Goal: Task Accomplishment & Management: Complete application form

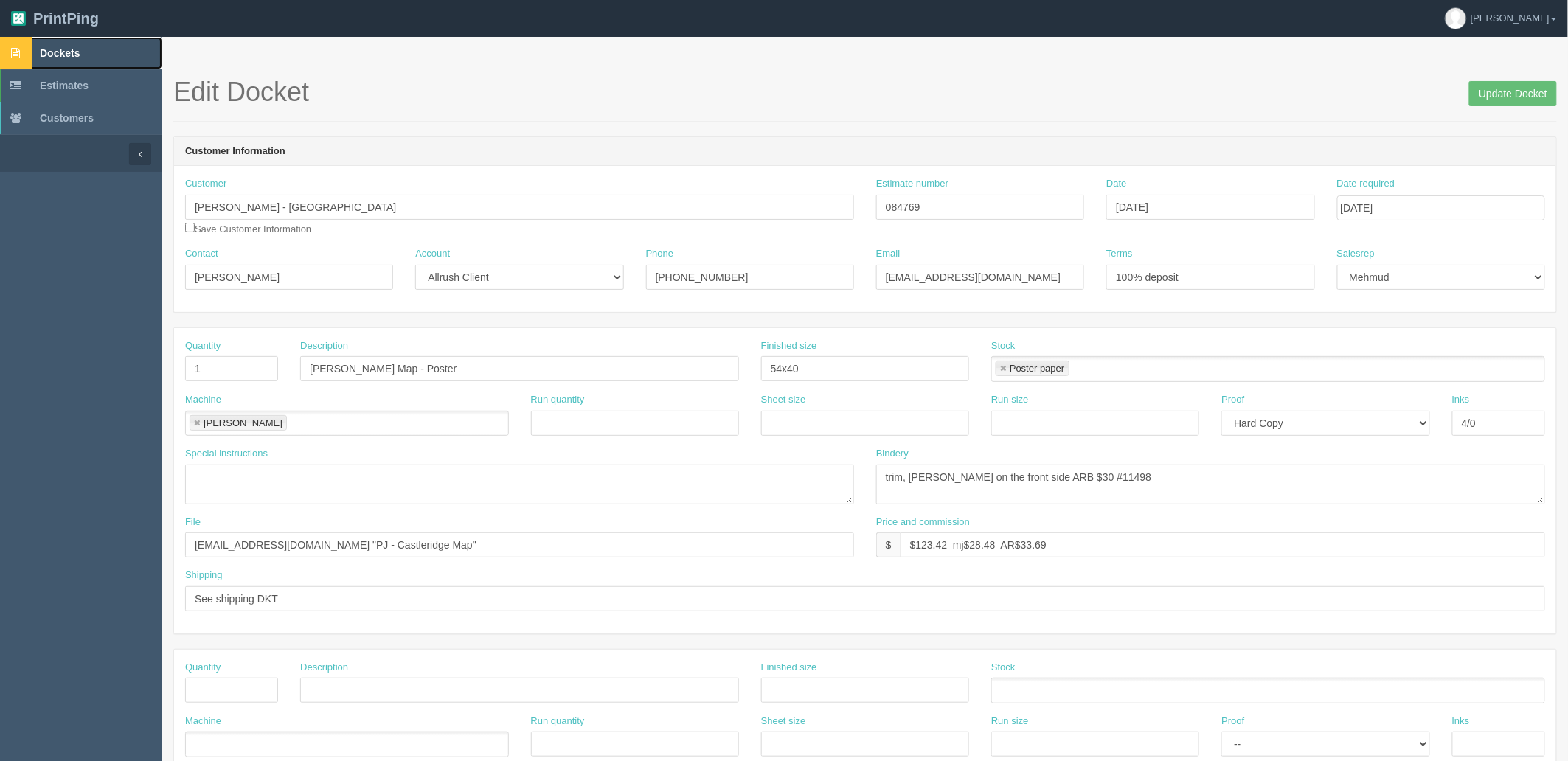
click at [94, 59] on link "Dockets" at bounding box center [81, 53] width 162 height 32
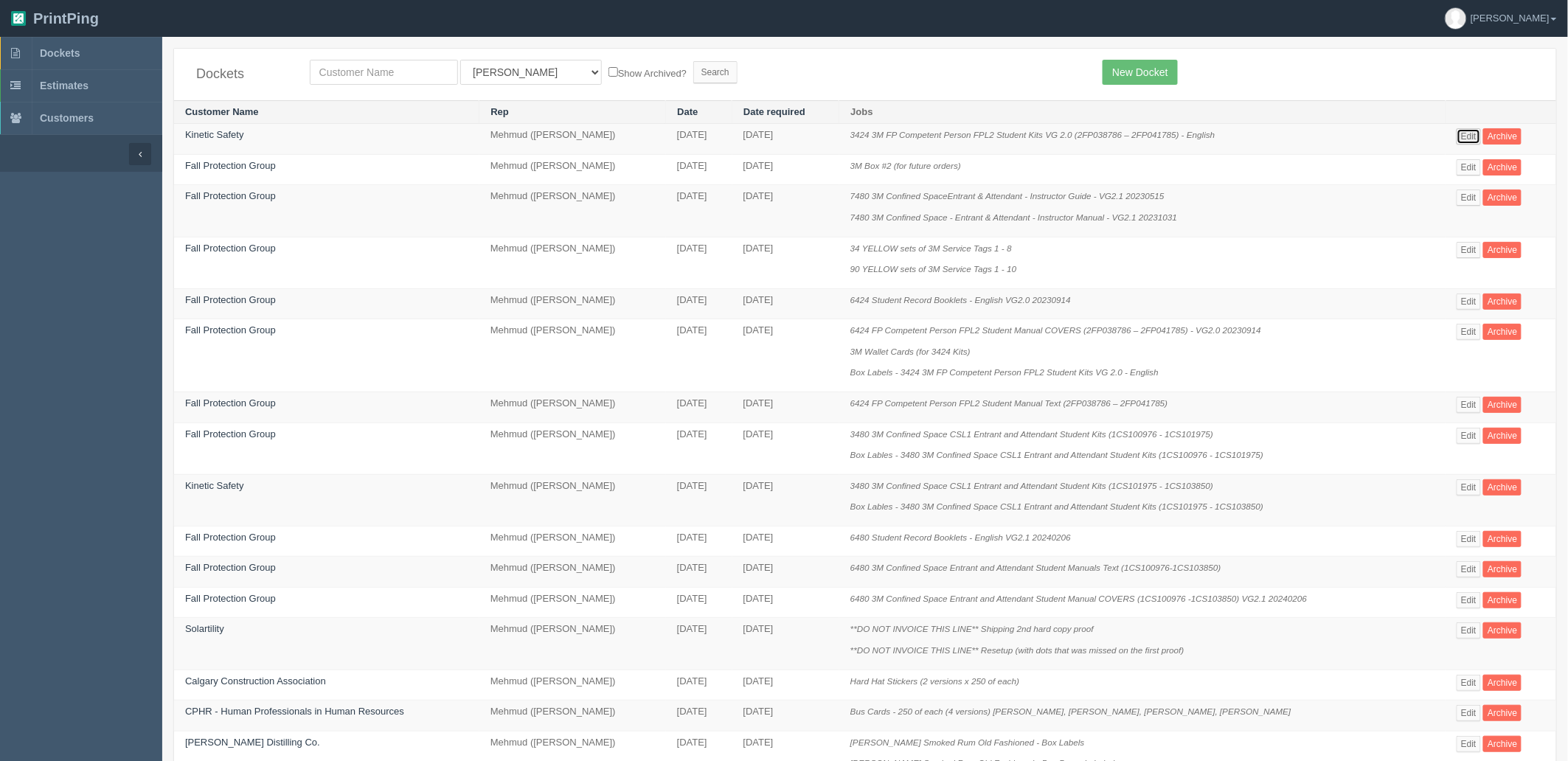
click at [1477, 134] on link "Edit" at bounding box center [1468, 137] width 25 height 16
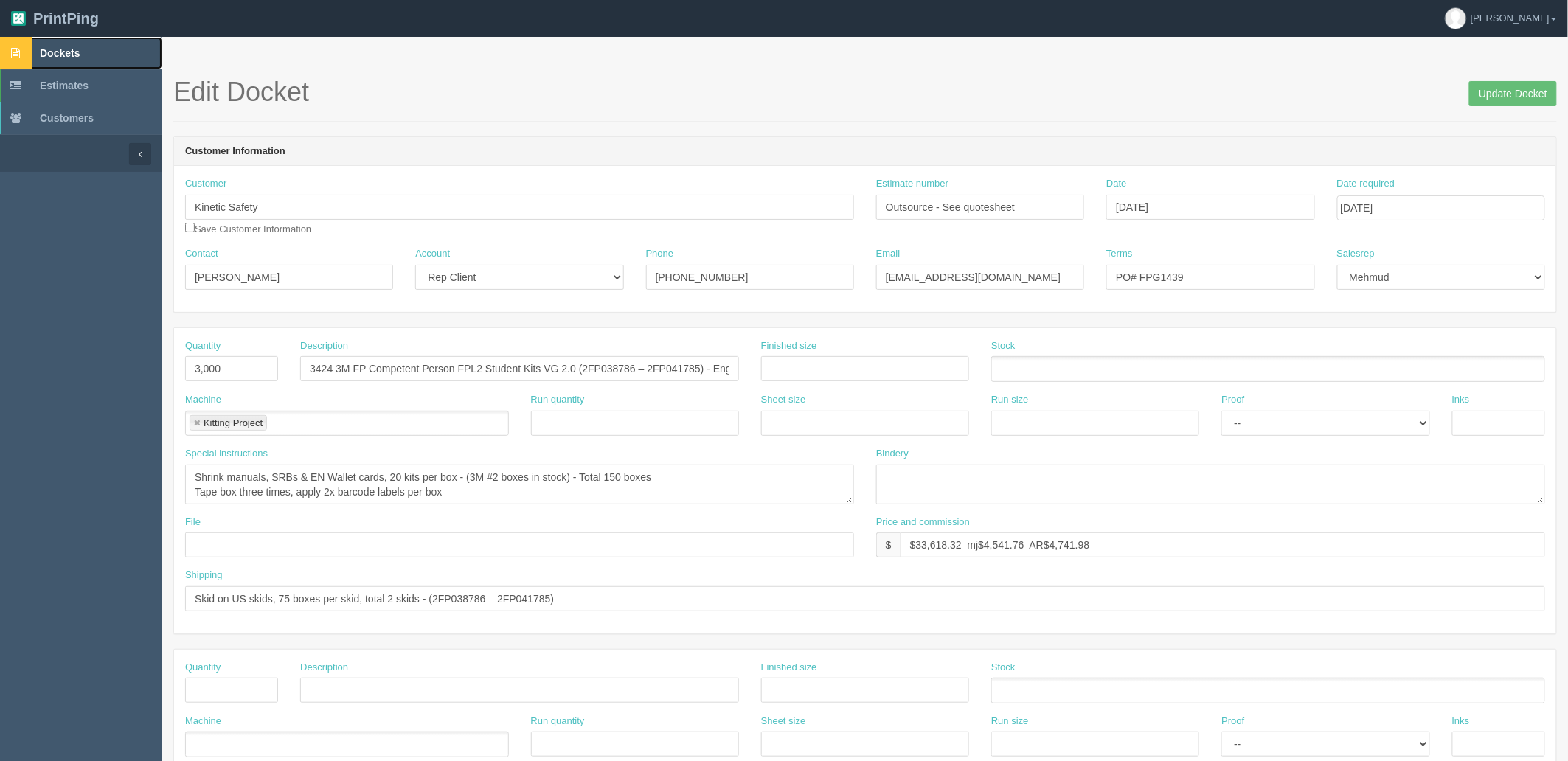
click at [105, 60] on link "Dockets" at bounding box center [81, 53] width 162 height 32
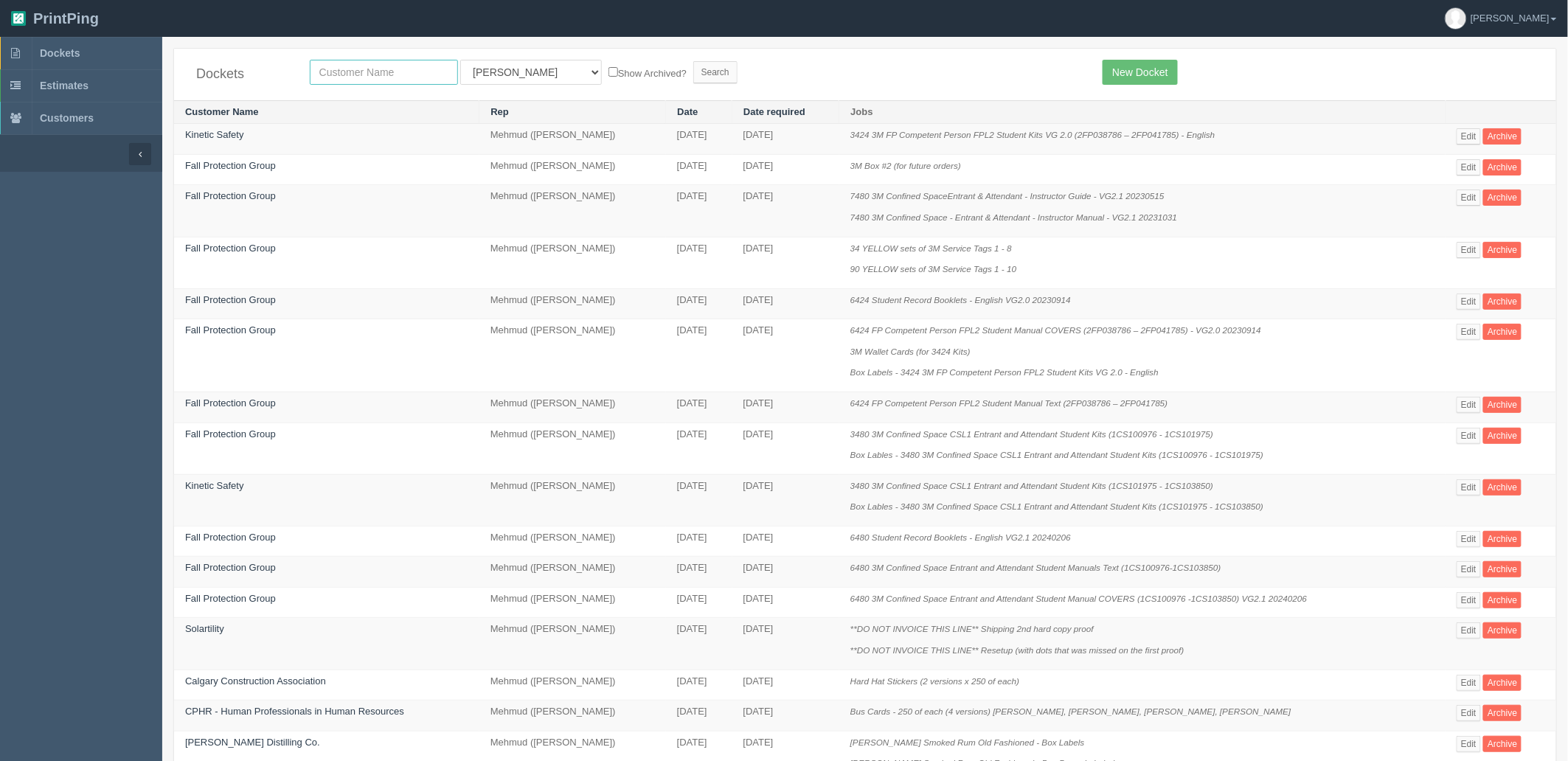
click at [418, 68] on input "text" at bounding box center [384, 72] width 148 height 25
type input "kinetic"
click at [693, 61] on input "Search" at bounding box center [716, 72] width 44 height 22
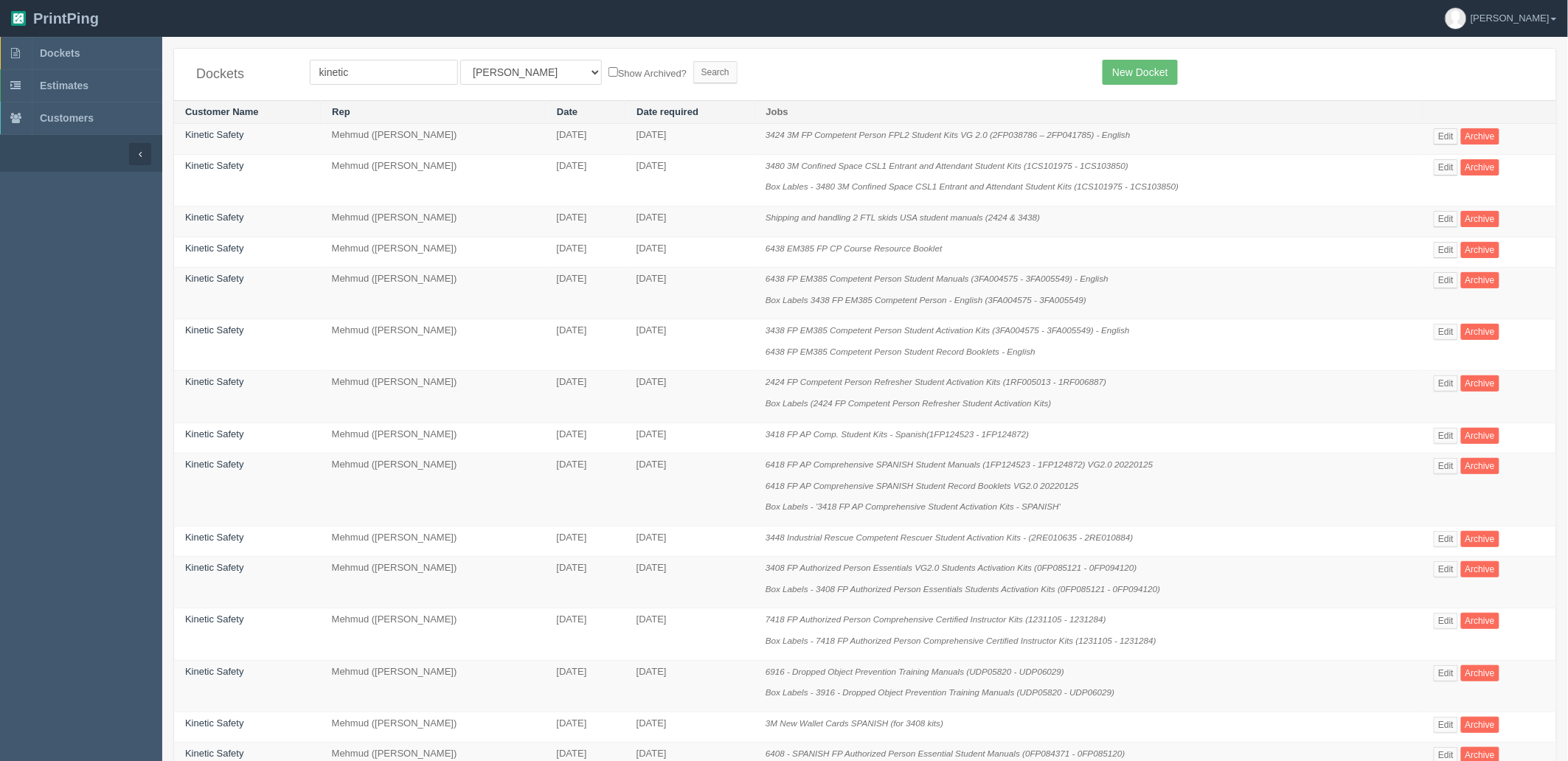
scroll to position [656, 0]
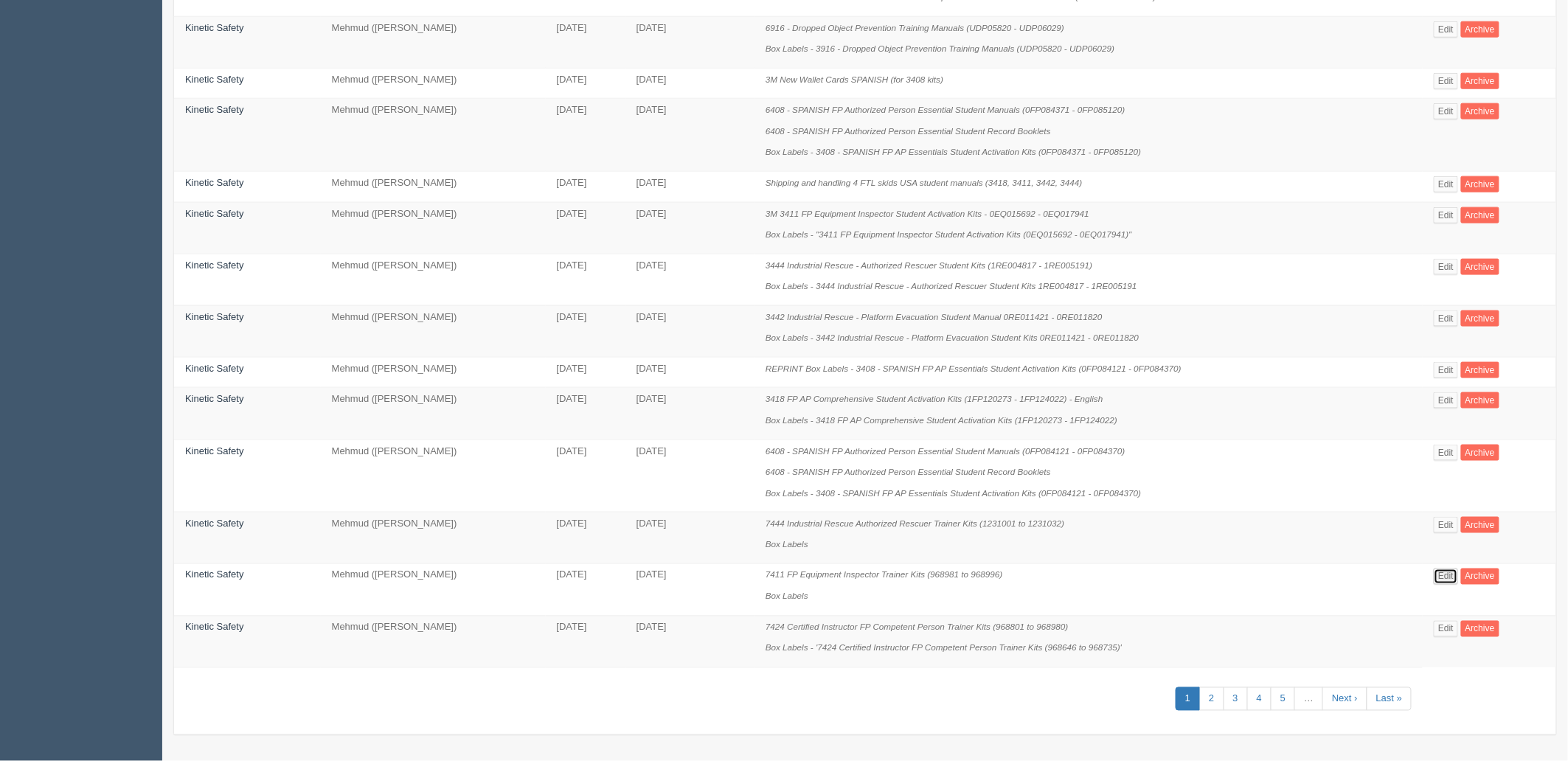
click at [1456, 572] on link "Edit" at bounding box center [1446, 577] width 25 height 16
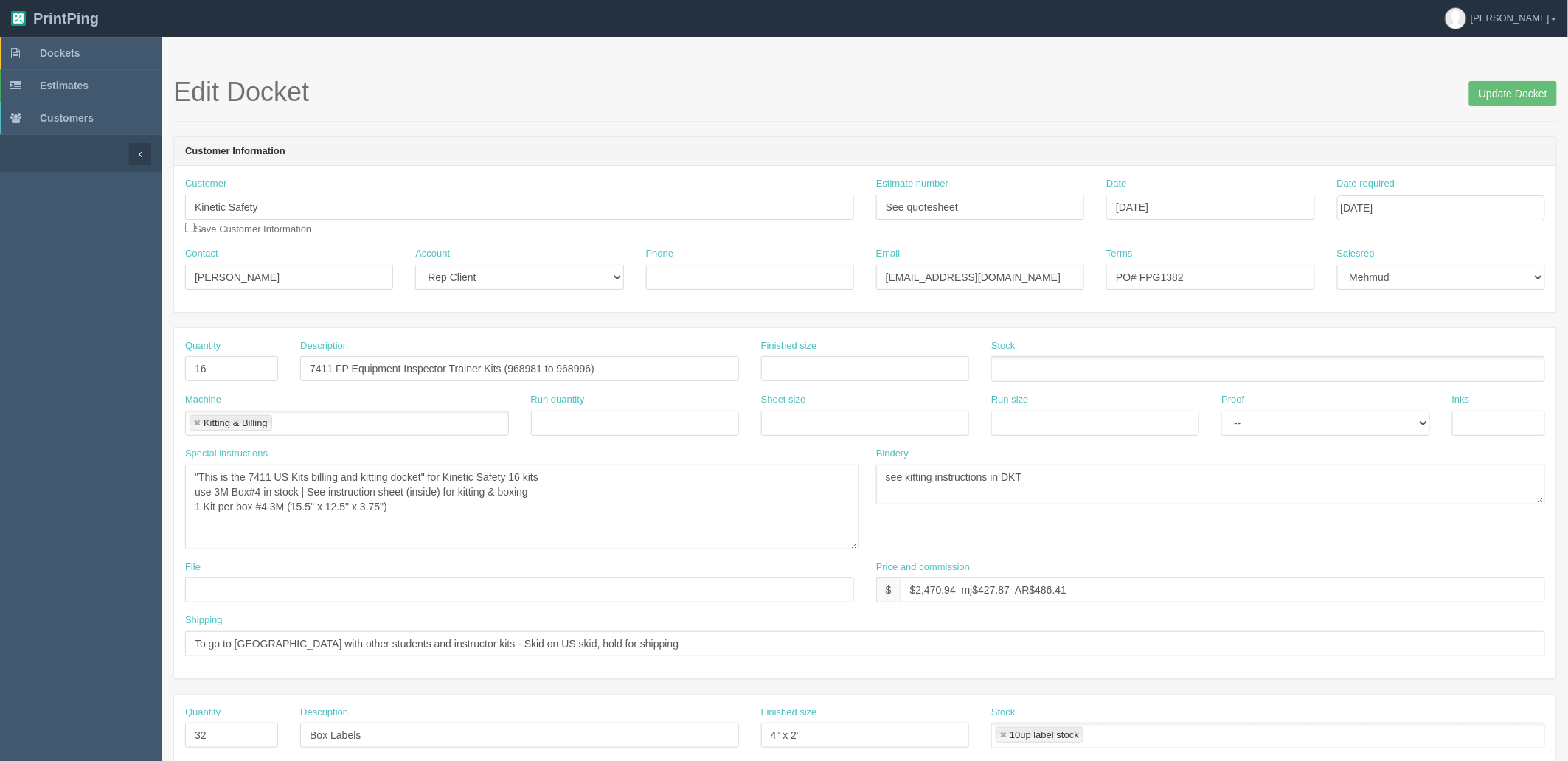
drag, startPoint x: 852, startPoint y: 498, endPoint x: 857, endPoint y: 546, distance: 48.3
click at [857, 546] on textarea ""This is the 7411 US Kits billing and kitting docket" for Kinetic Safety 16 kit…" at bounding box center [522, 507] width 674 height 85
click at [99, 54] on link "Dockets" at bounding box center [81, 53] width 162 height 32
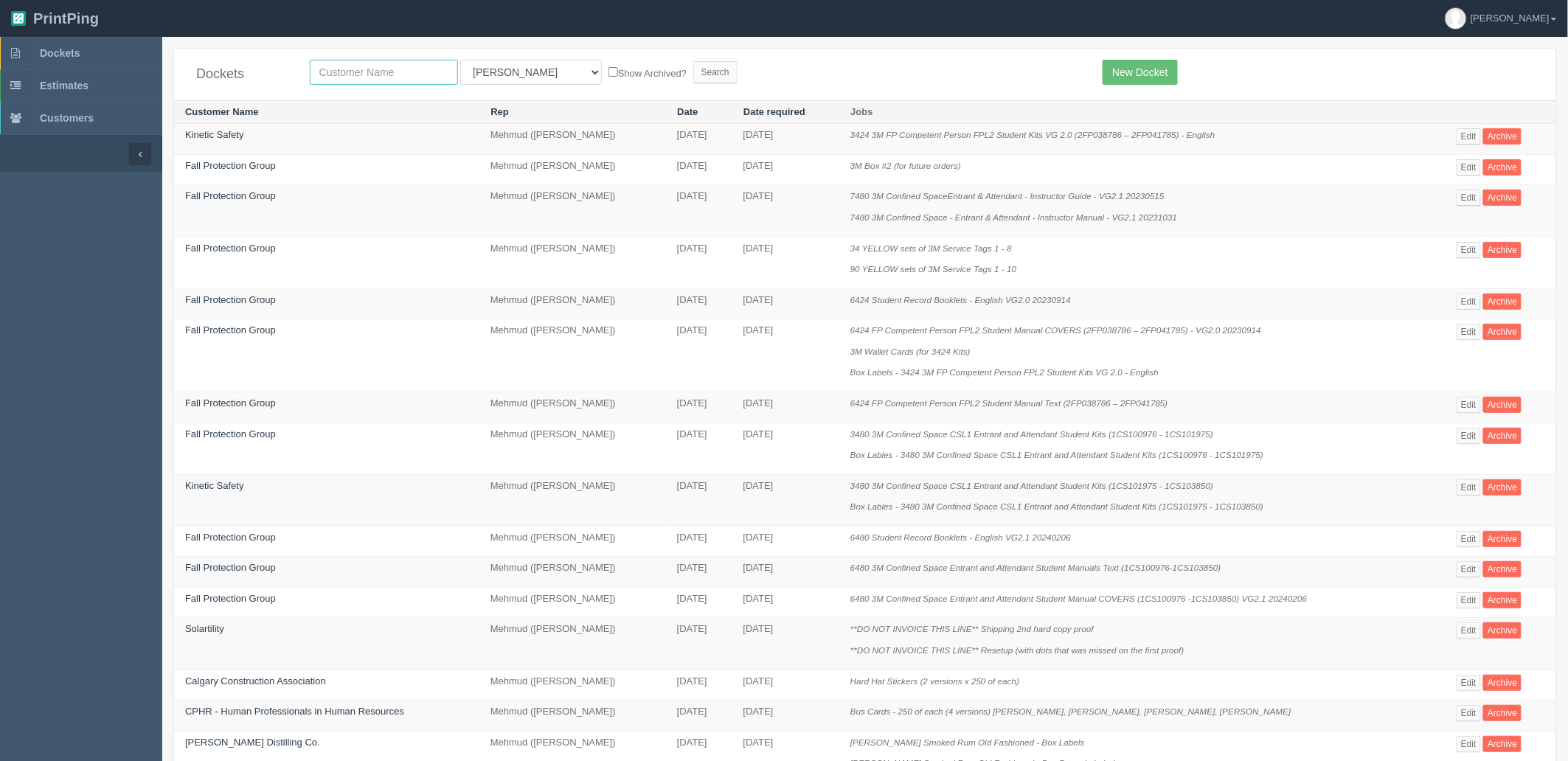
click at [422, 76] on input "text" at bounding box center [384, 72] width 148 height 25
click at [404, 75] on input "text" at bounding box center [384, 72] width 148 height 25
type input "kinetic"
click at [693, 61] on input "Search" at bounding box center [716, 72] width 44 height 22
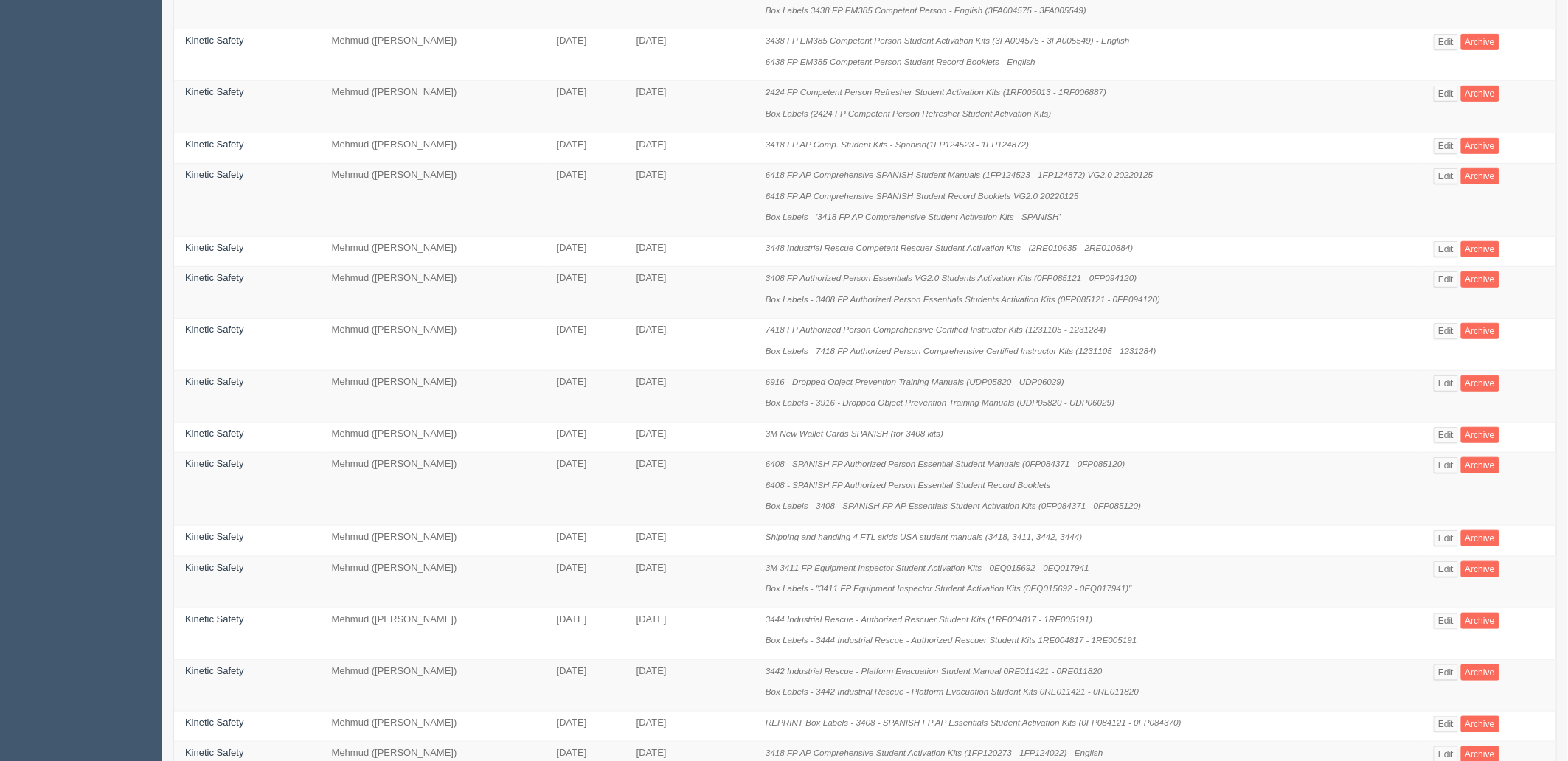
scroll to position [656, 0]
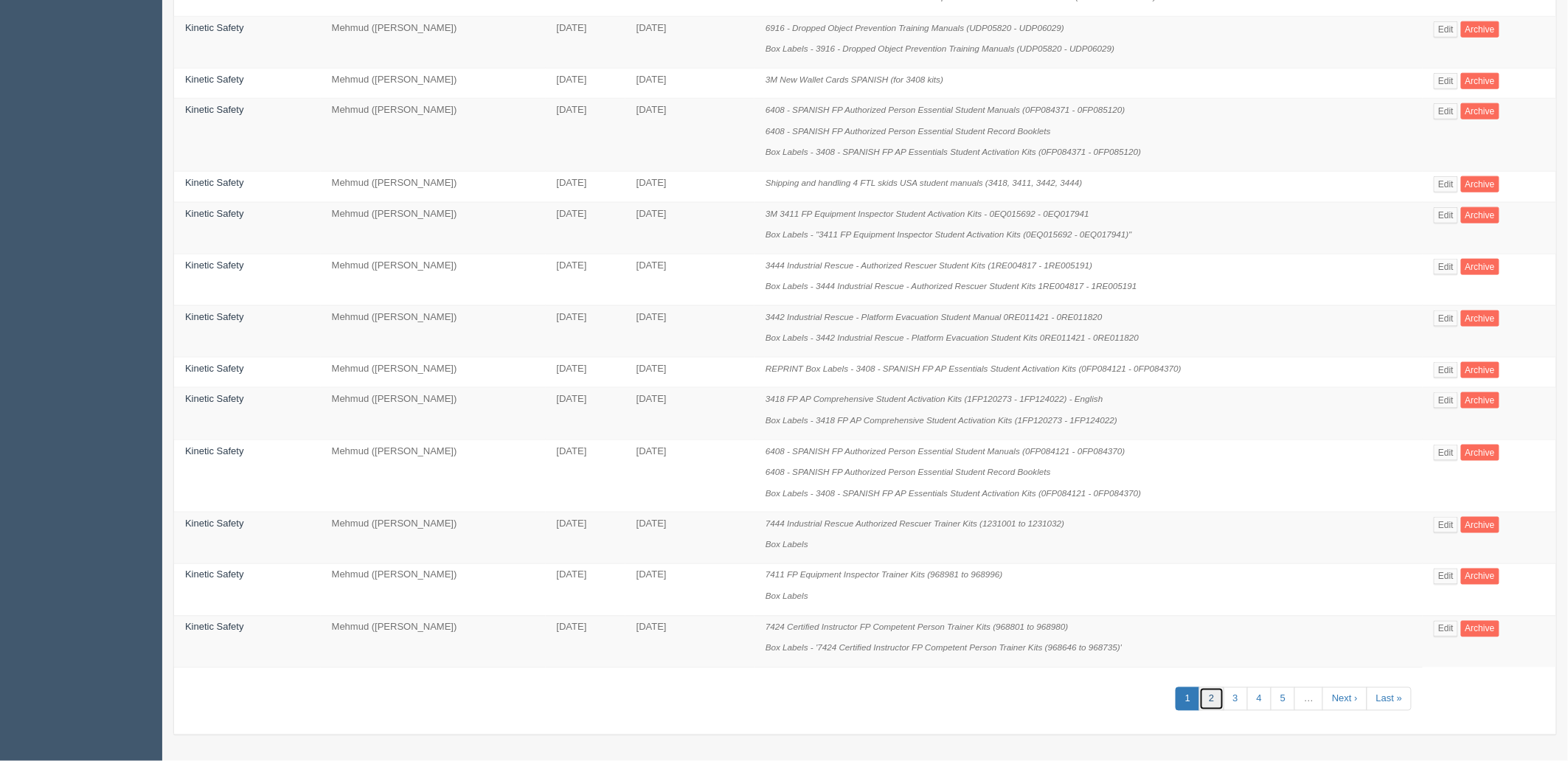
click at [1216, 703] on link "2" at bounding box center [1211, 700] width 25 height 25
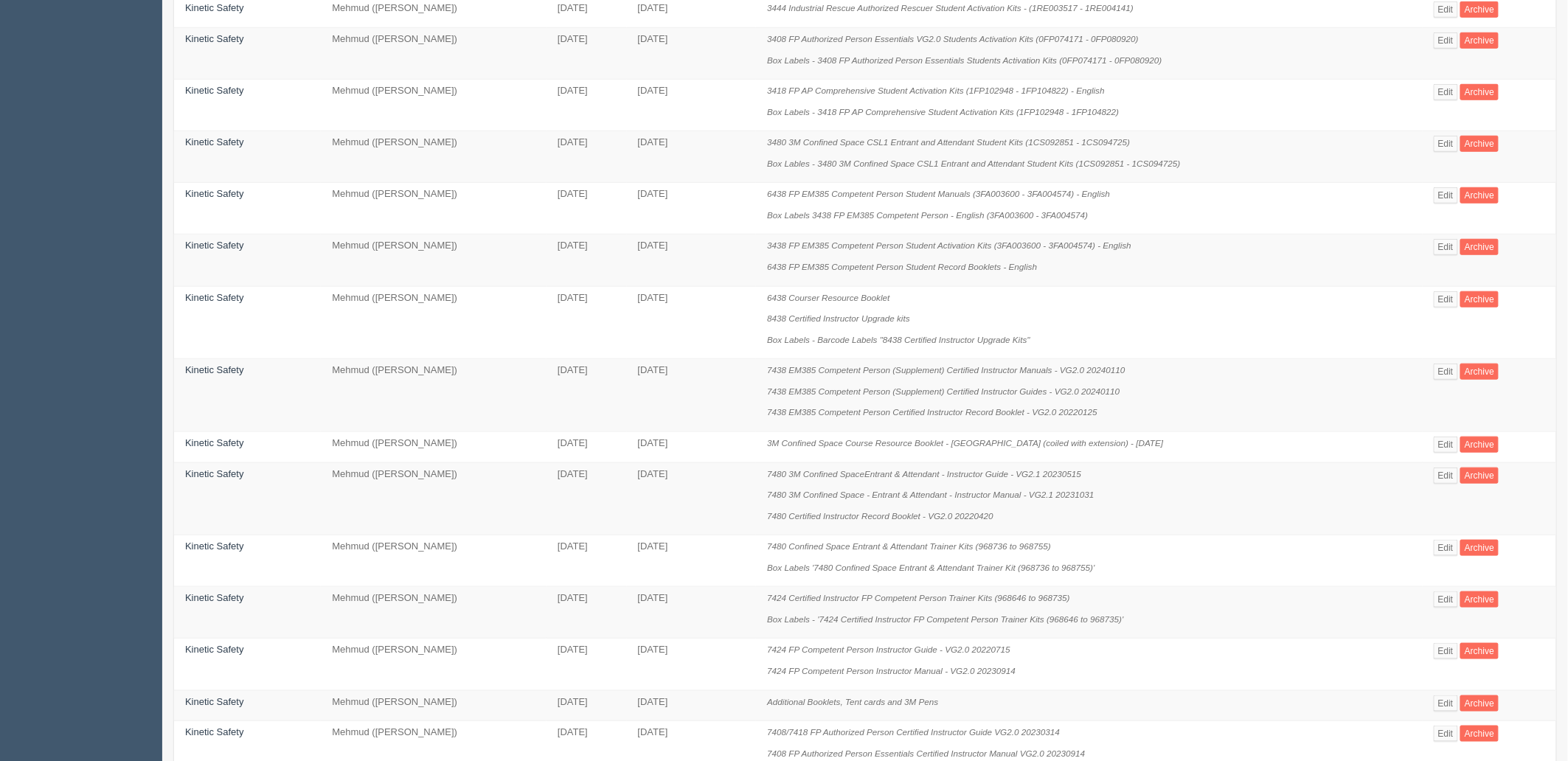
scroll to position [655, 0]
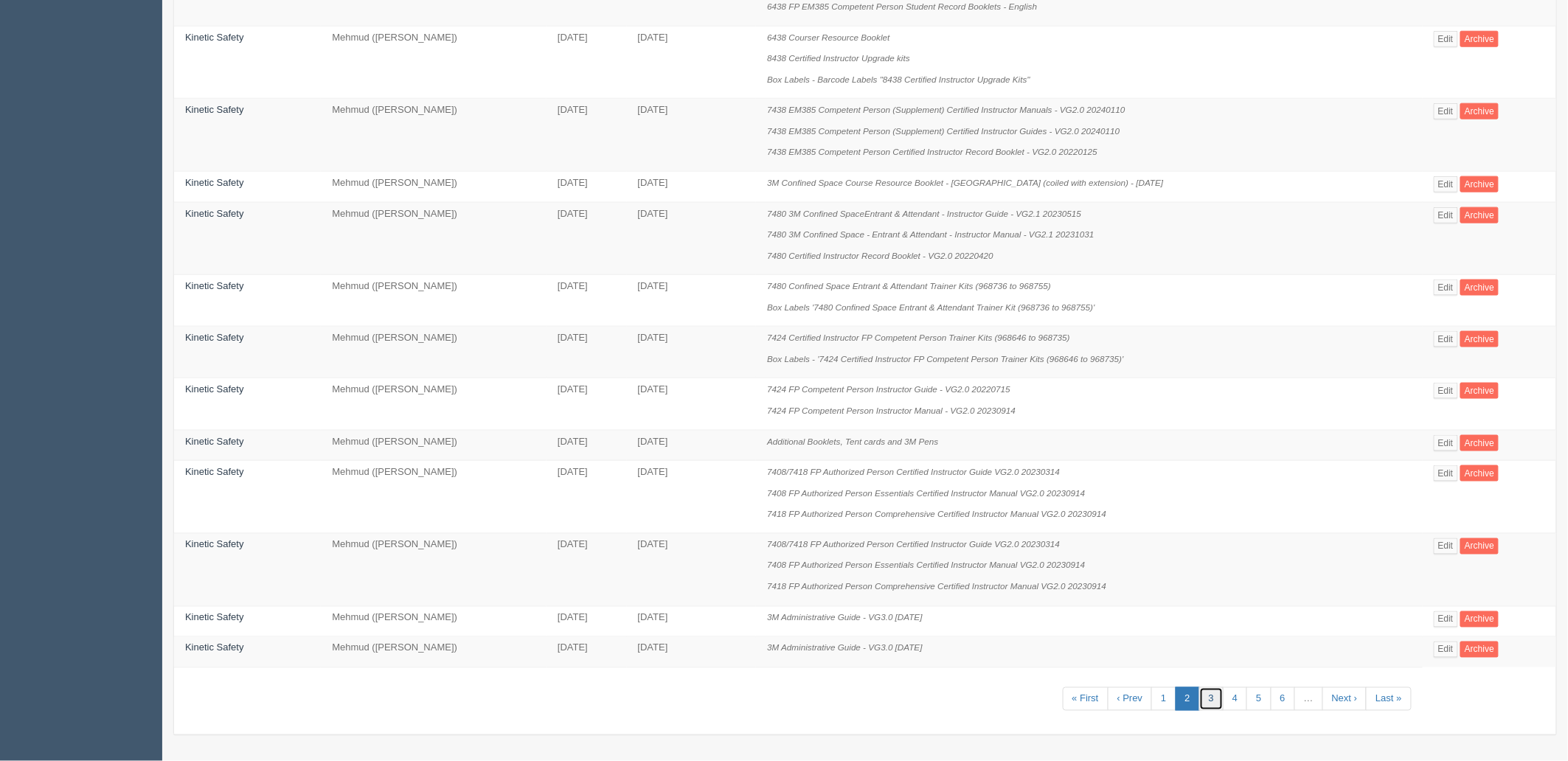
click at [1209, 697] on link "3" at bounding box center [1211, 700] width 25 height 25
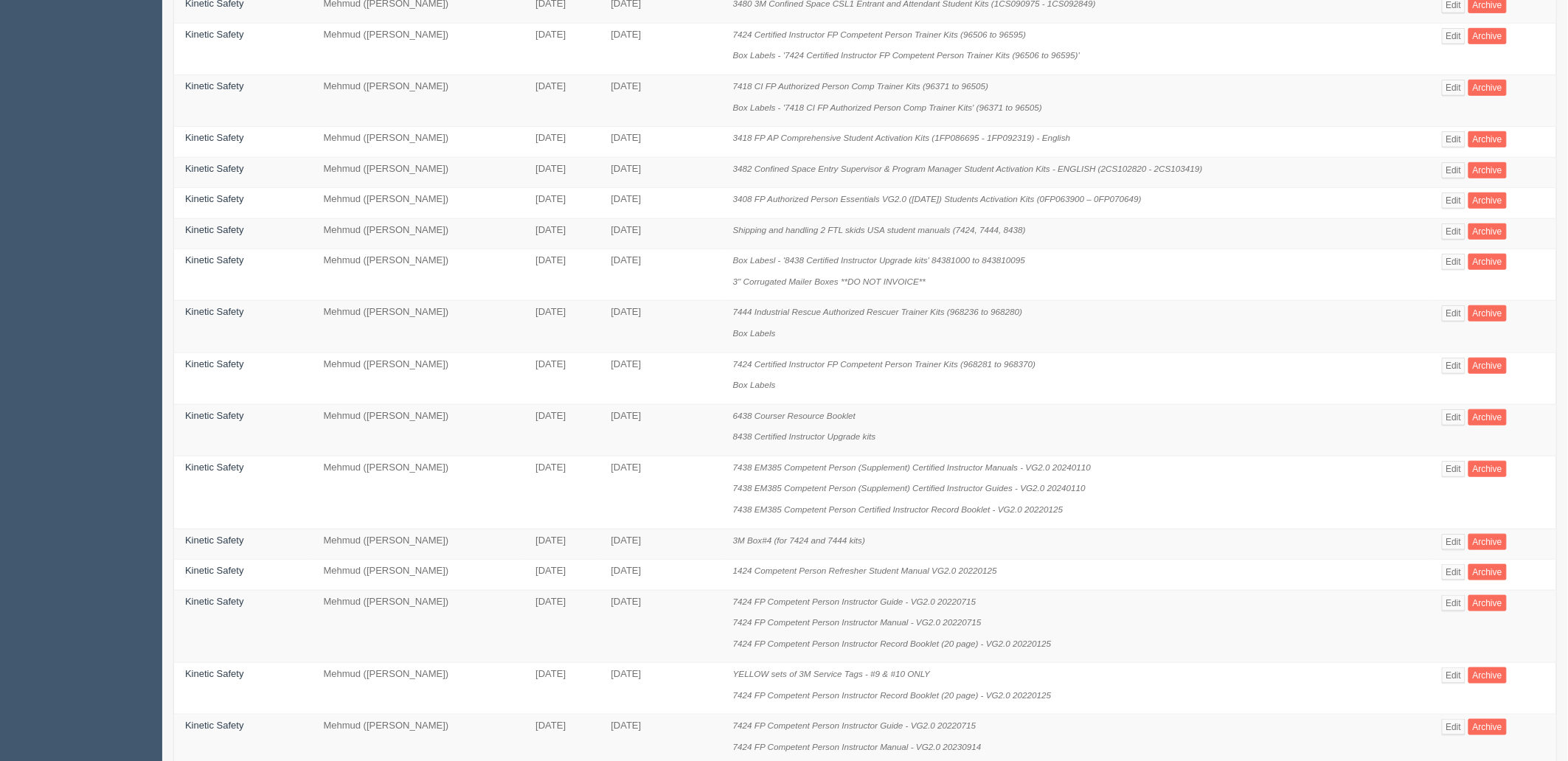
scroll to position [571, 0]
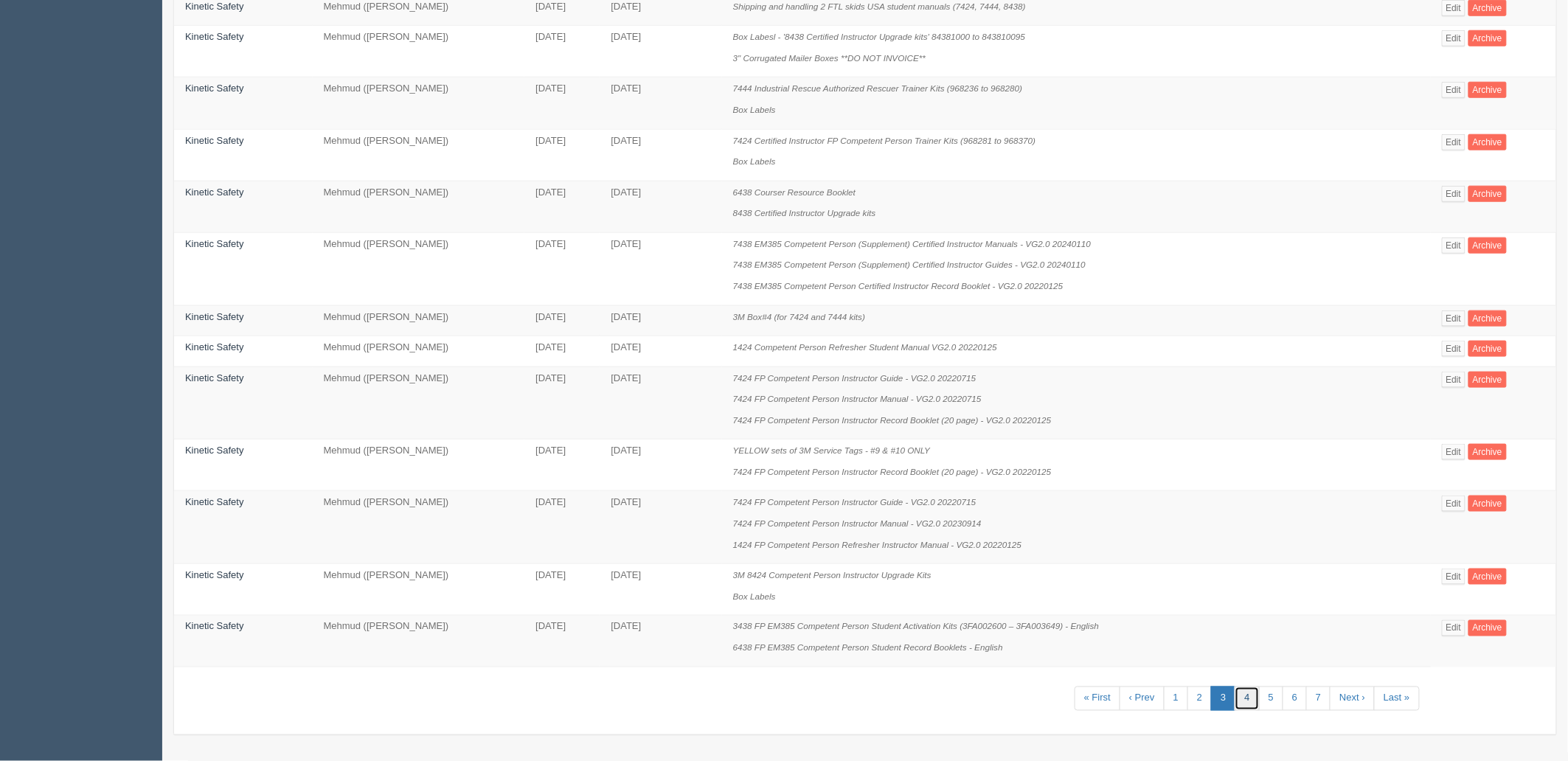
click at [1246, 698] on link "4" at bounding box center [1247, 699] width 25 height 25
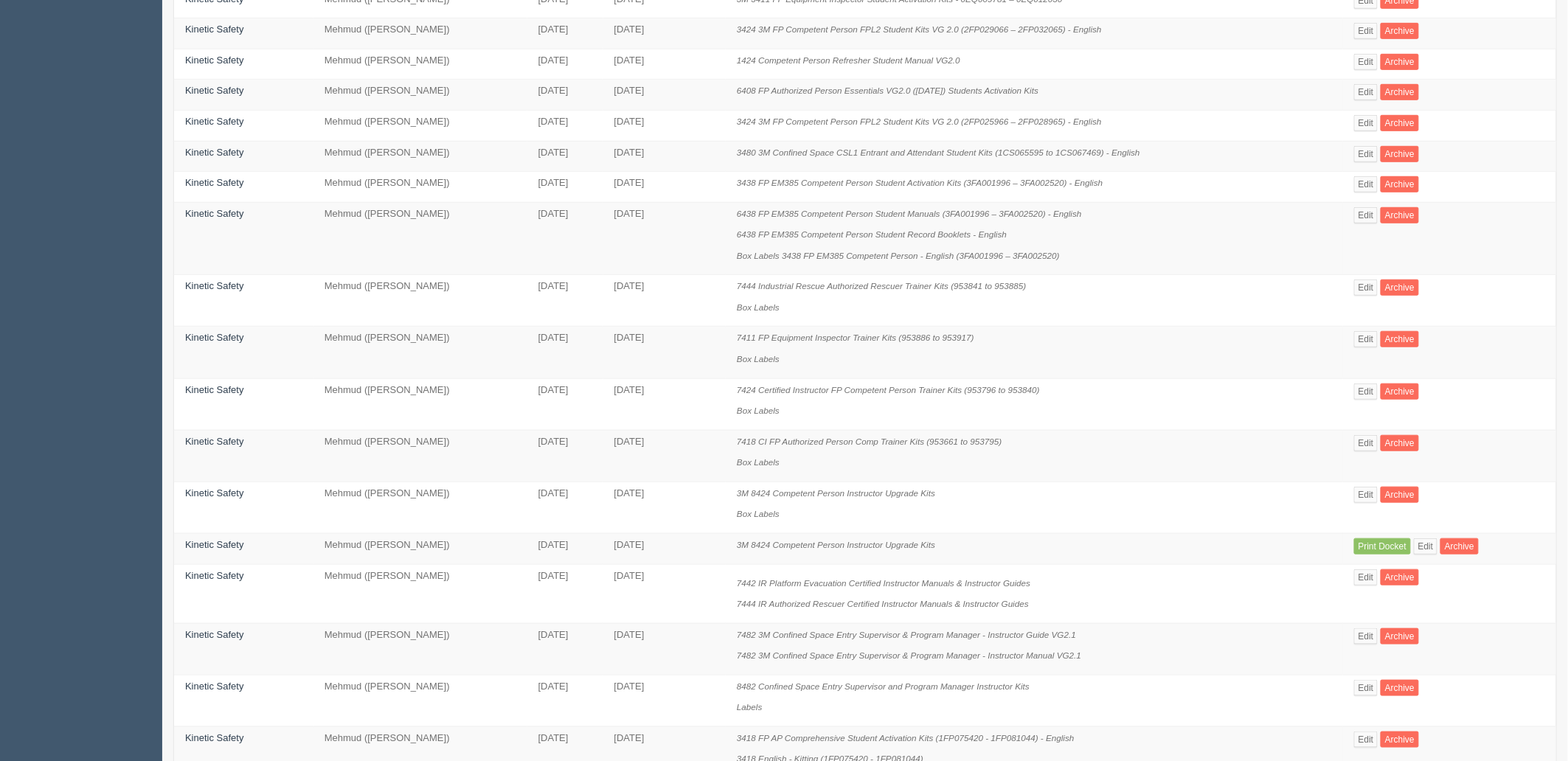
scroll to position [557, 0]
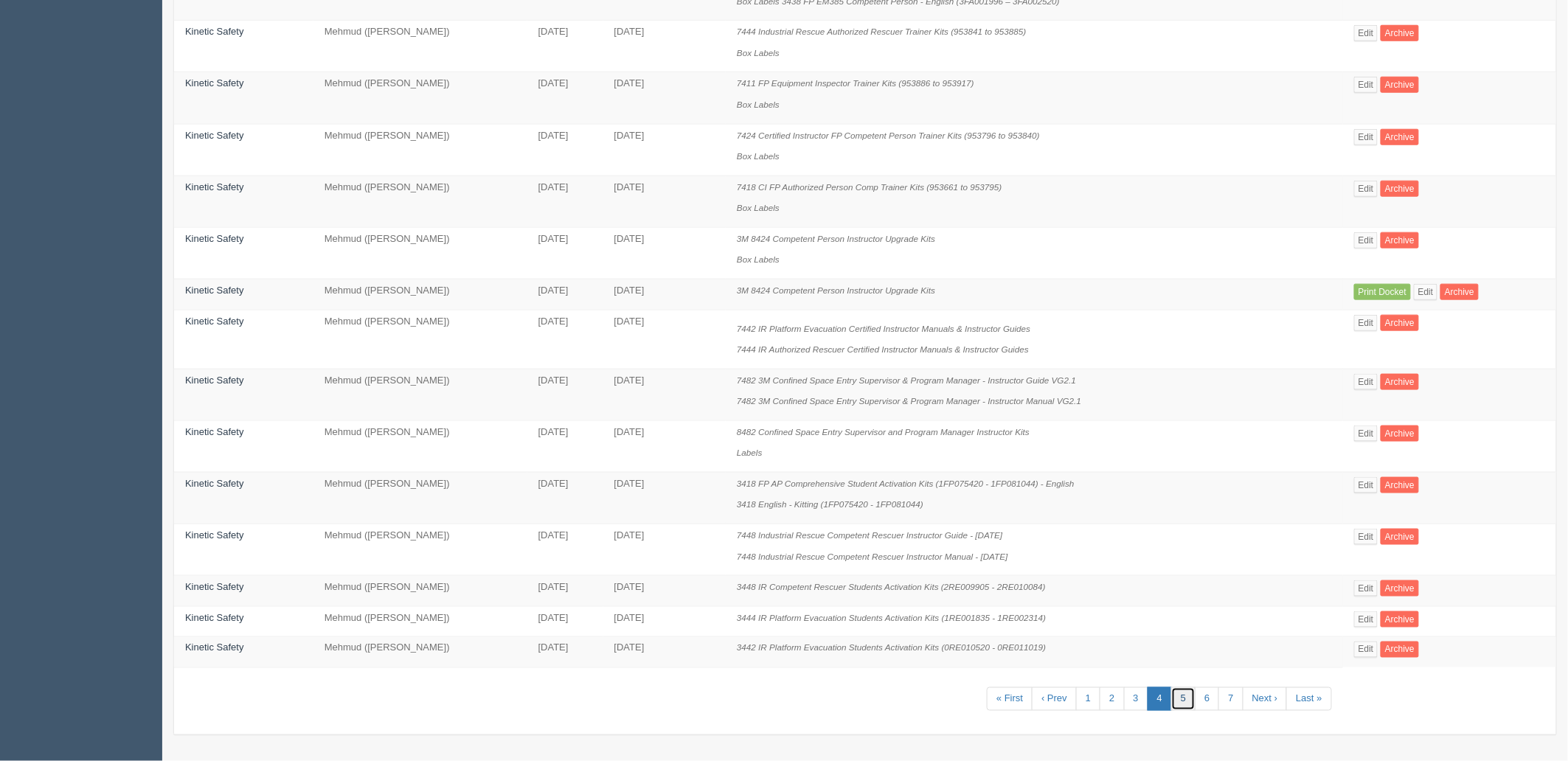
click at [1180, 702] on link "5" at bounding box center [1183, 700] width 25 height 25
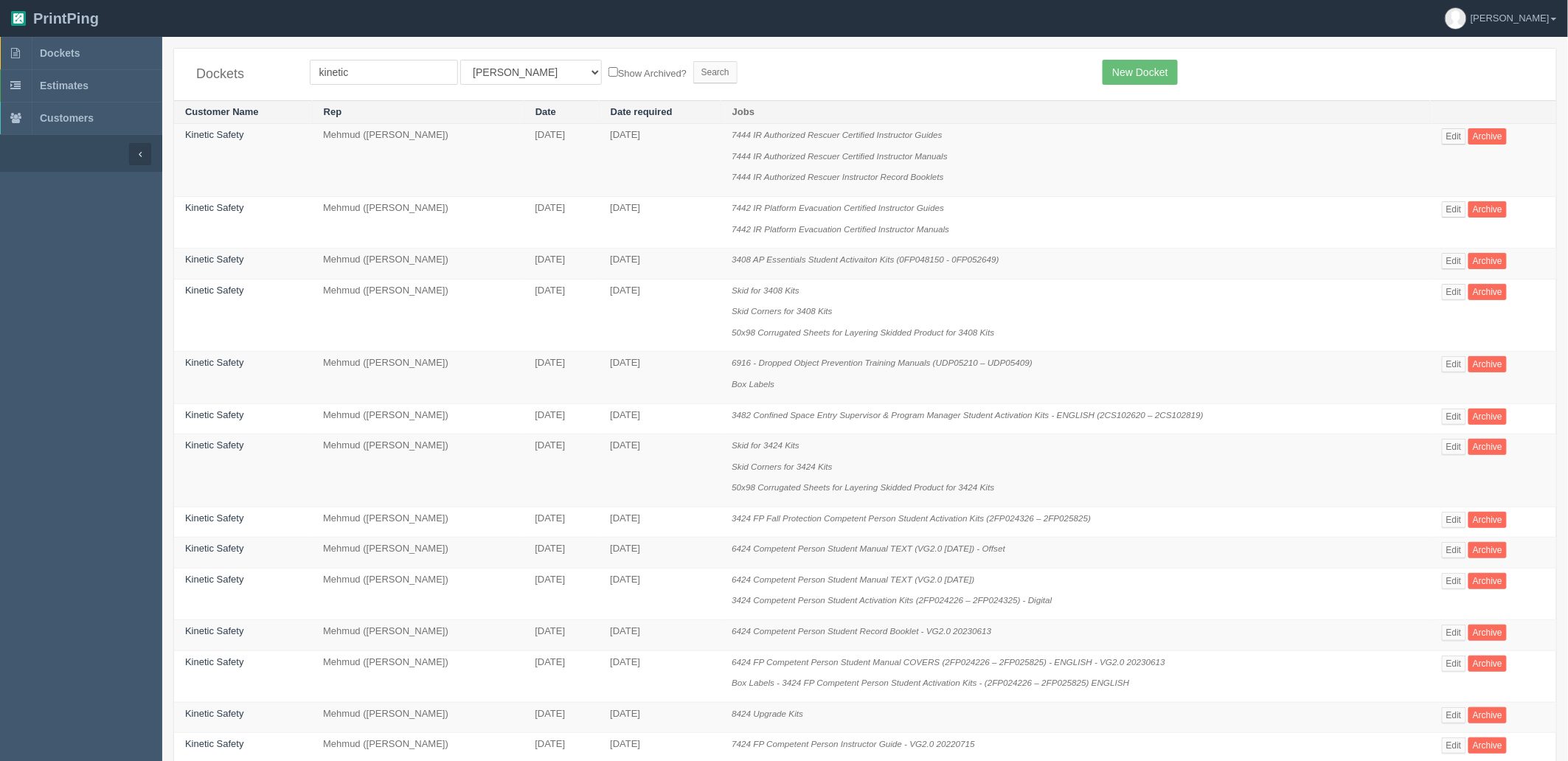
scroll to position [741, 0]
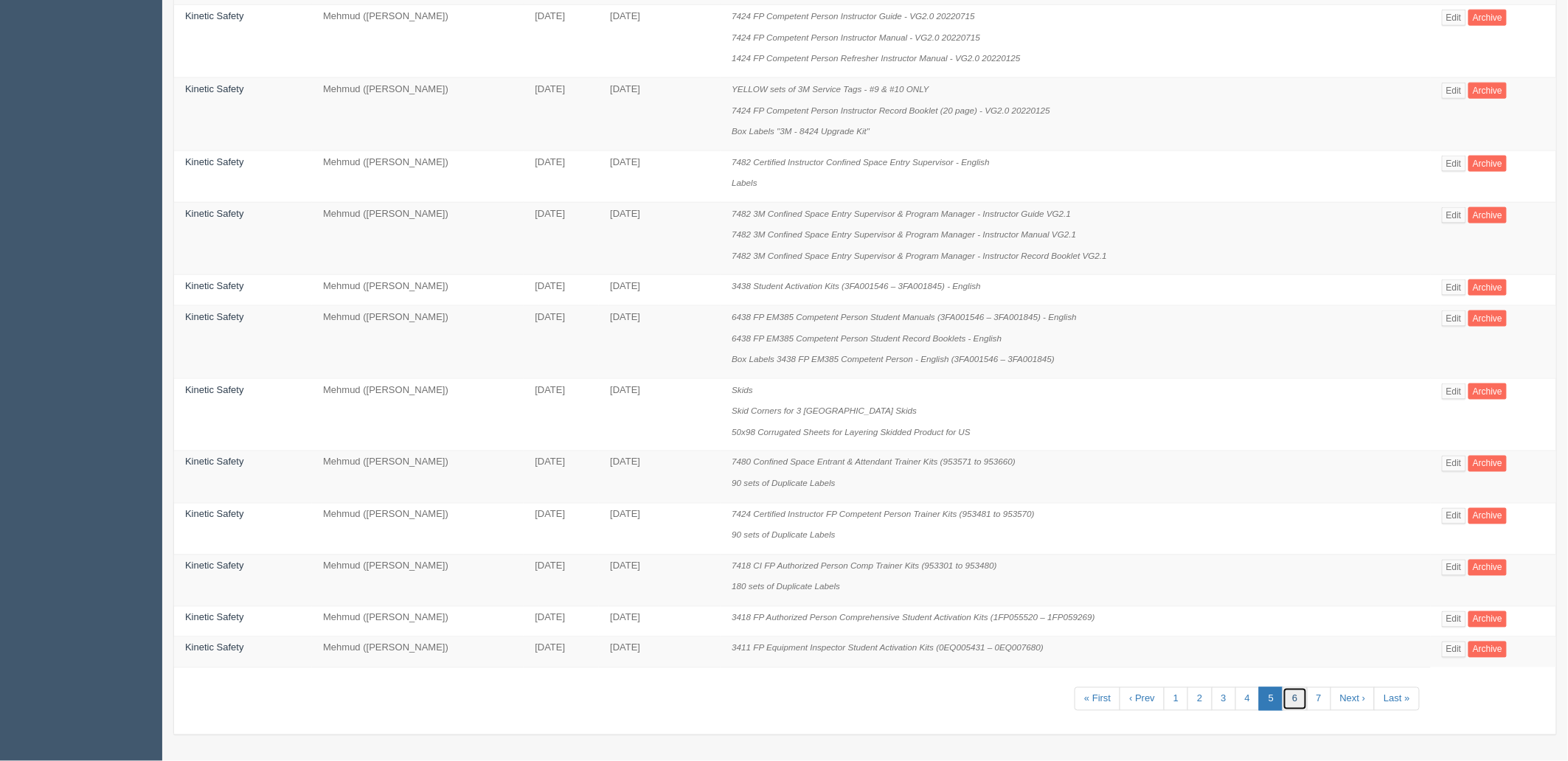
click at [1295, 703] on link "6" at bounding box center [1295, 700] width 25 height 25
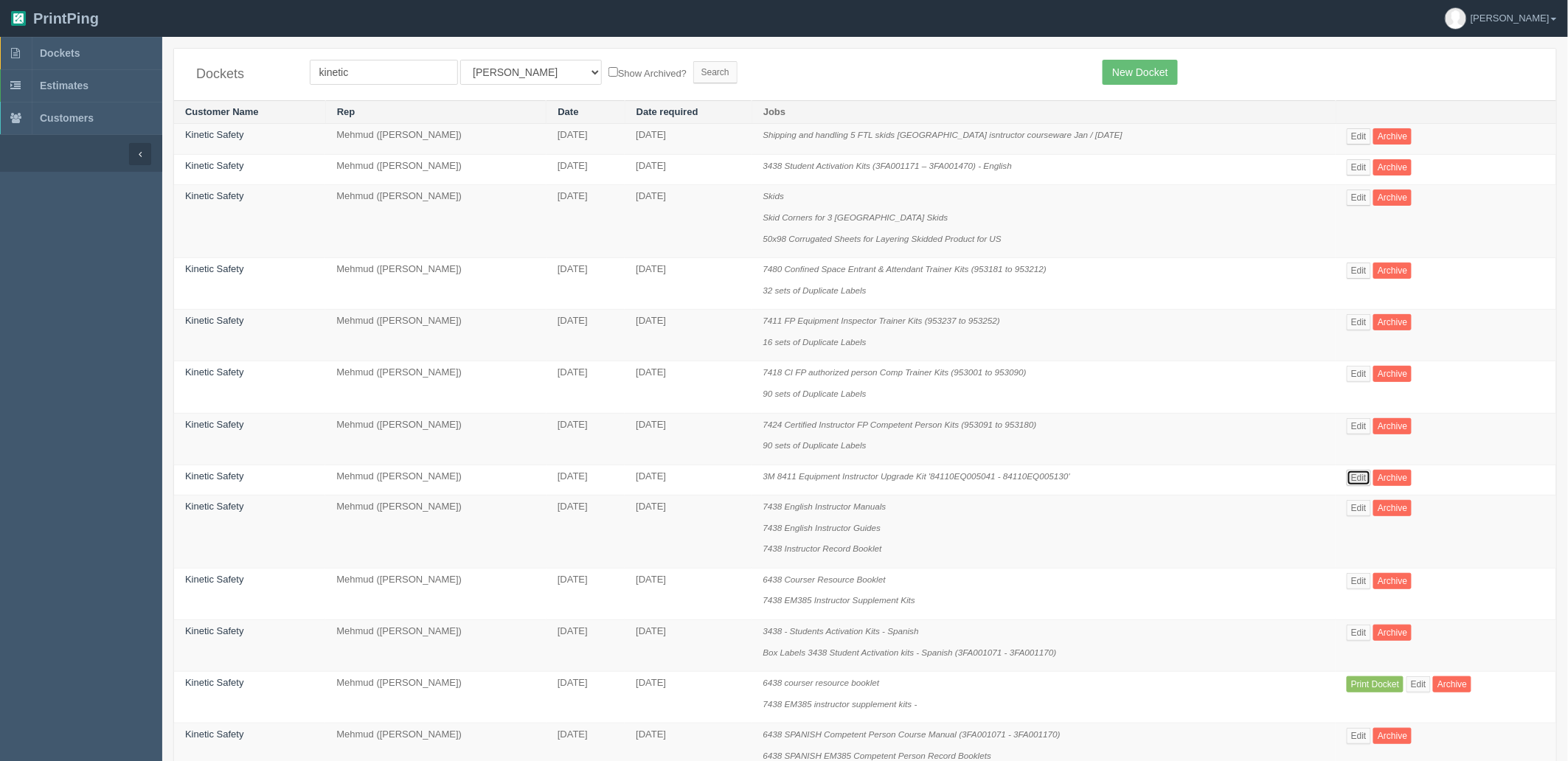
click at [1358, 476] on link "Edit" at bounding box center [1359, 478] width 25 height 16
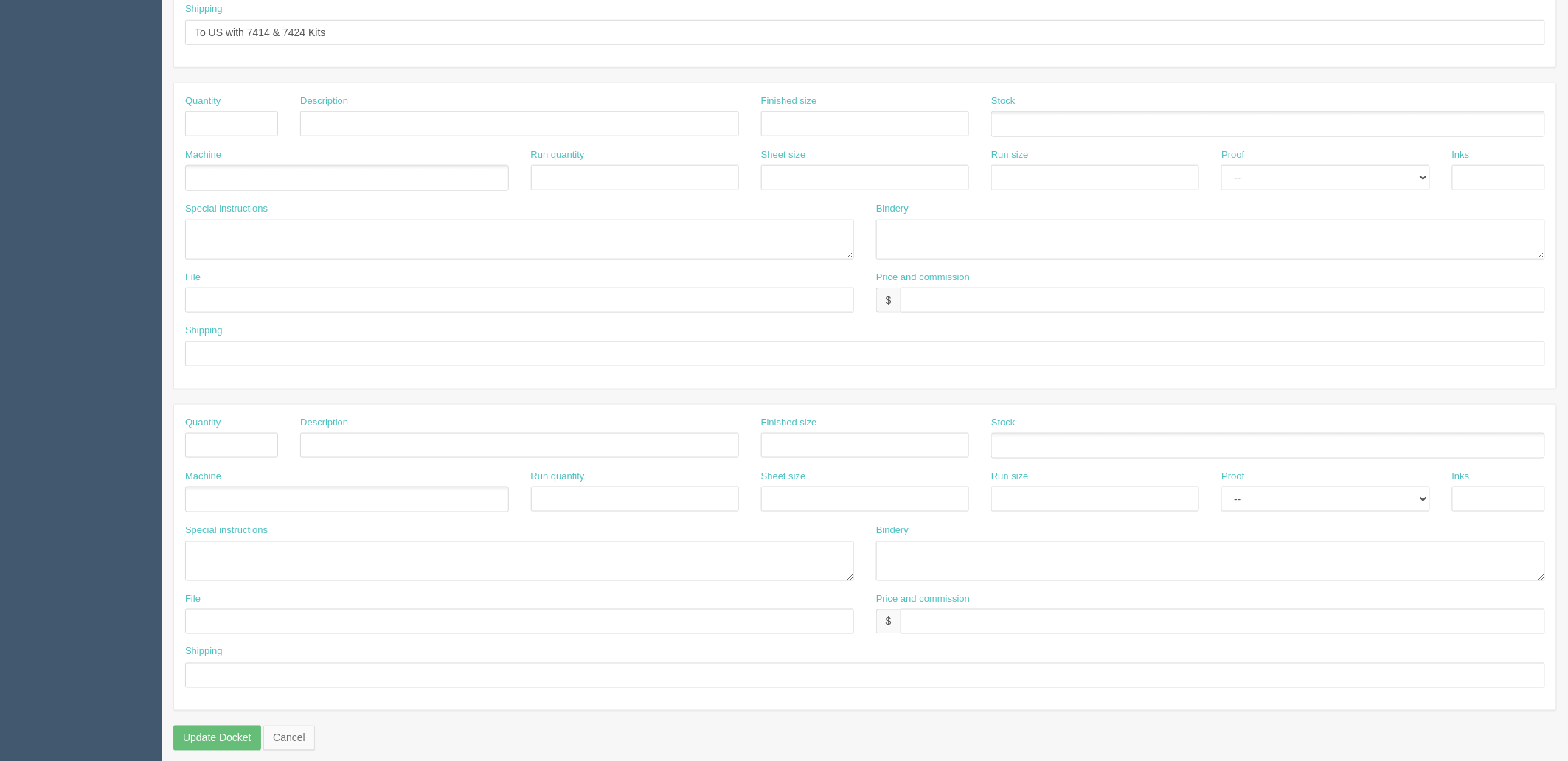
scroll to position [573, 0]
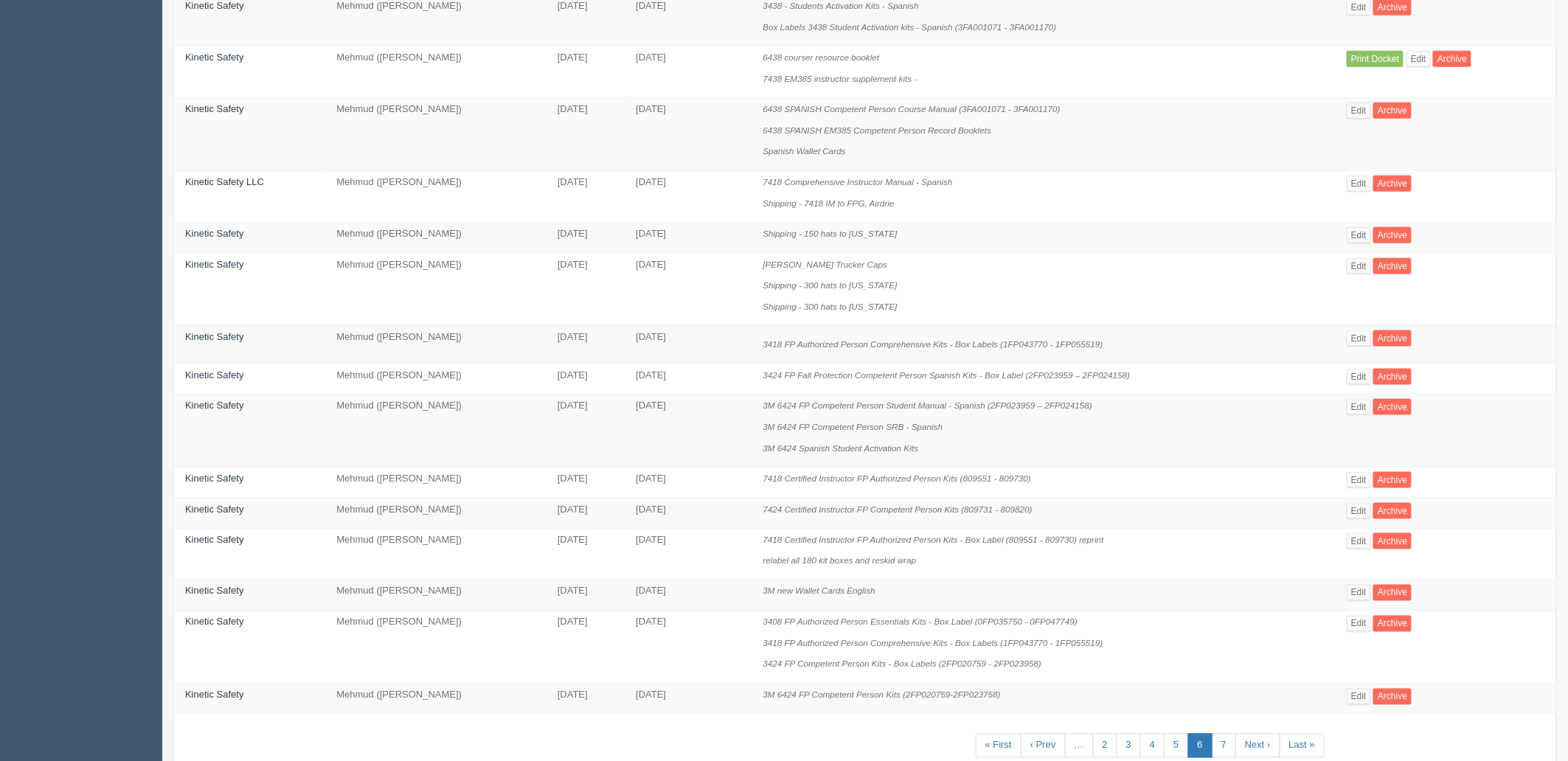
scroll to position [684, 0]
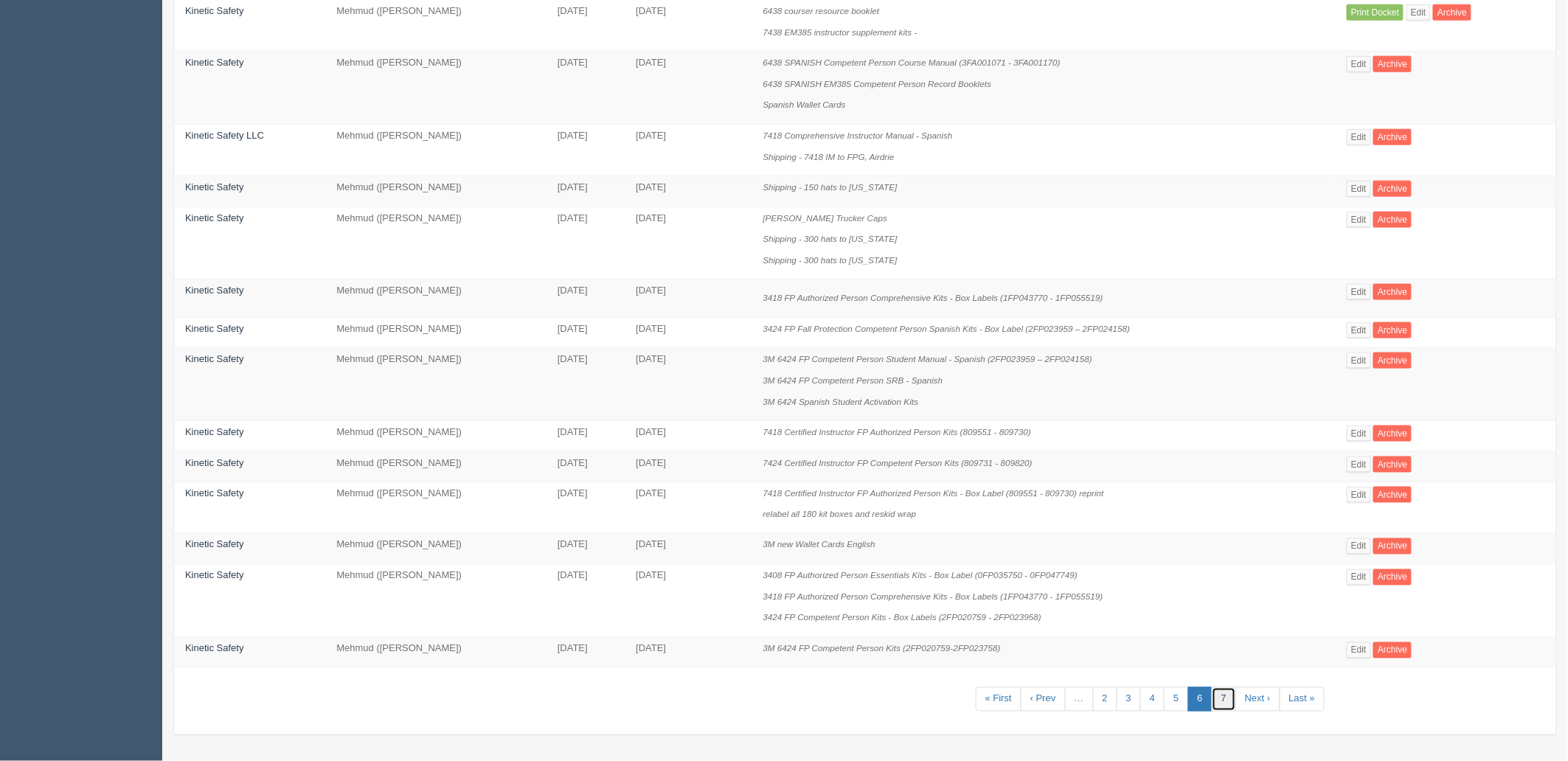
click at [1223, 697] on link "7" at bounding box center [1224, 700] width 25 height 25
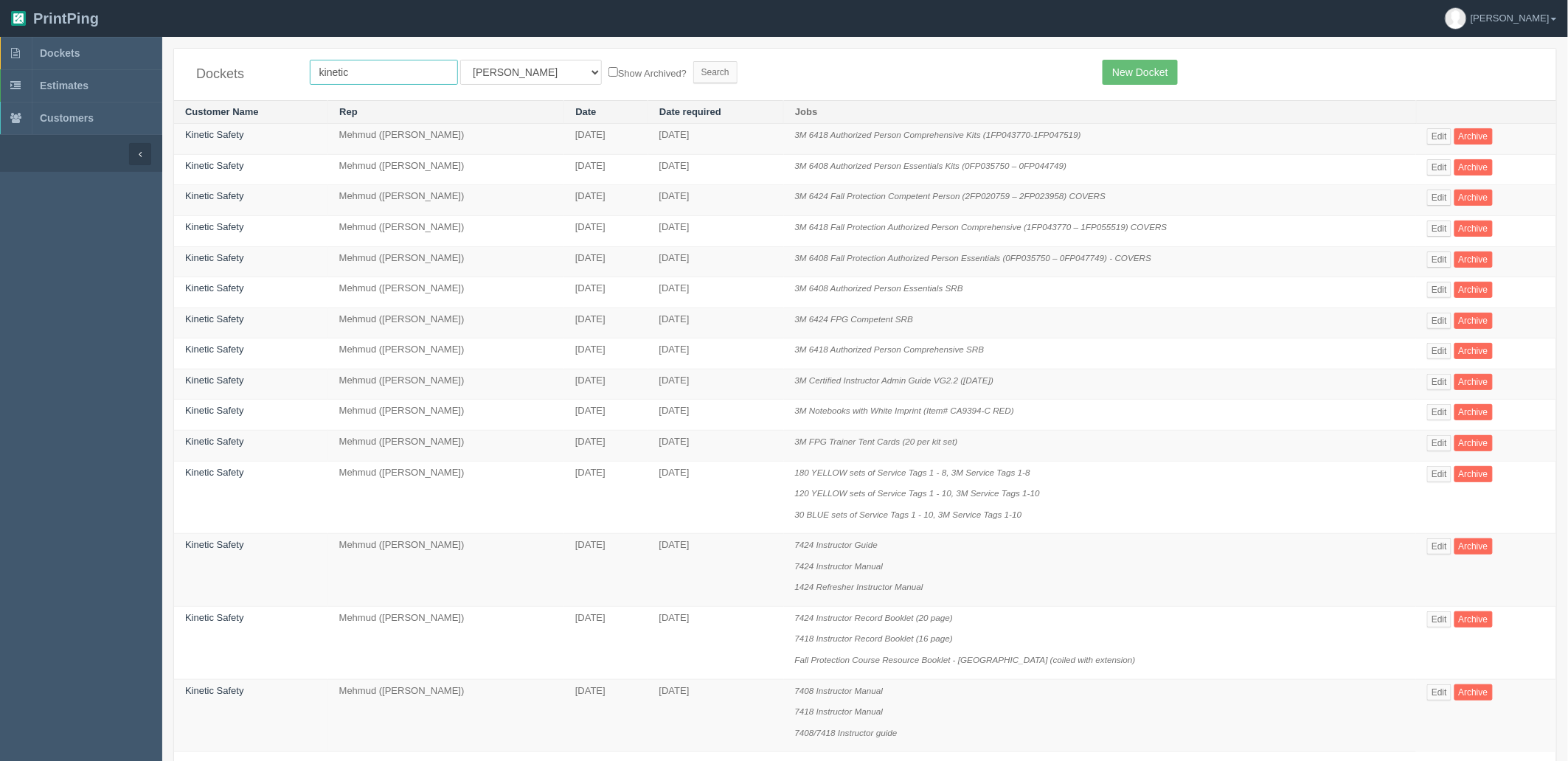
drag, startPoint x: 432, startPoint y: 67, endPoint x: 209, endPoint y: 31, distance: 225.9
click at [225, 41] on section "Dockets kinetic All Users Ali Ali Test 1 Aly Amy Ankit Arif Brandon Dan France …" at bounding box center [865, 441] width 1406 height 808
drag, startPoint x: 296, startPoint y: 77, endPoint x: 189, endPoint y: 77, distance: 107.0
click at [194, 77] on div "Dockets kinetic All Users Ali Ali Test 1 Aly Amy Ankit Arif Brandon Dan France …" at bounding box center [865, 74] width 1382 height 52
type input "fall"
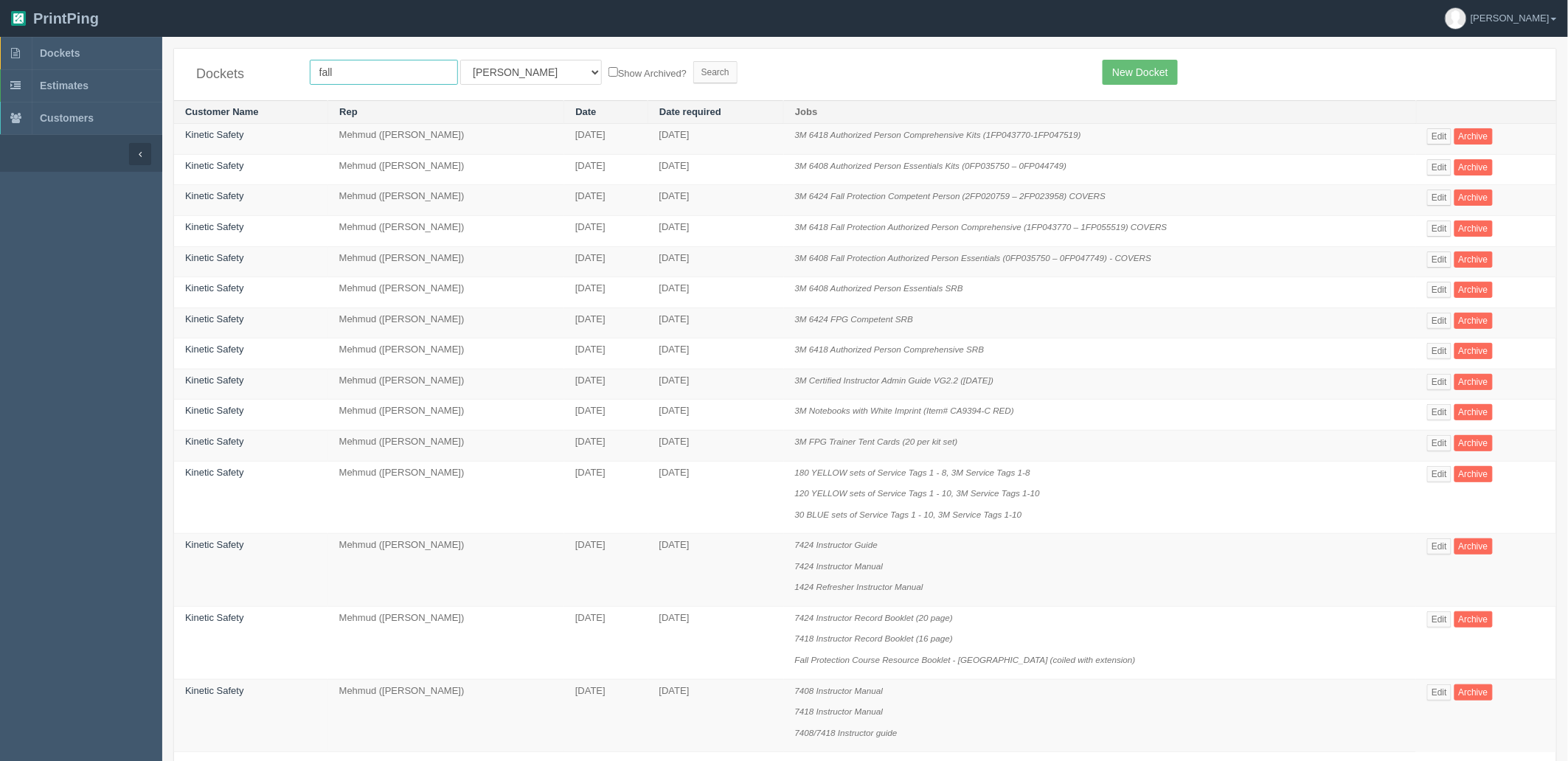
click at [693, 61] on input "Search" at bounding box center [716, 72] width 44 height 22
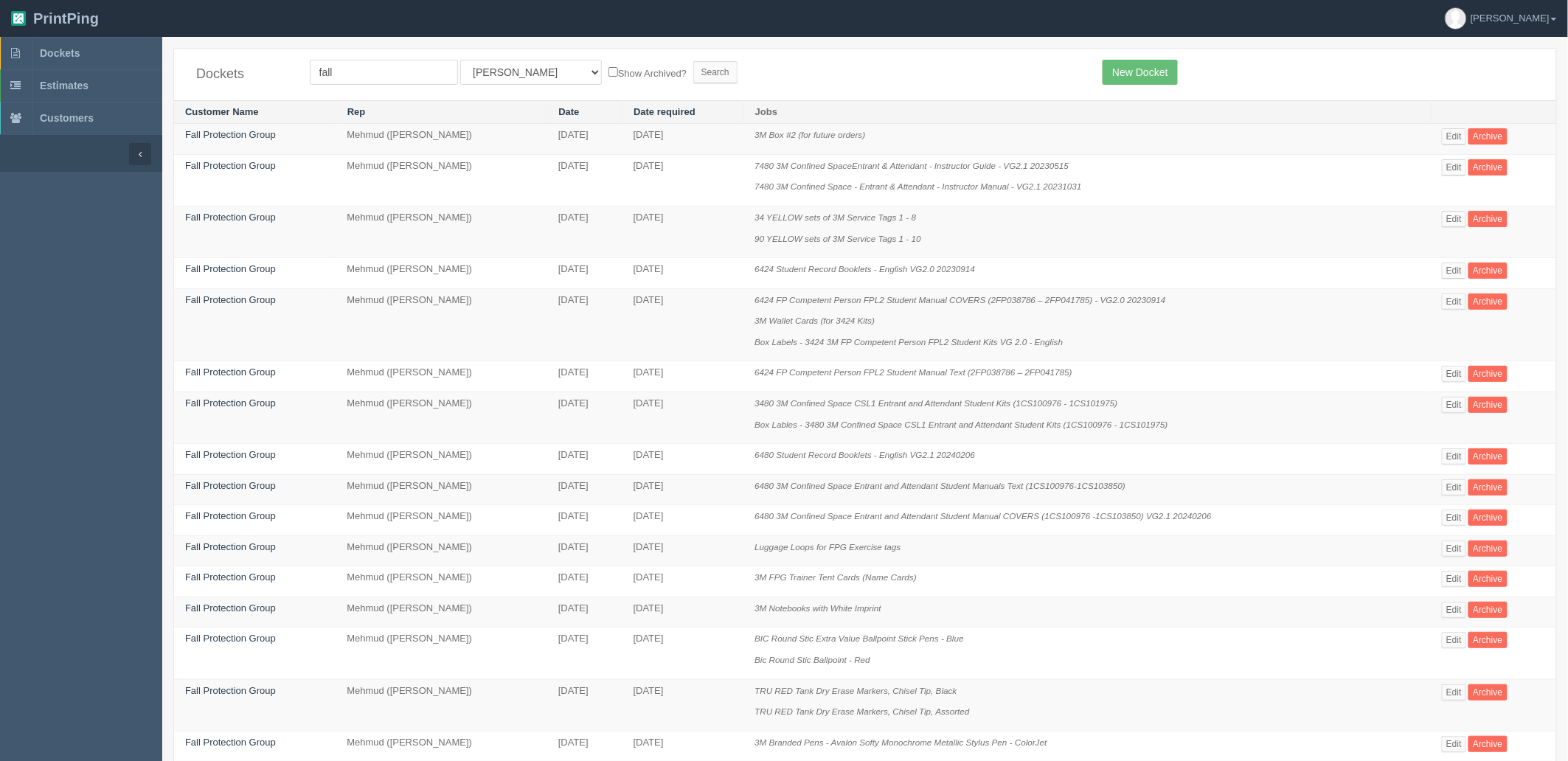
scroll to position [507, 0]
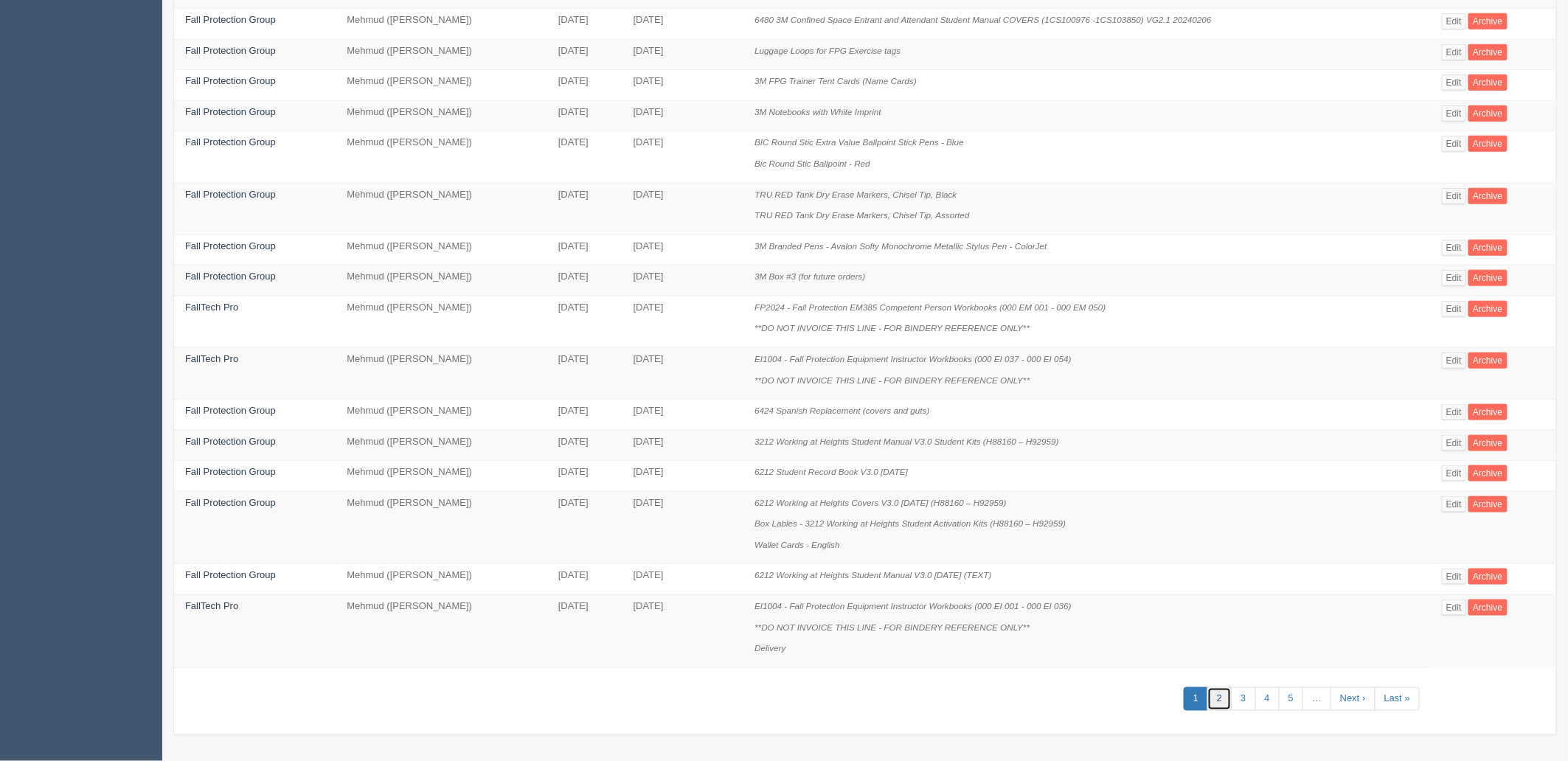
click at [1223, 706] on link "2" at bounding box center [1220, 700] width 25 height 25
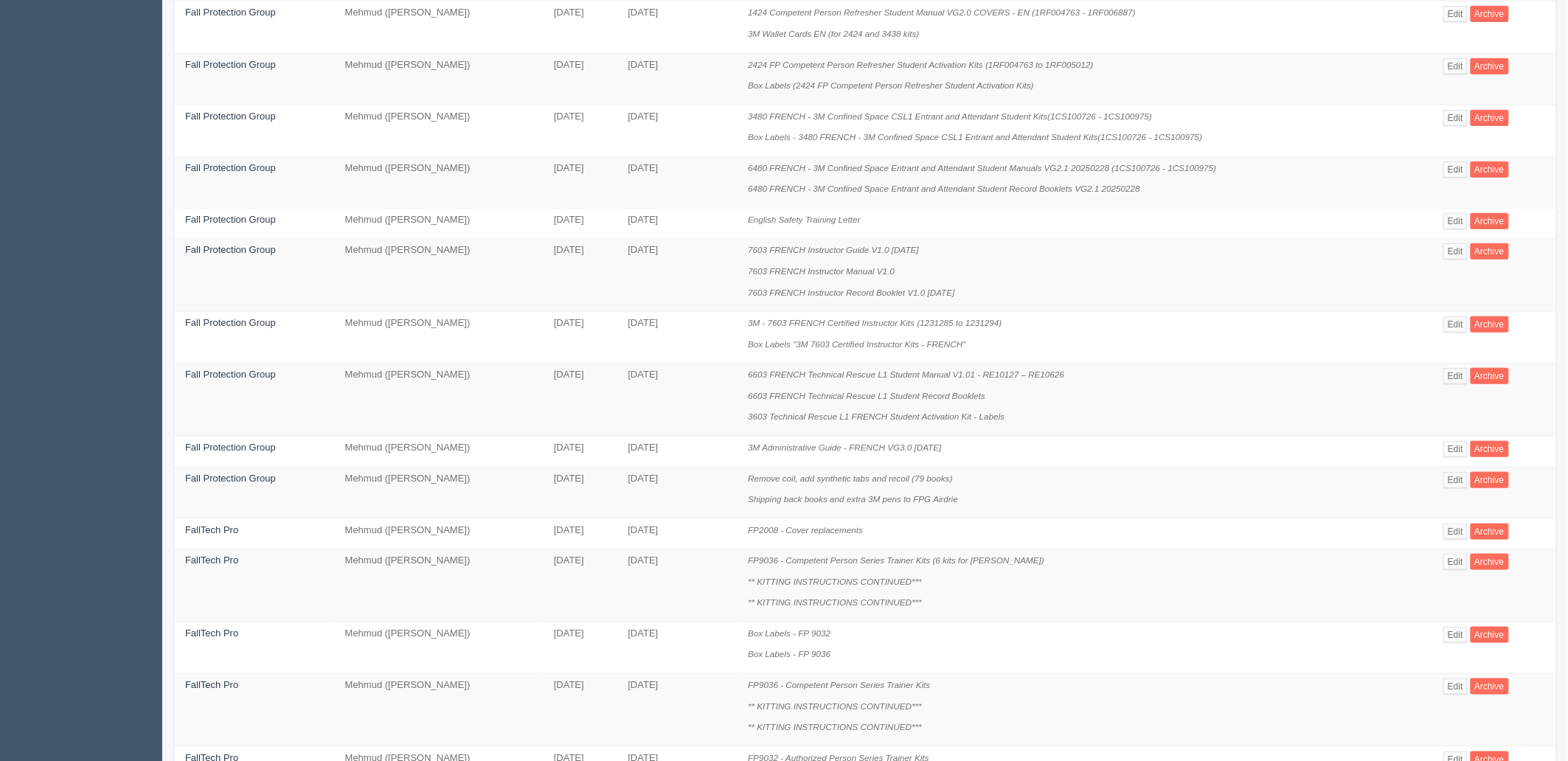
scroll to position [655, 0]
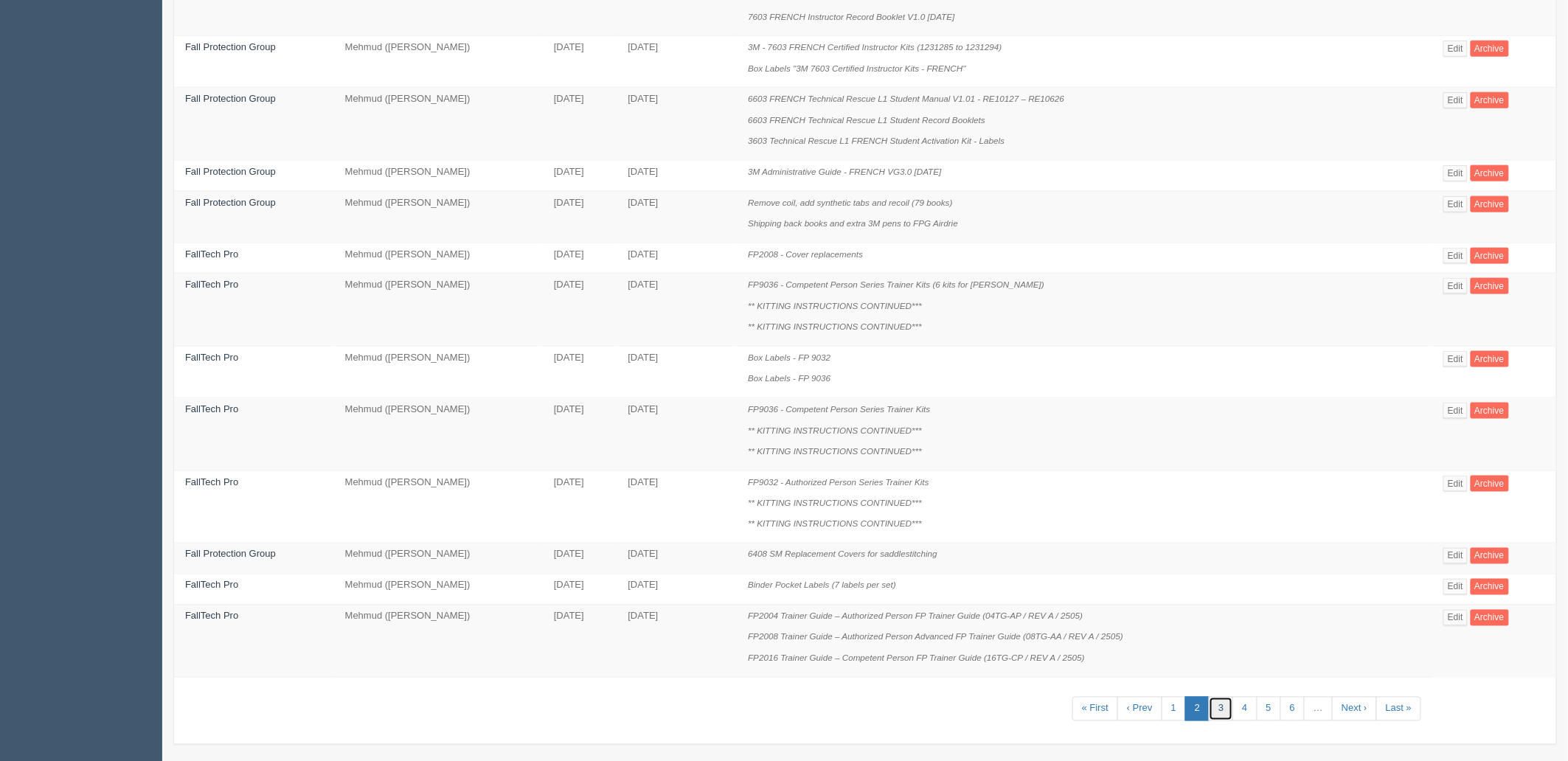
click at [1216, 717] on link "3" at bounding box center [1221, 709] width 25 height 25
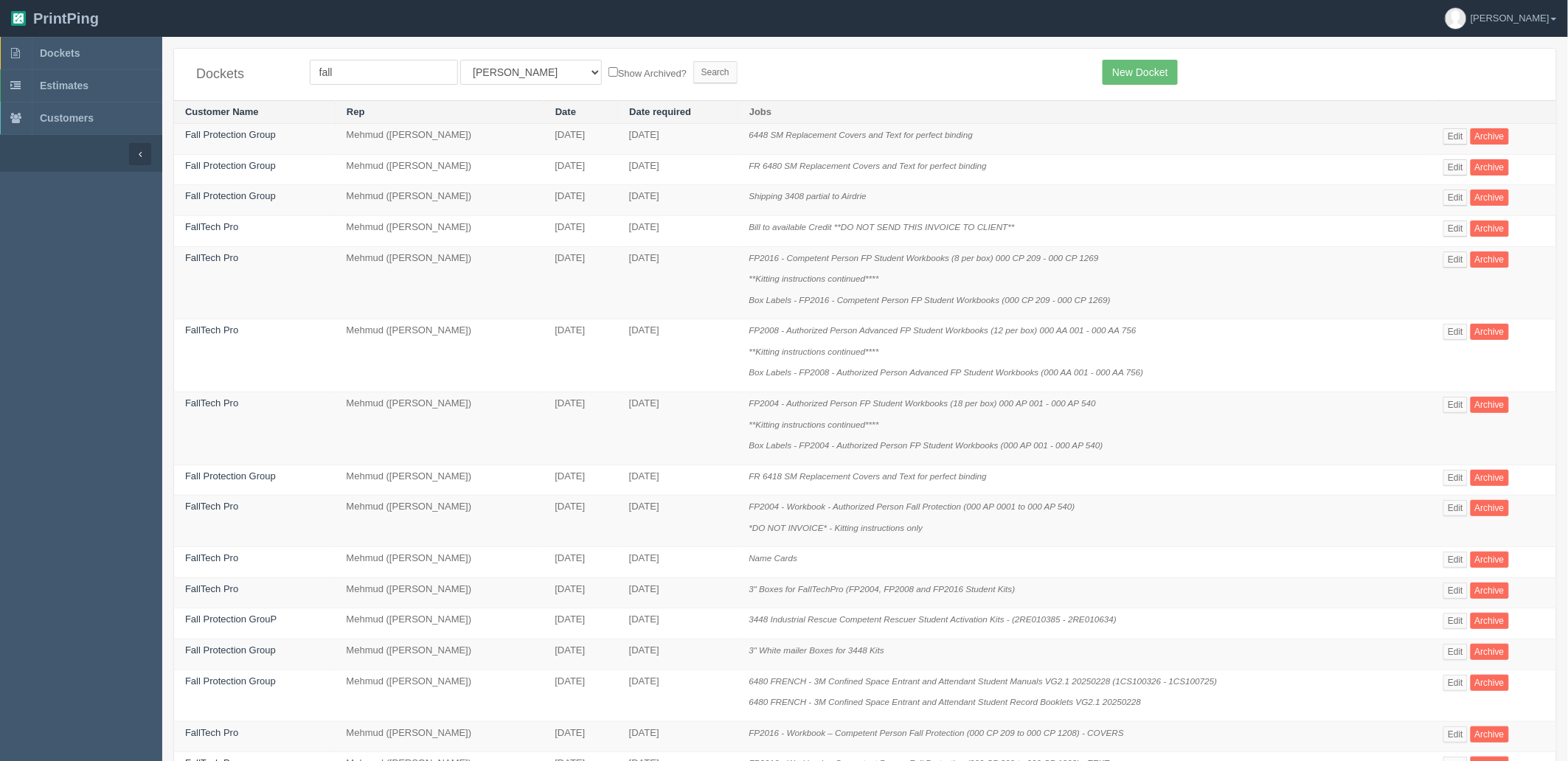
scroll to position [465, 0]
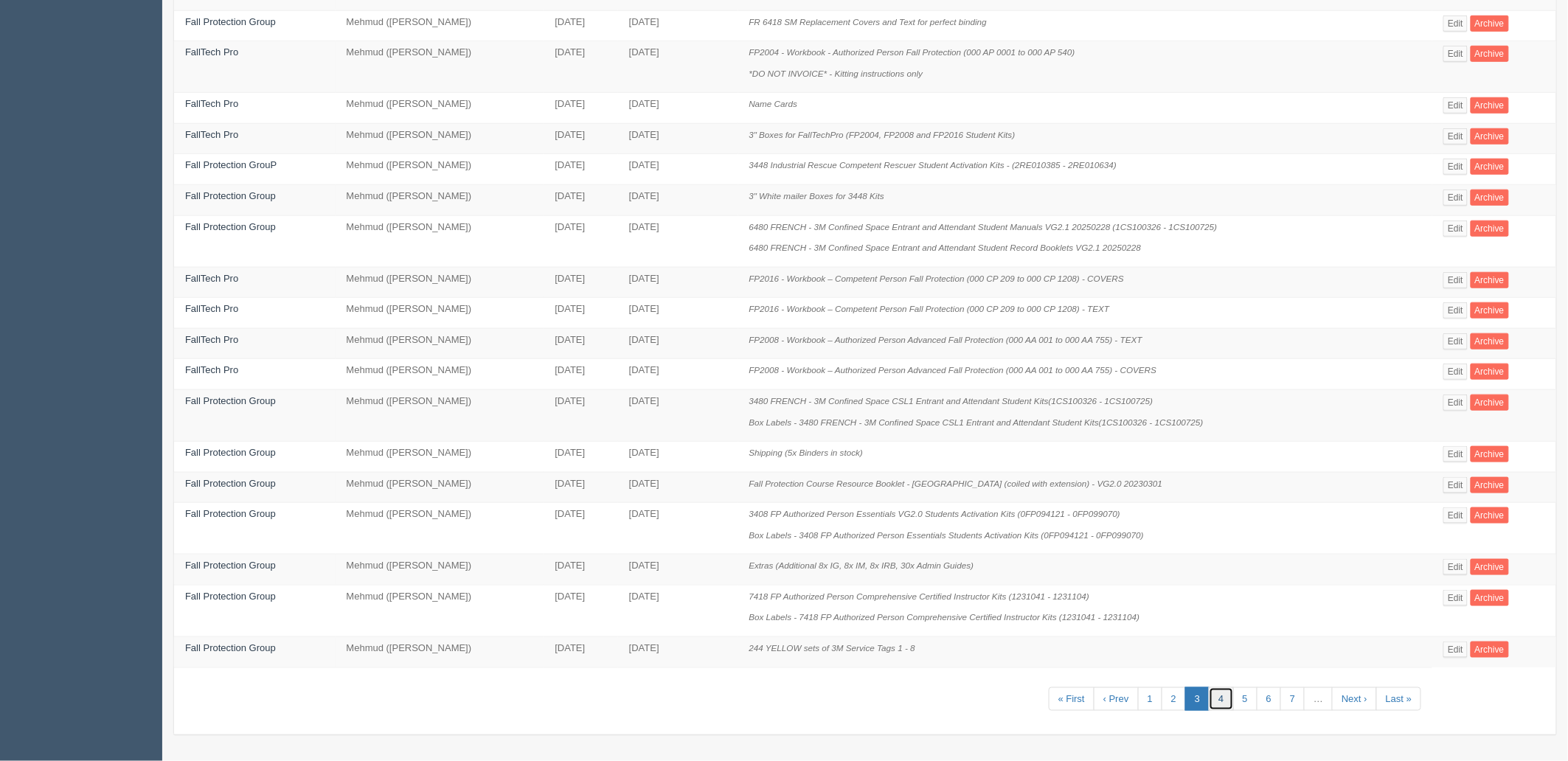
click at [1221, 706] on link "4" at bounding box center [1221, 700] width 25 height 25
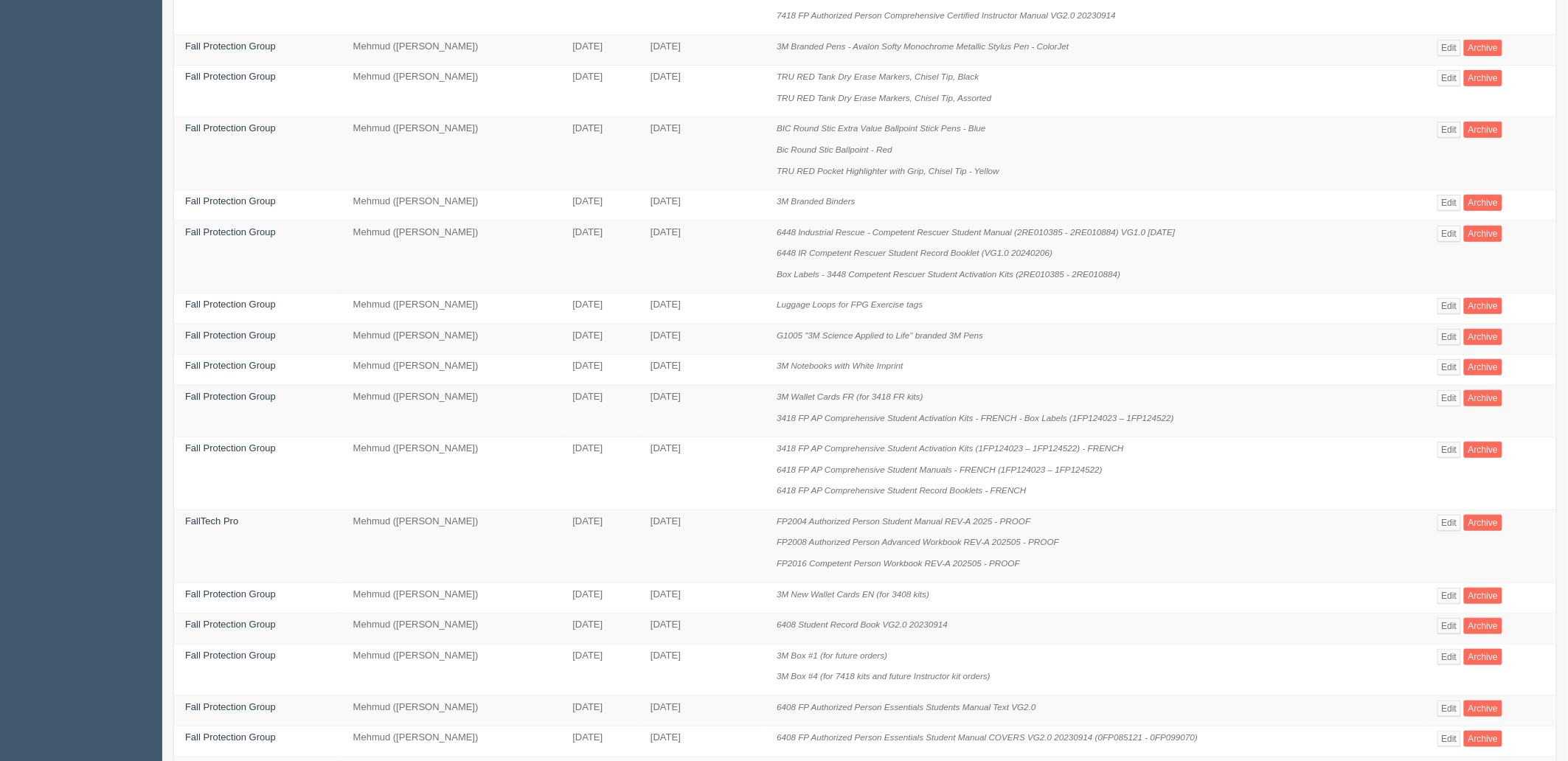
scroll to position [528, 0]
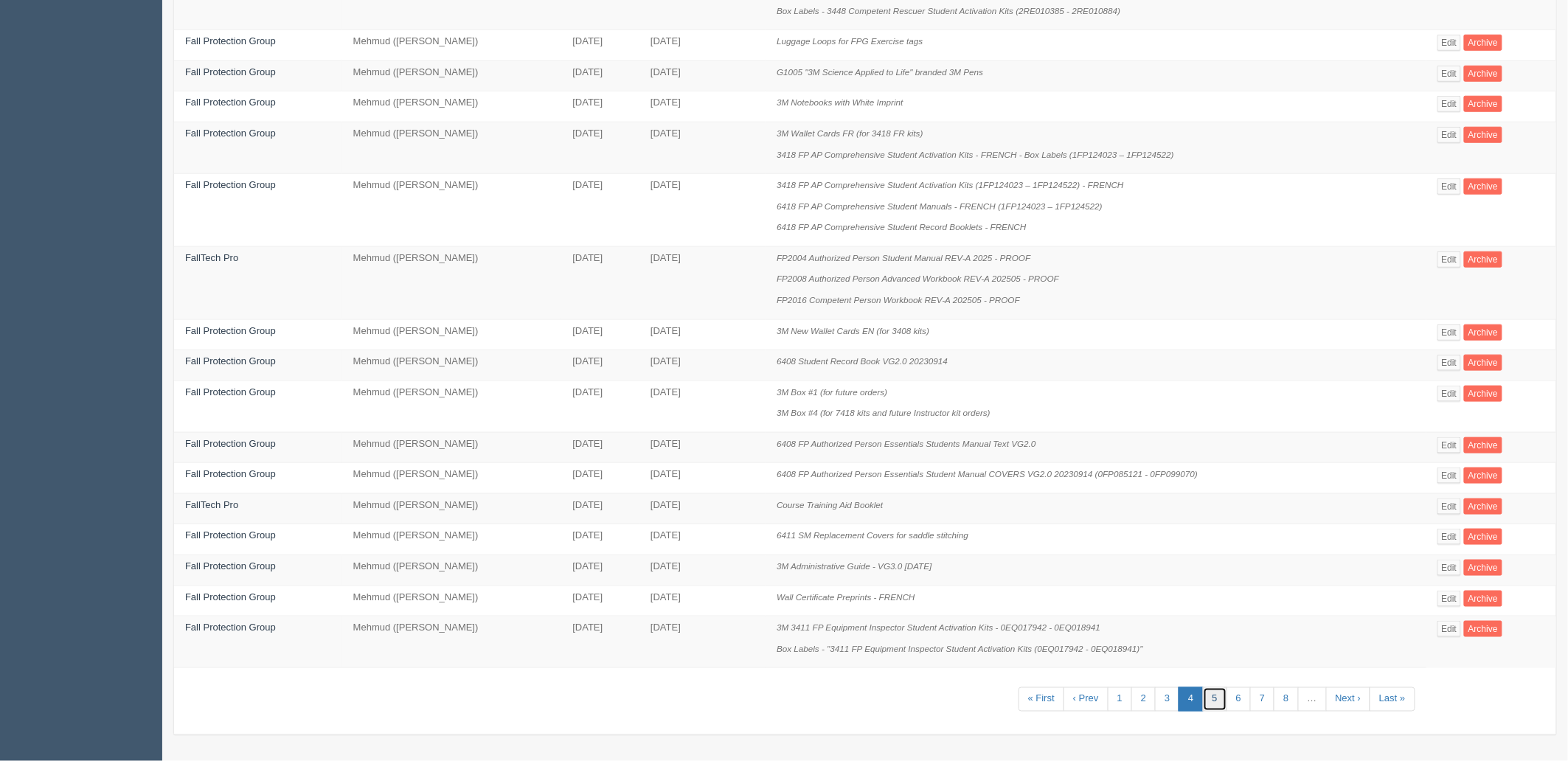
click at [1214, 702] on link "5" at bounding box center [1215, 700] width 25 height 25
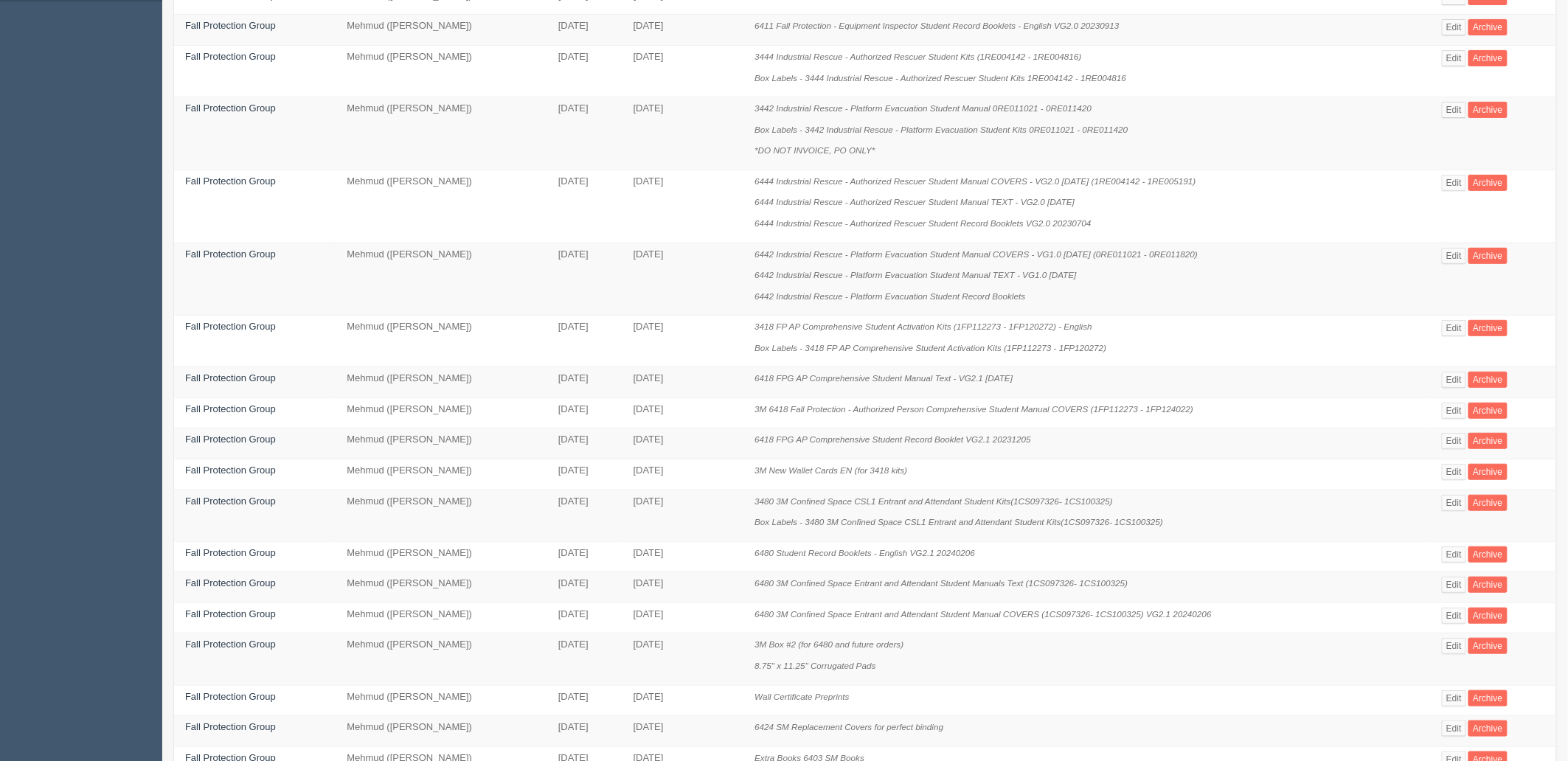
scroll to position [507, 0]
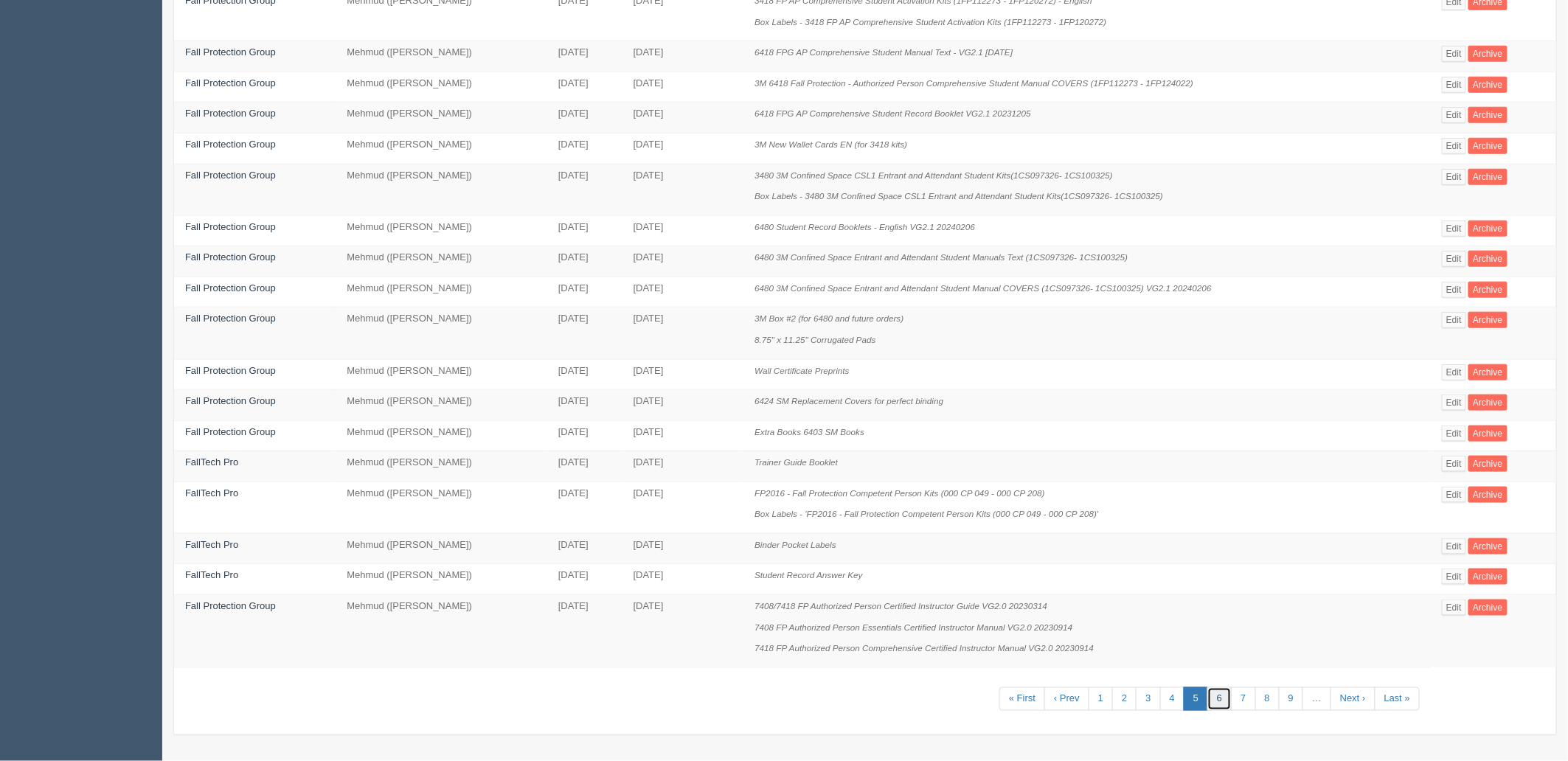
click at [1217, 703] on link "6" at bounding box center [1220, 700] width 25 height 25
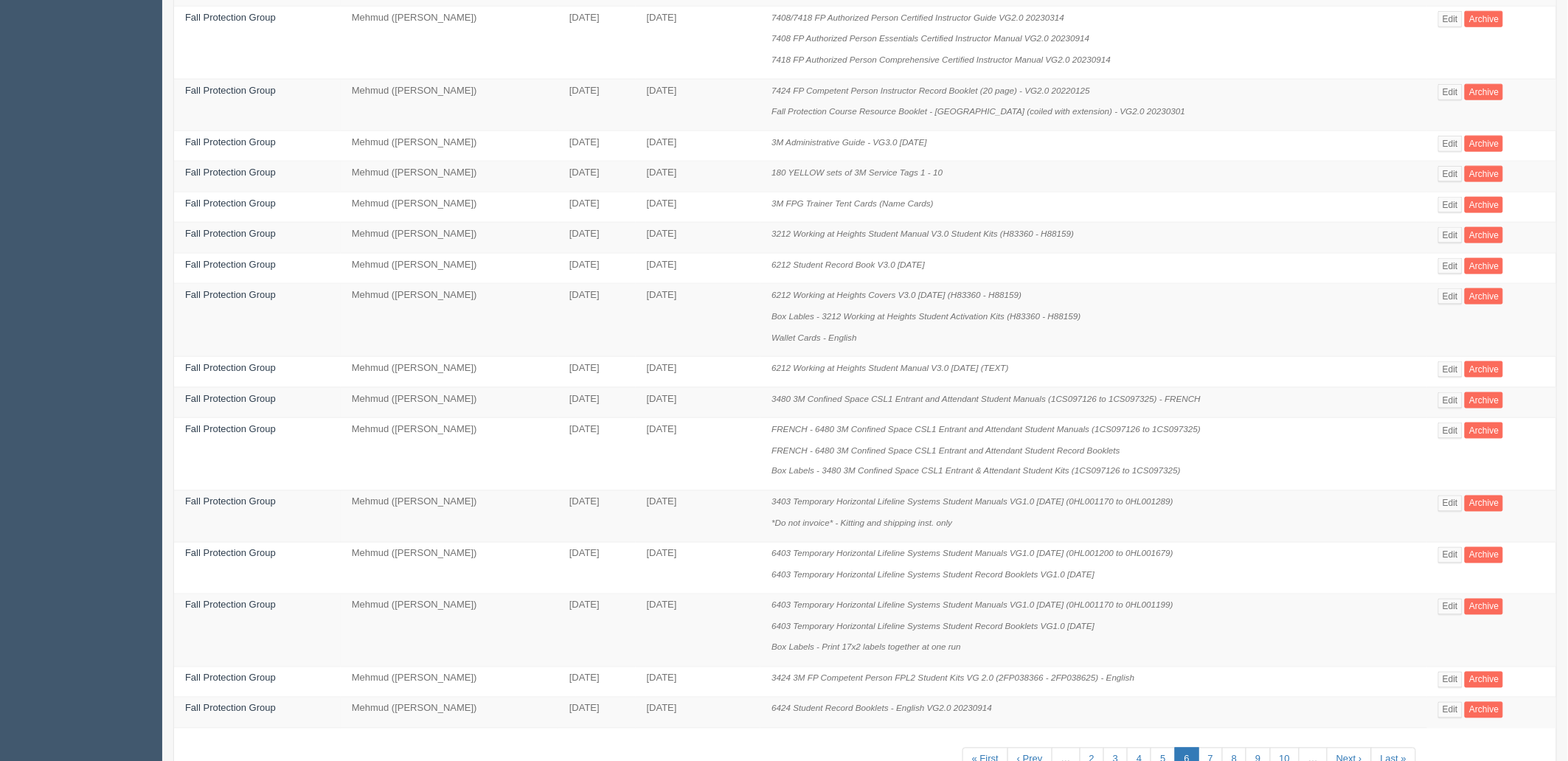
scroll to position [737, 0]
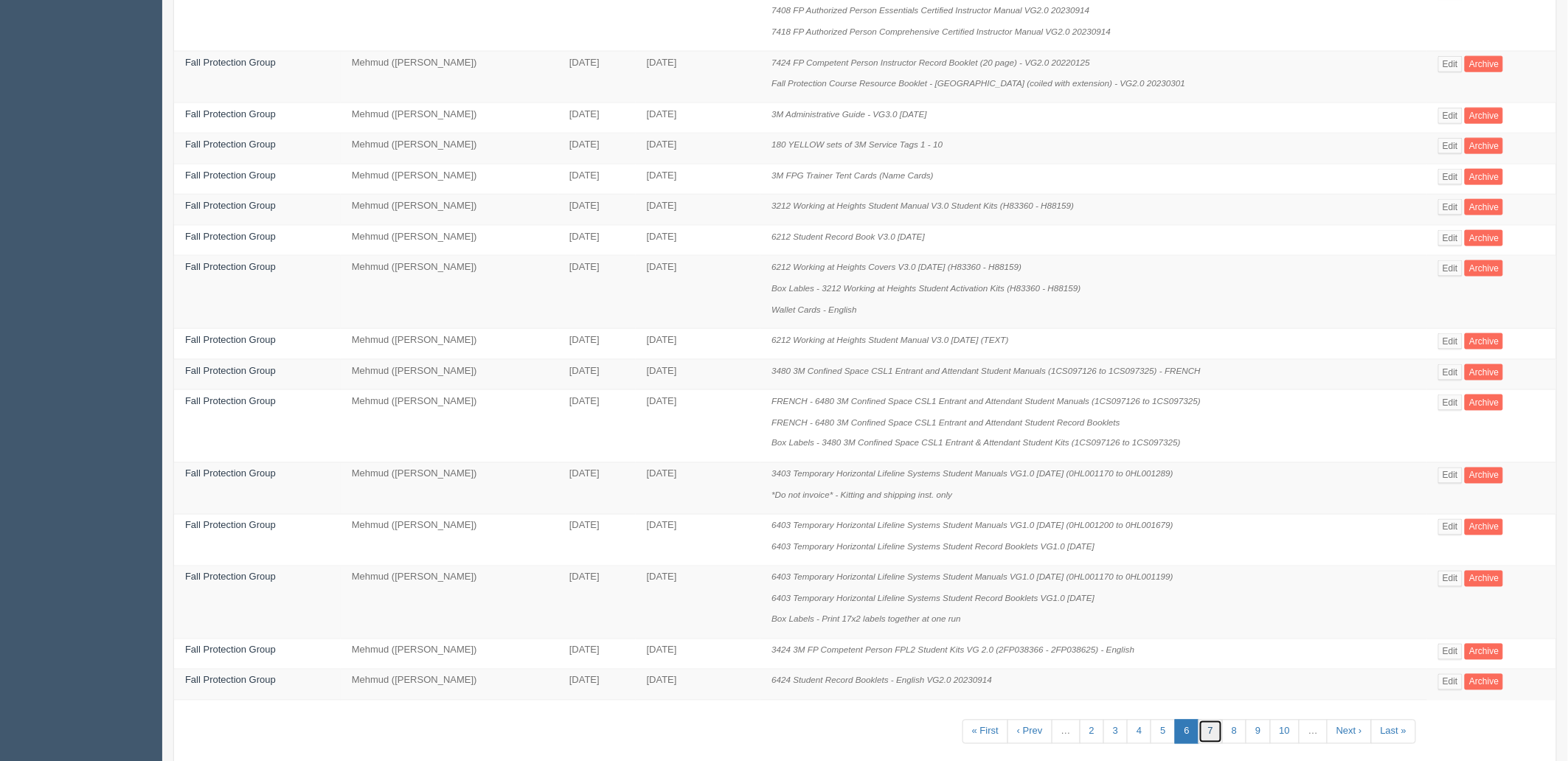
click at [1212, 743] on link "7" at bounding box center [1211, 732] width 25 height 25
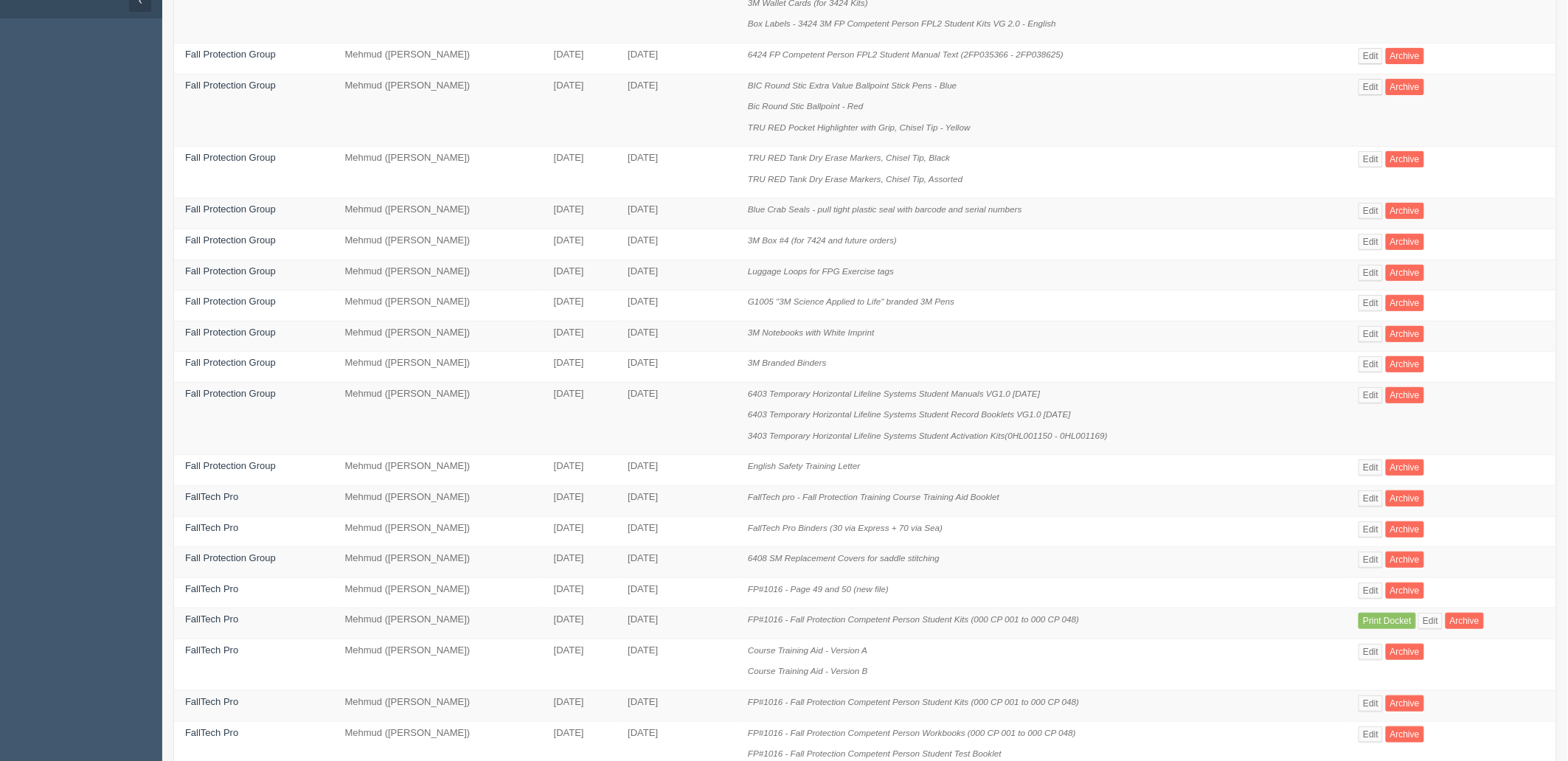
scroll to position [465, 0]
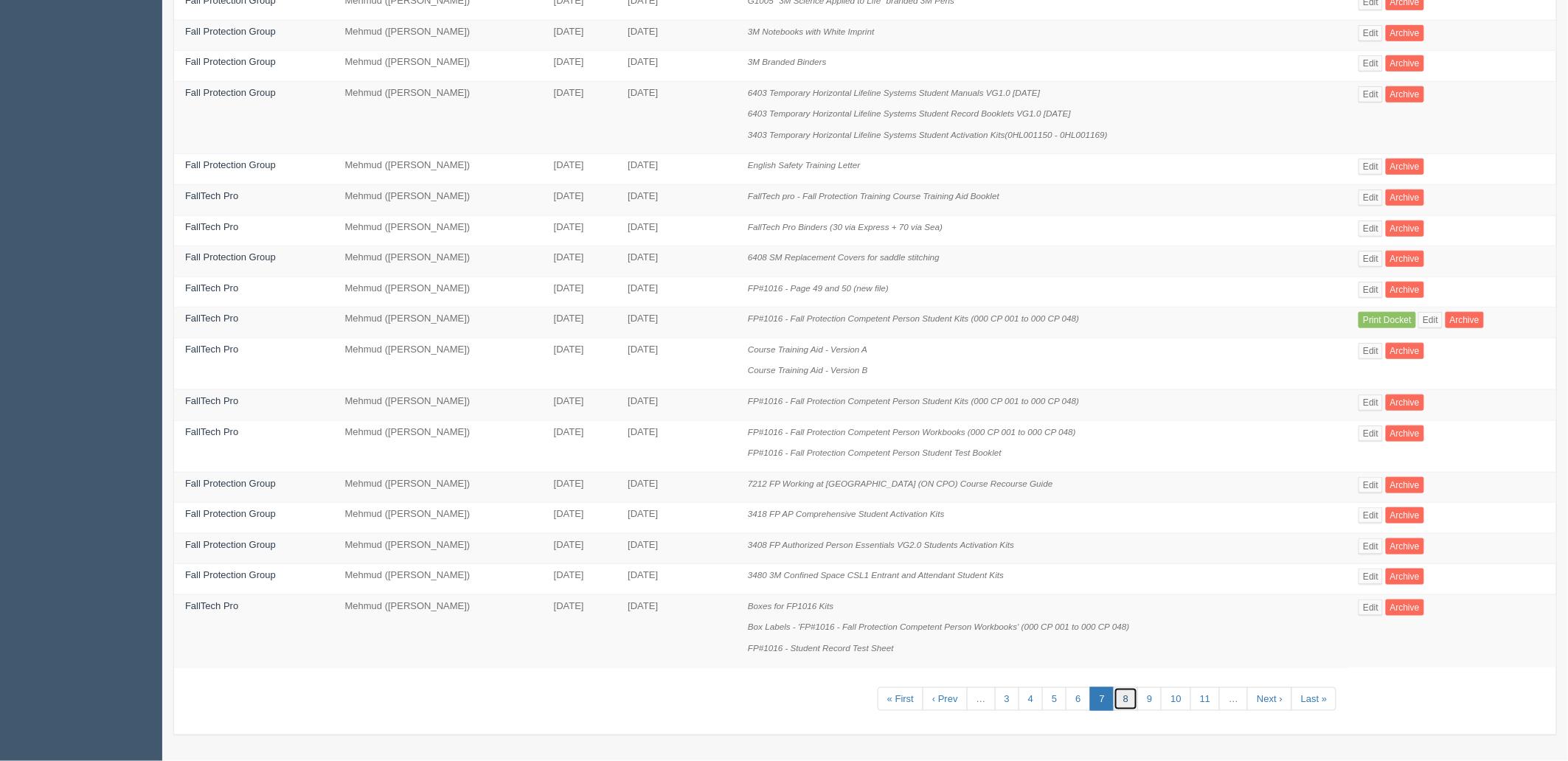
click at [1124, 698] on link "8" at bounding box center [1126, 700] width 25 height 25
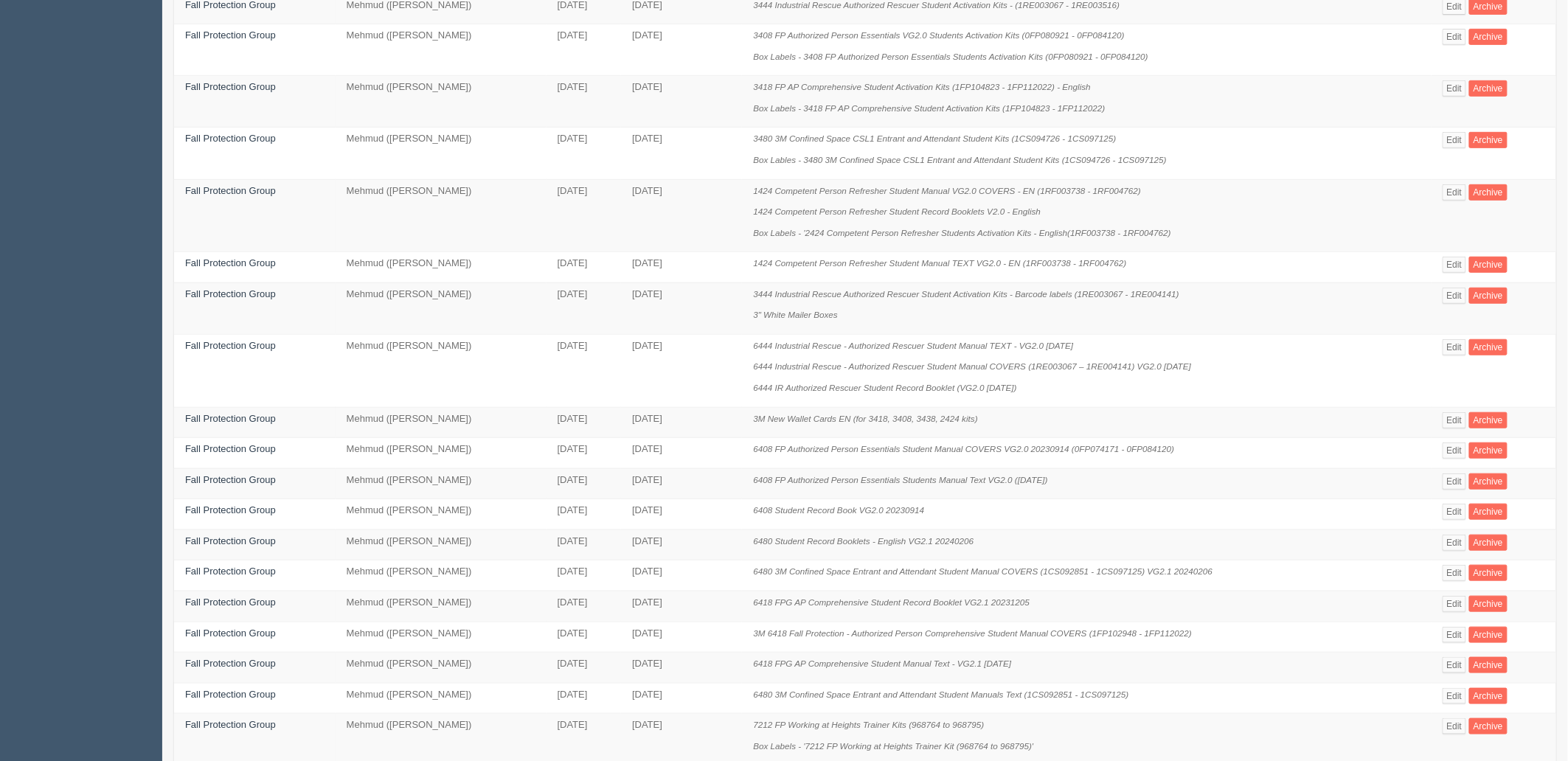
scroll to position [507, 0]
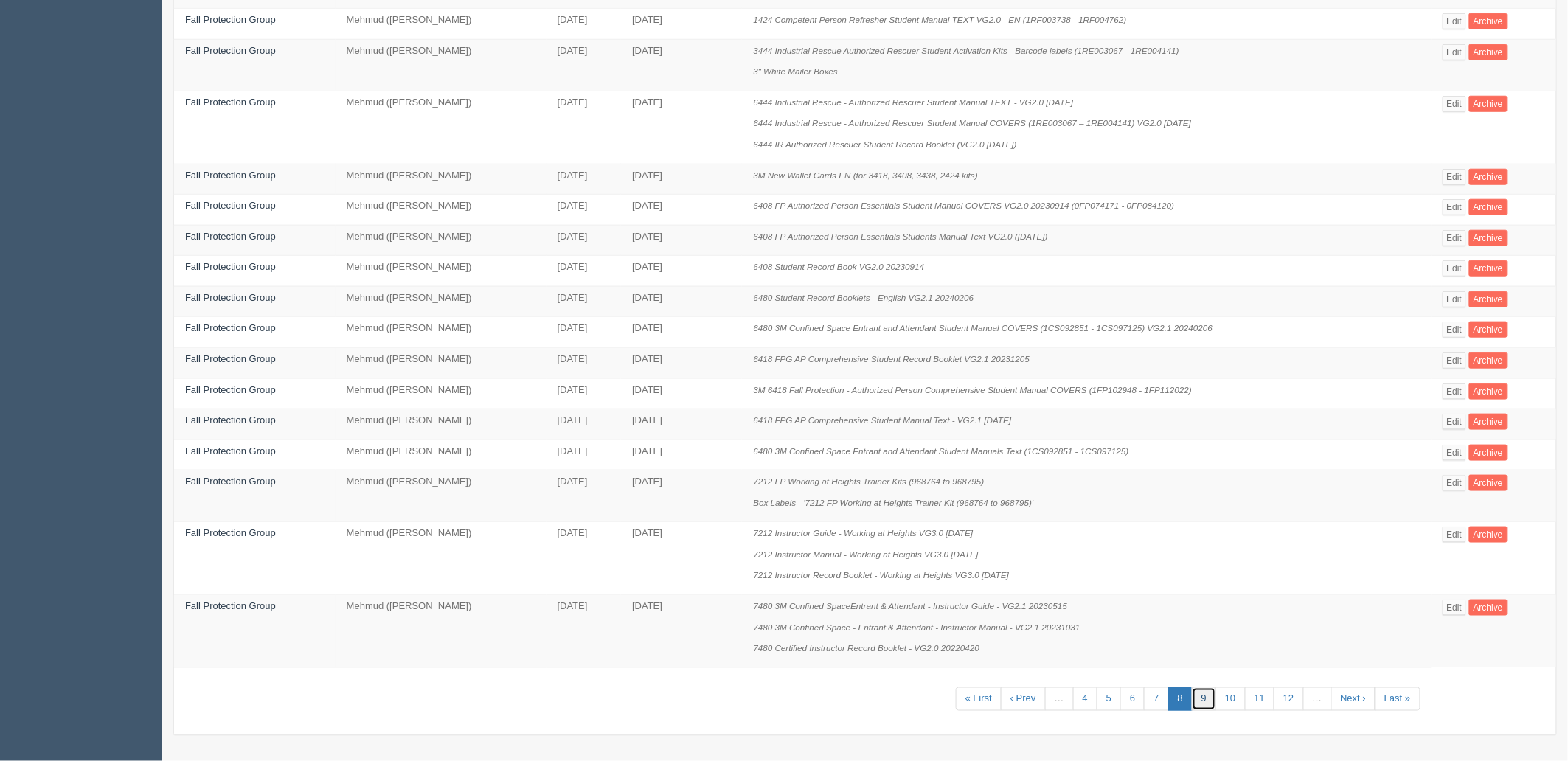
click at [1204, 701] on link "9" at bounding box center [1204, 700] width 25 height 25
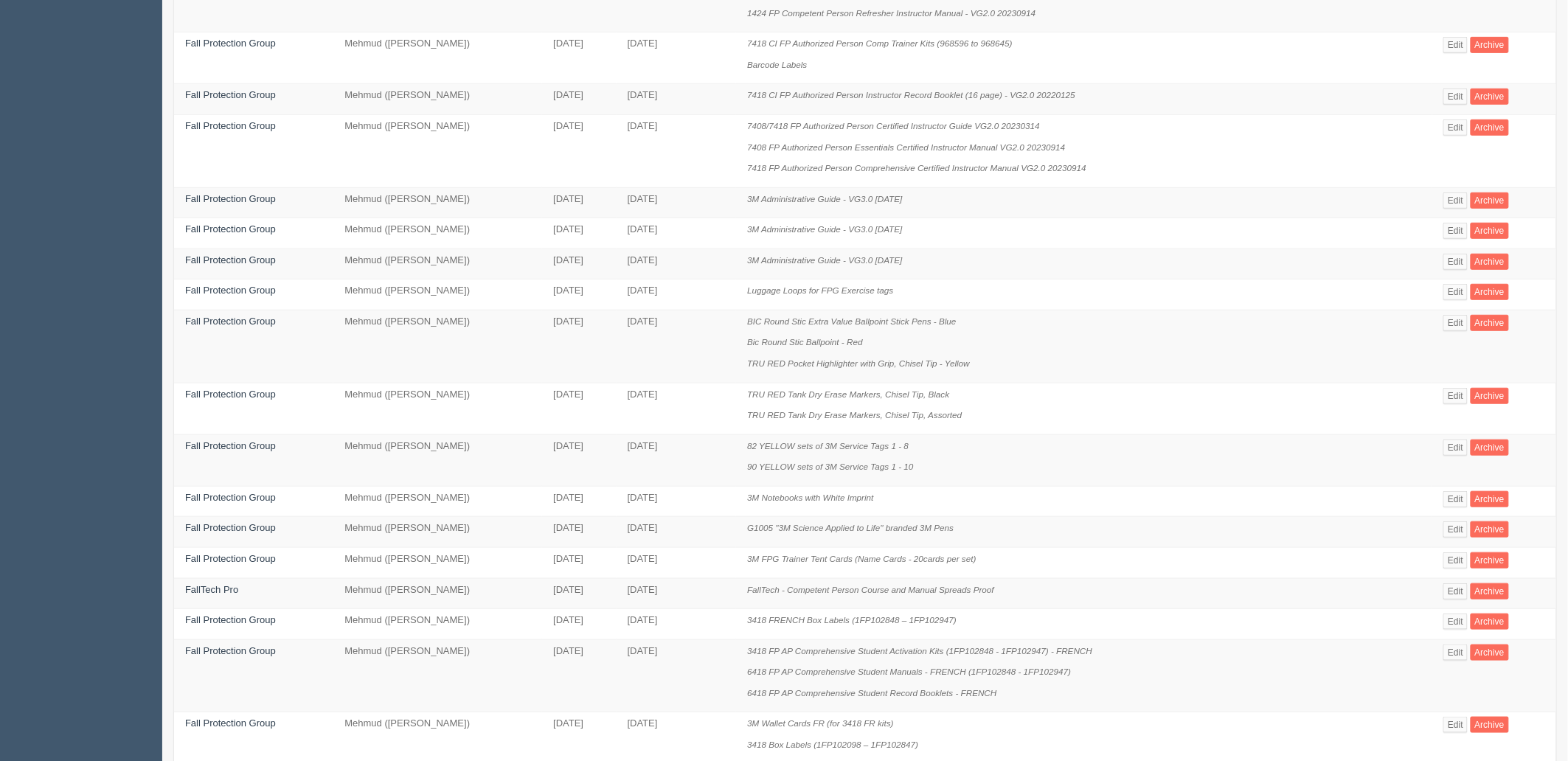
scroll to position [571, 0]
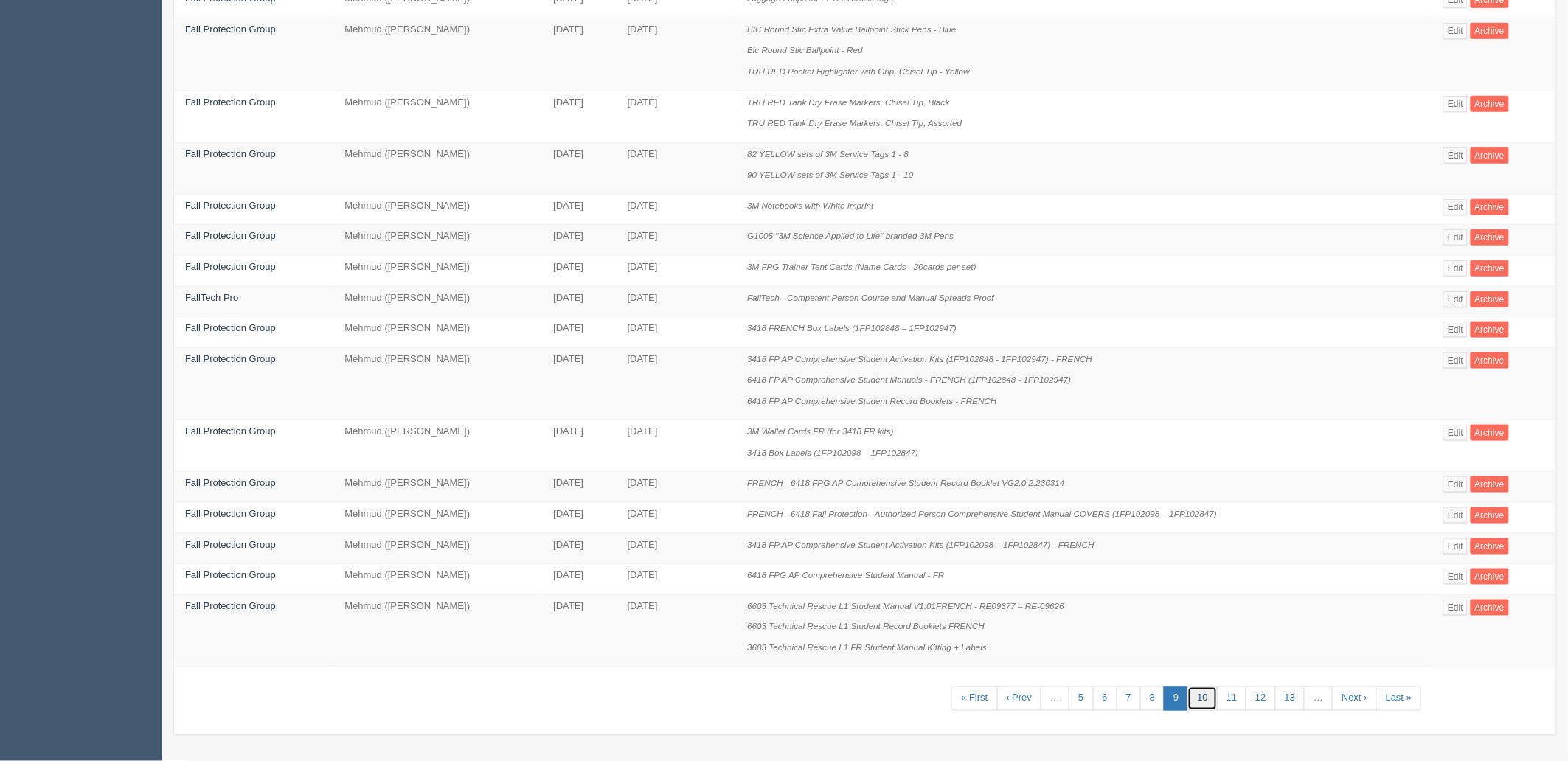
click at [1202, 703] on link "10" at bounding box center [1202, 699] width 30 height 25
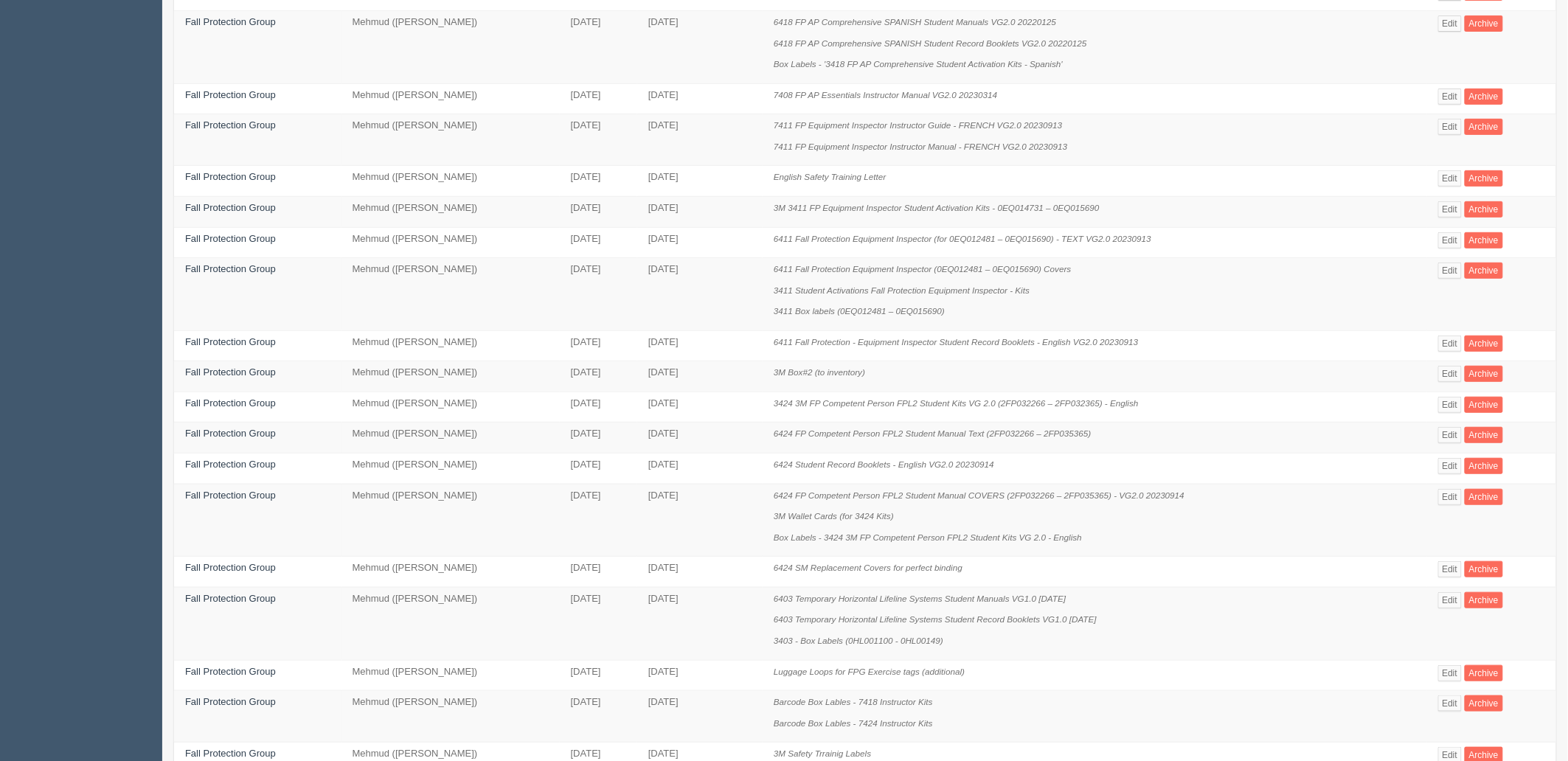
scroll to position [465, 0]
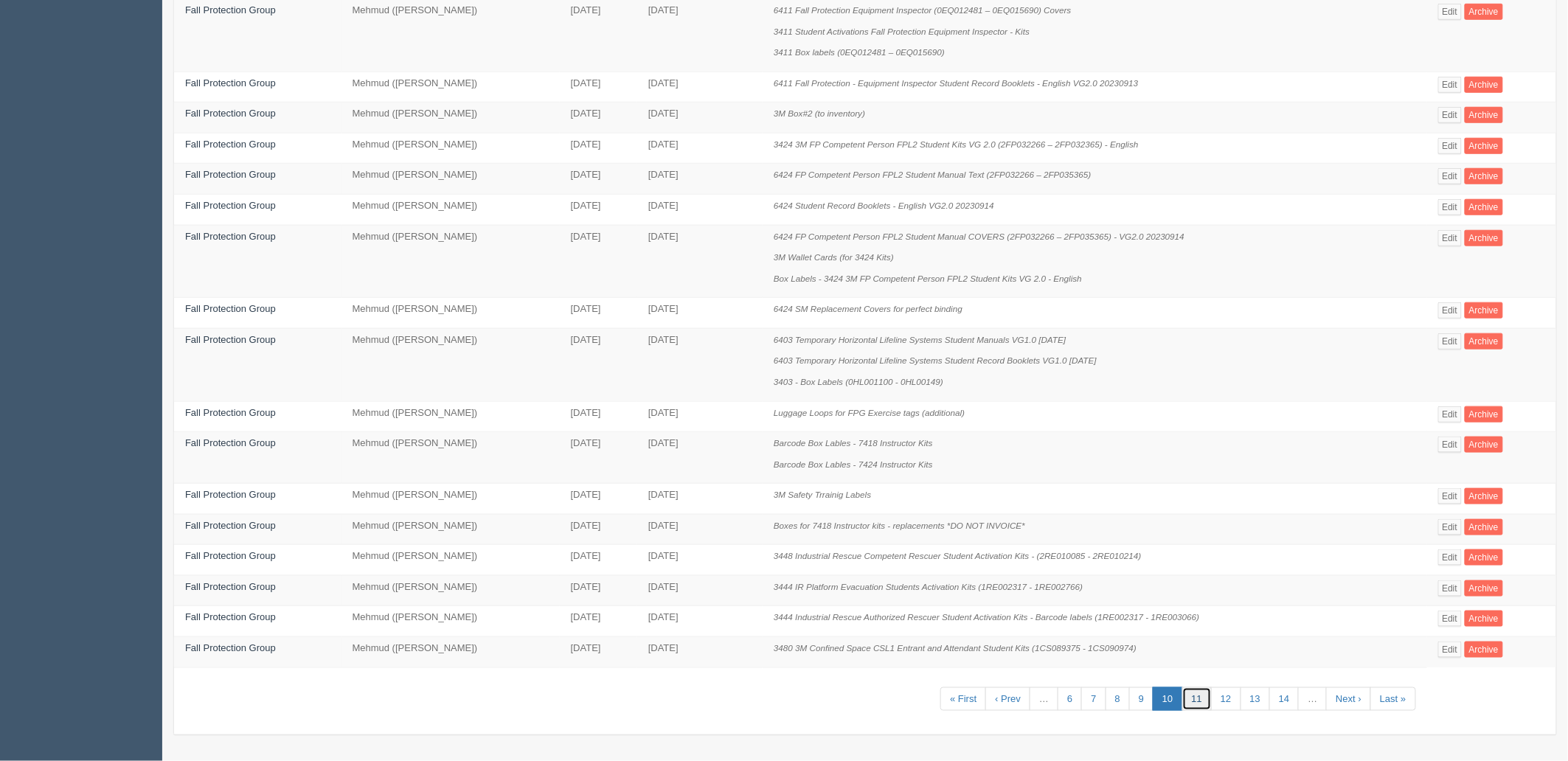
click at [1203, 702] on link "11" at bounding box center [1197, 700] width 30 height 25
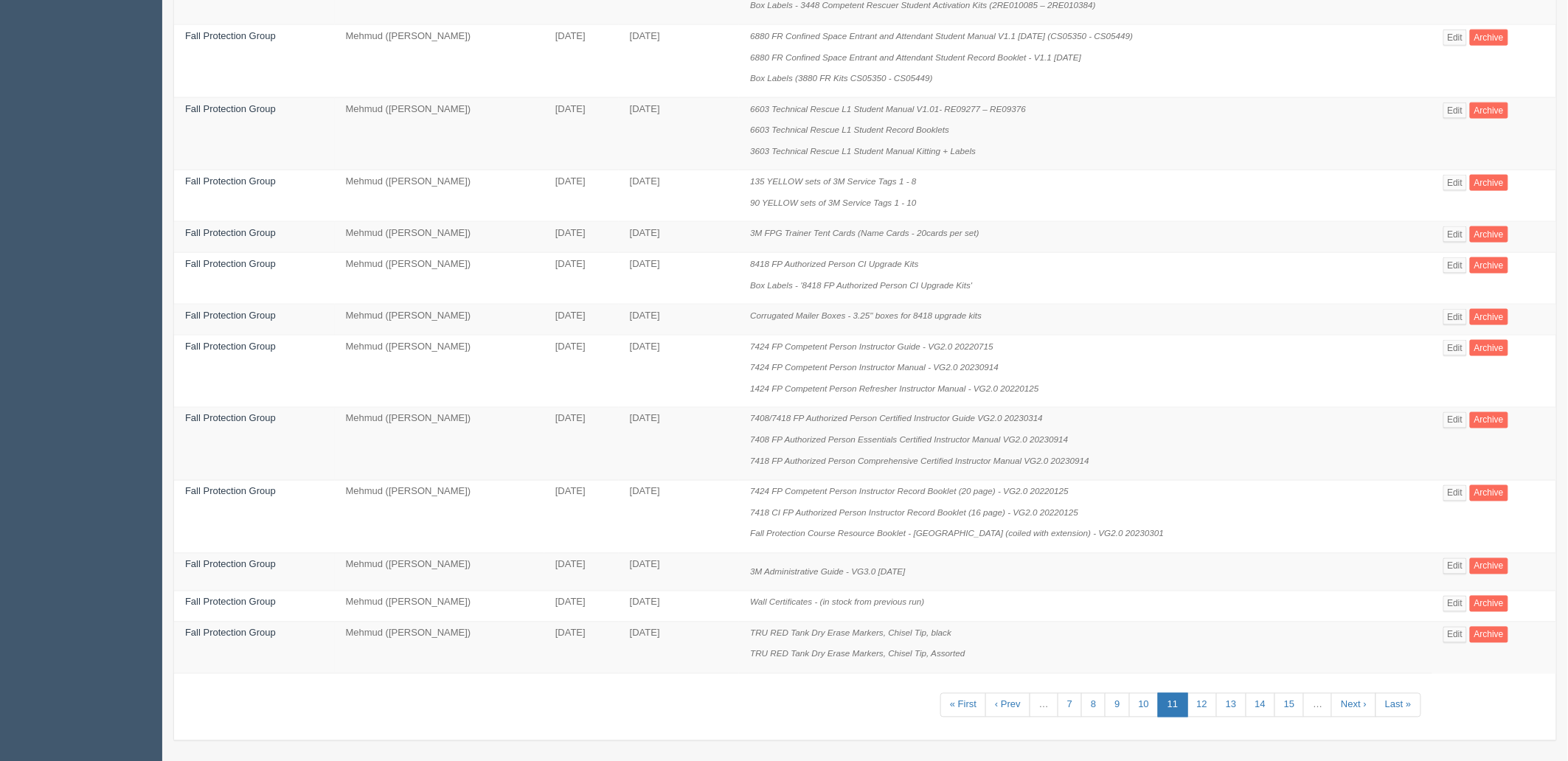
scroll to position [799, 0]
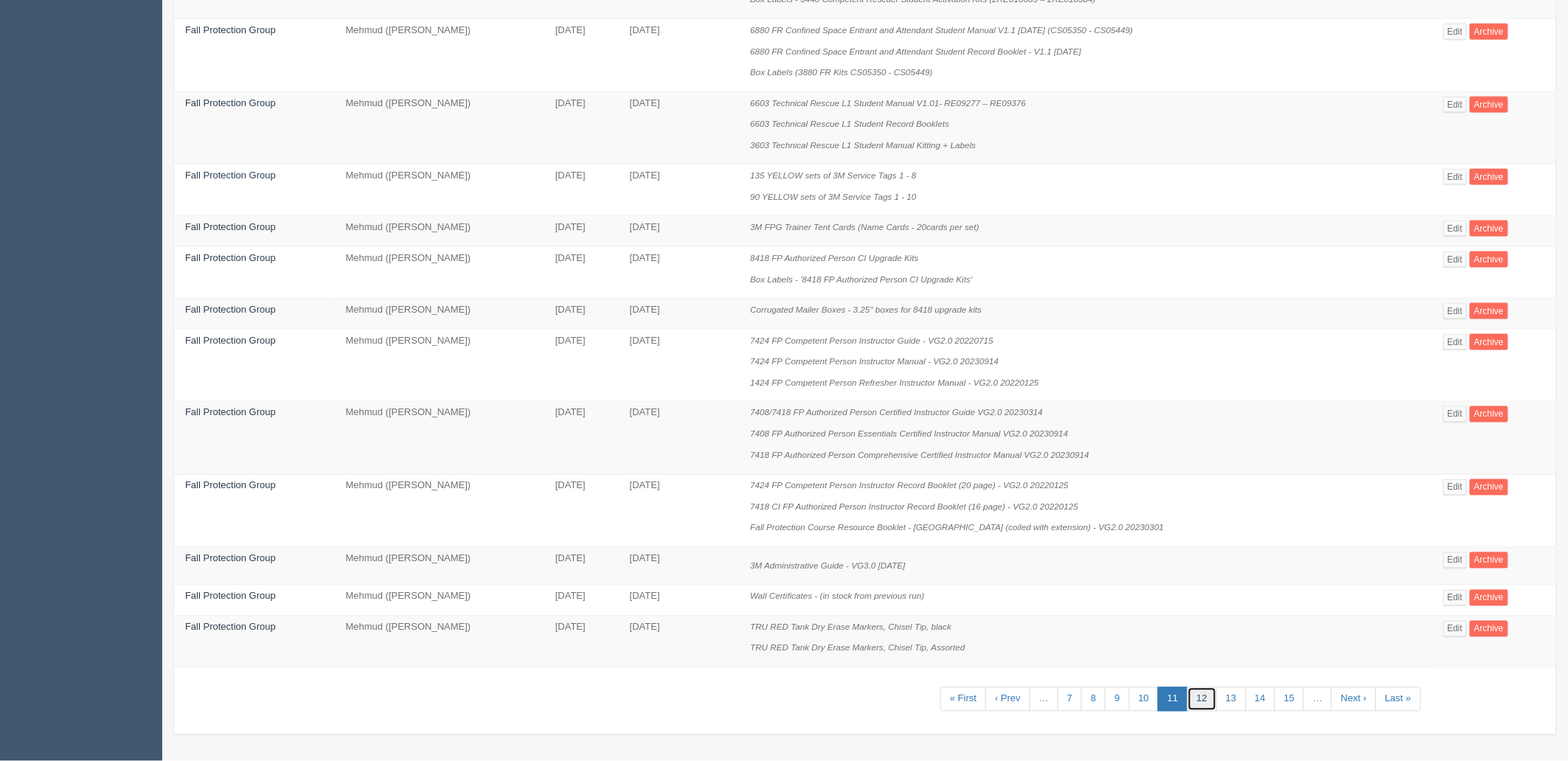
click at [1200, 703] on link "12" at bounding box center [1202, 700] width 30 height 25
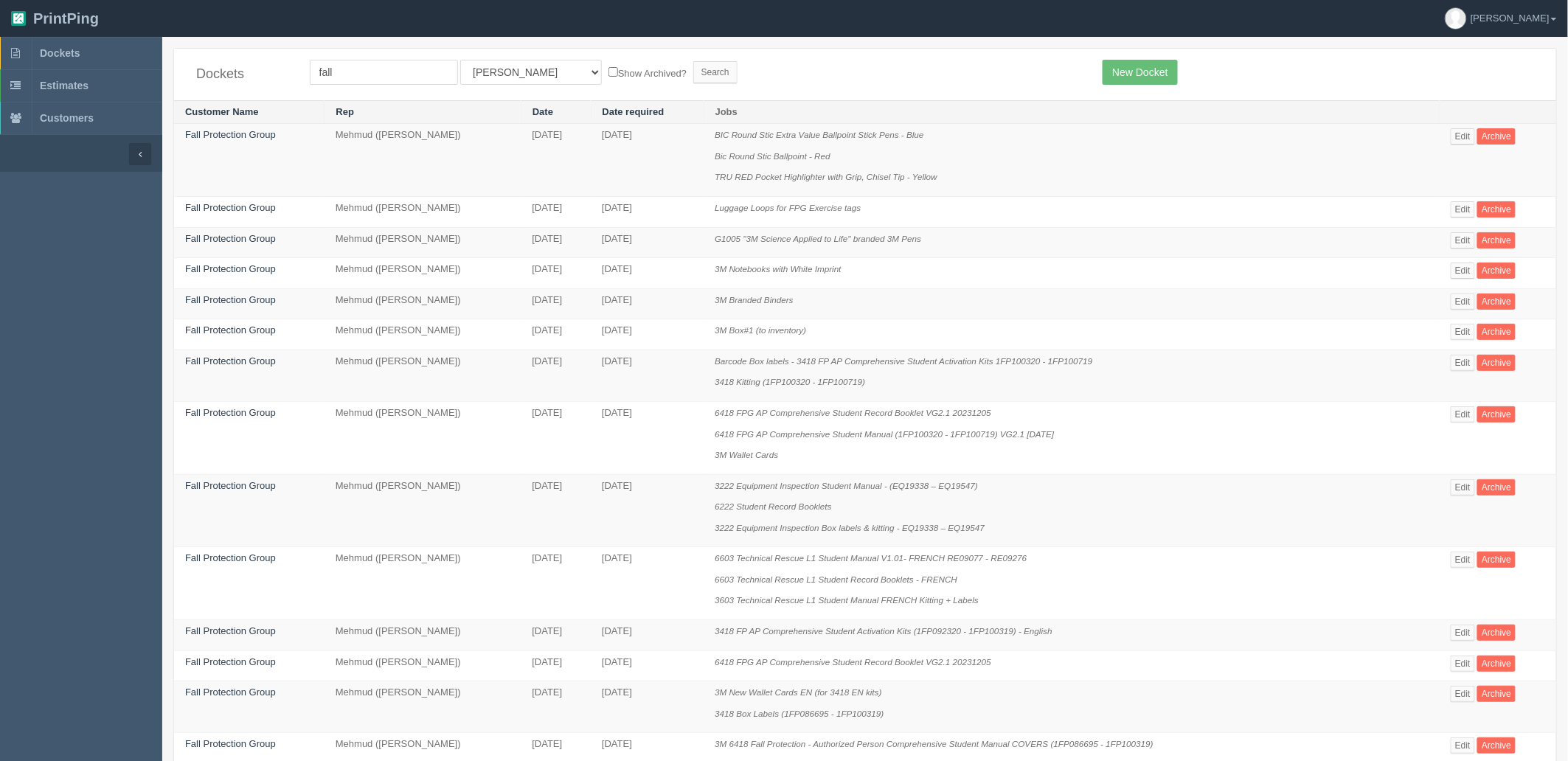
scroll to position [507, 0]
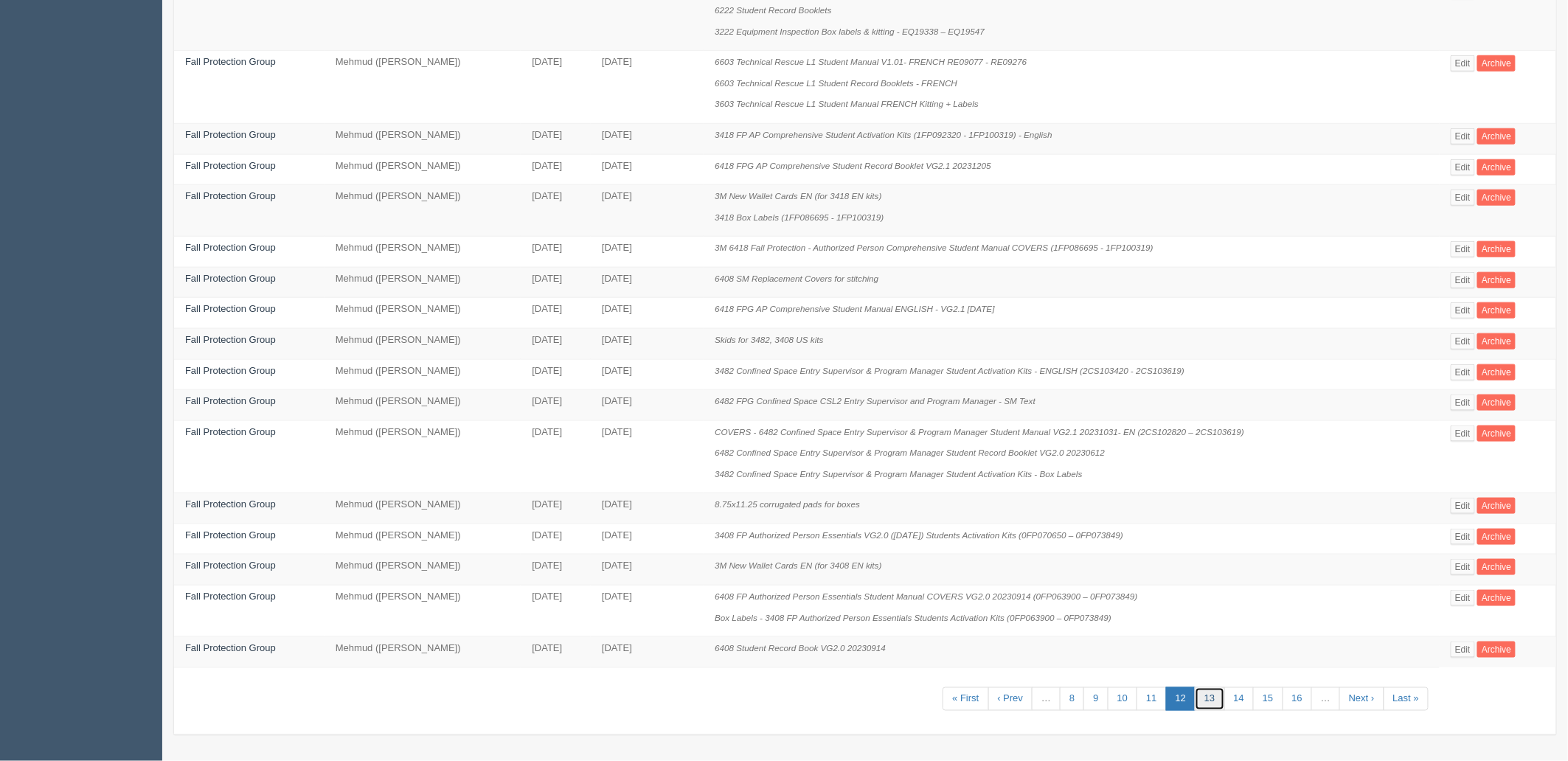
click at [1206, 702] on link "13" at bounding box center [1210, 700] width 30 height 25
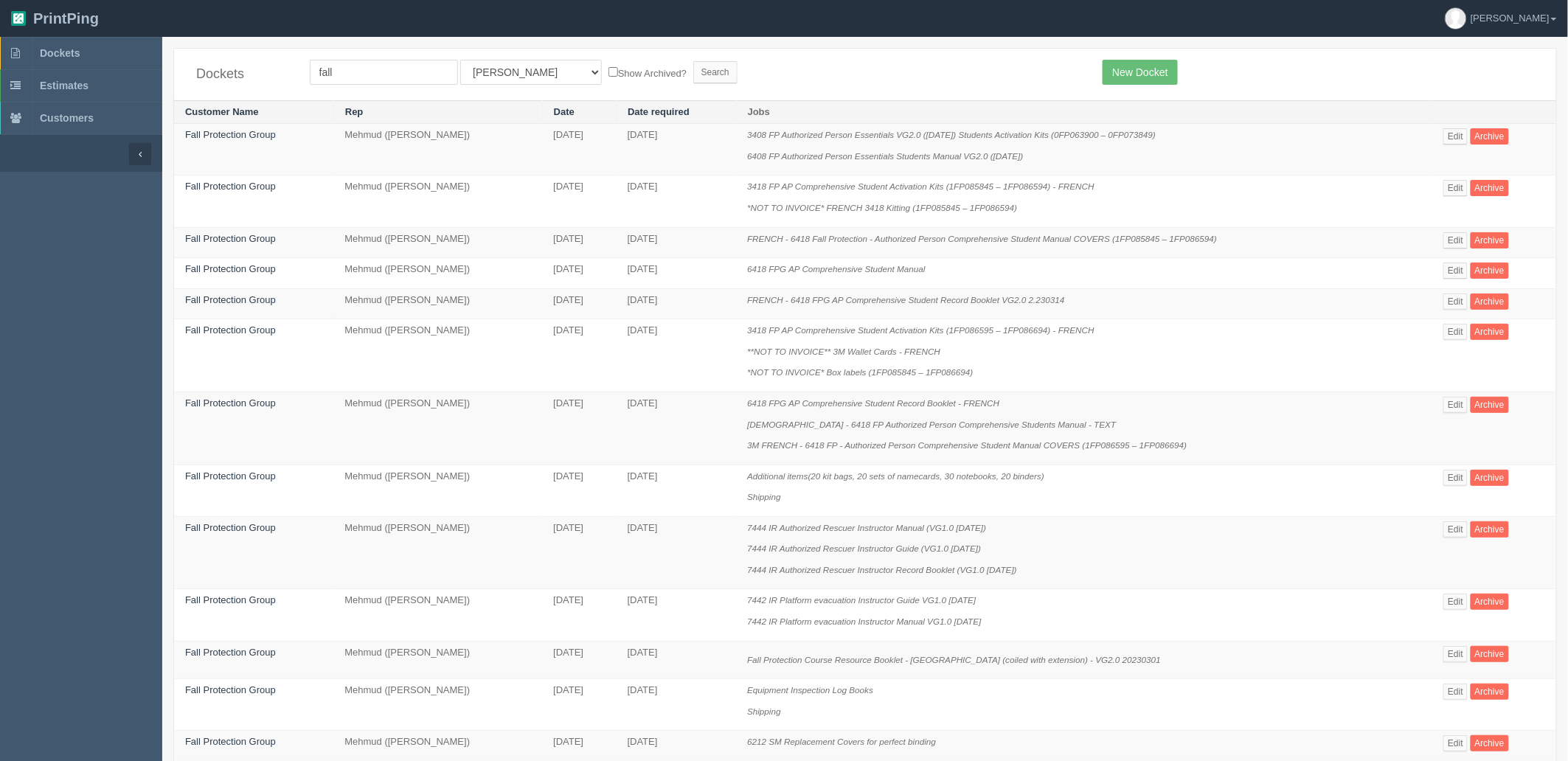
scroll to position [650, 0]
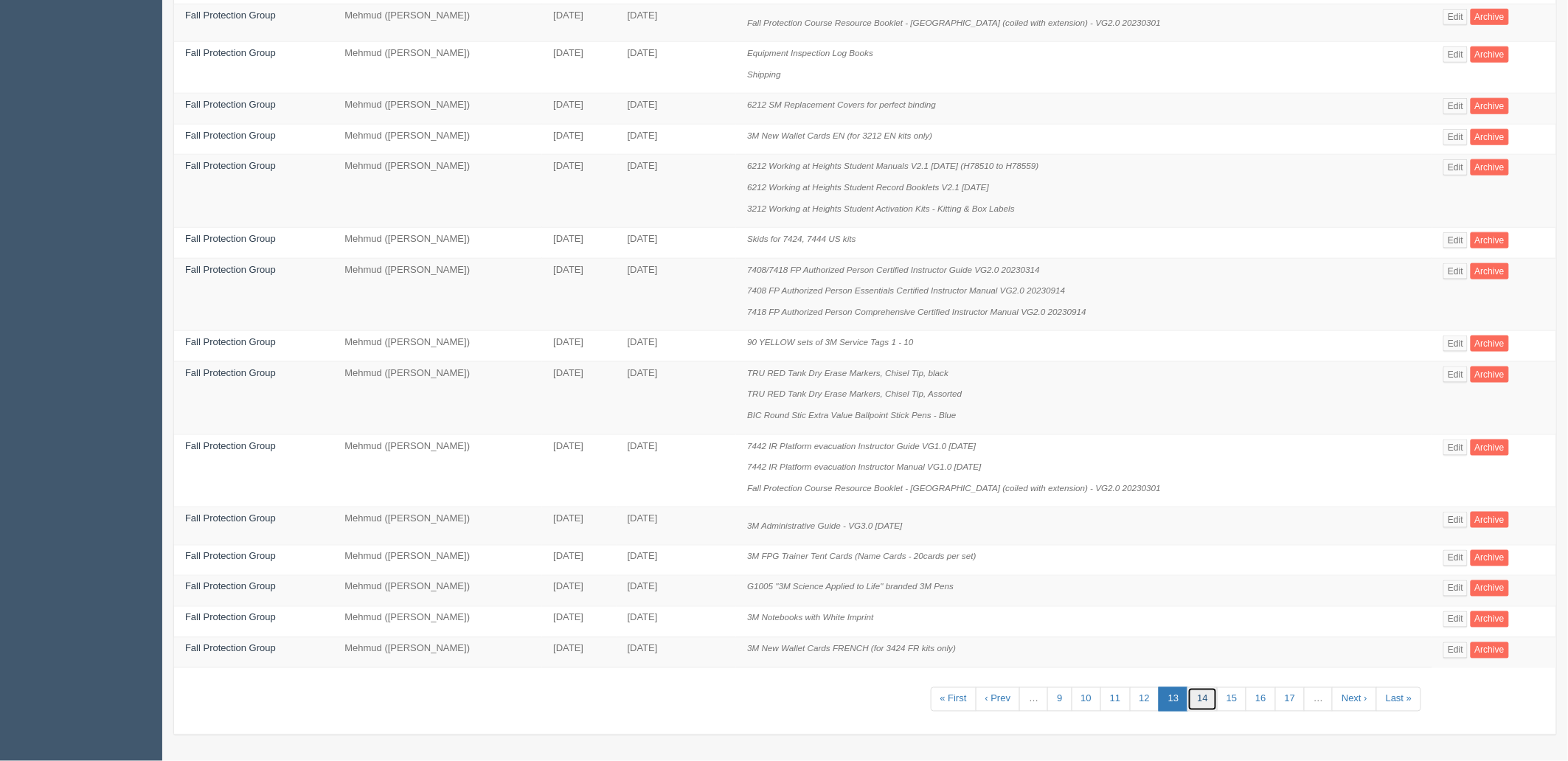
click at [1199, 702] on link "14" at bounding box center [1202, 700] width 30 height 25
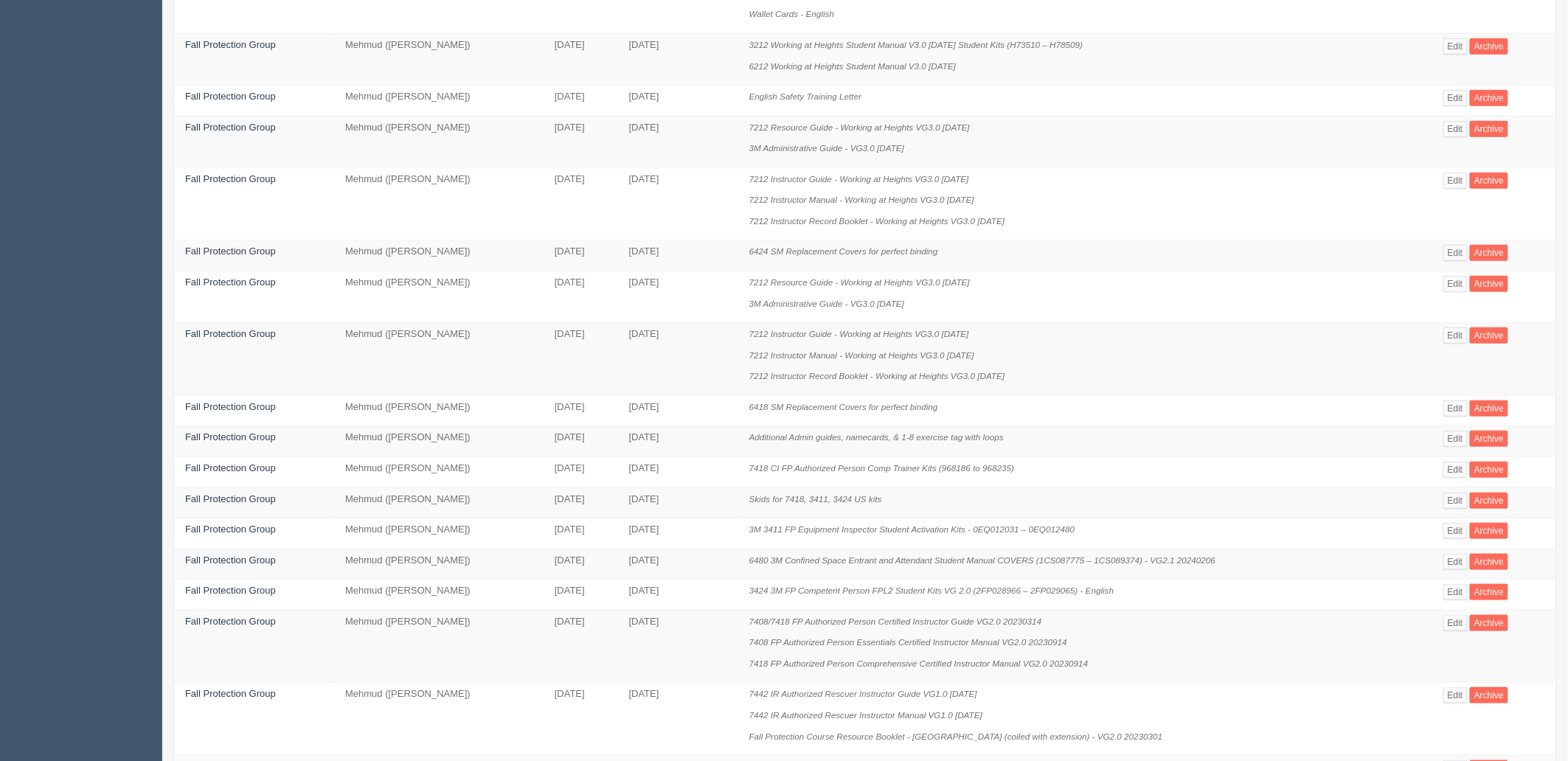
scroll to position [614, 0]
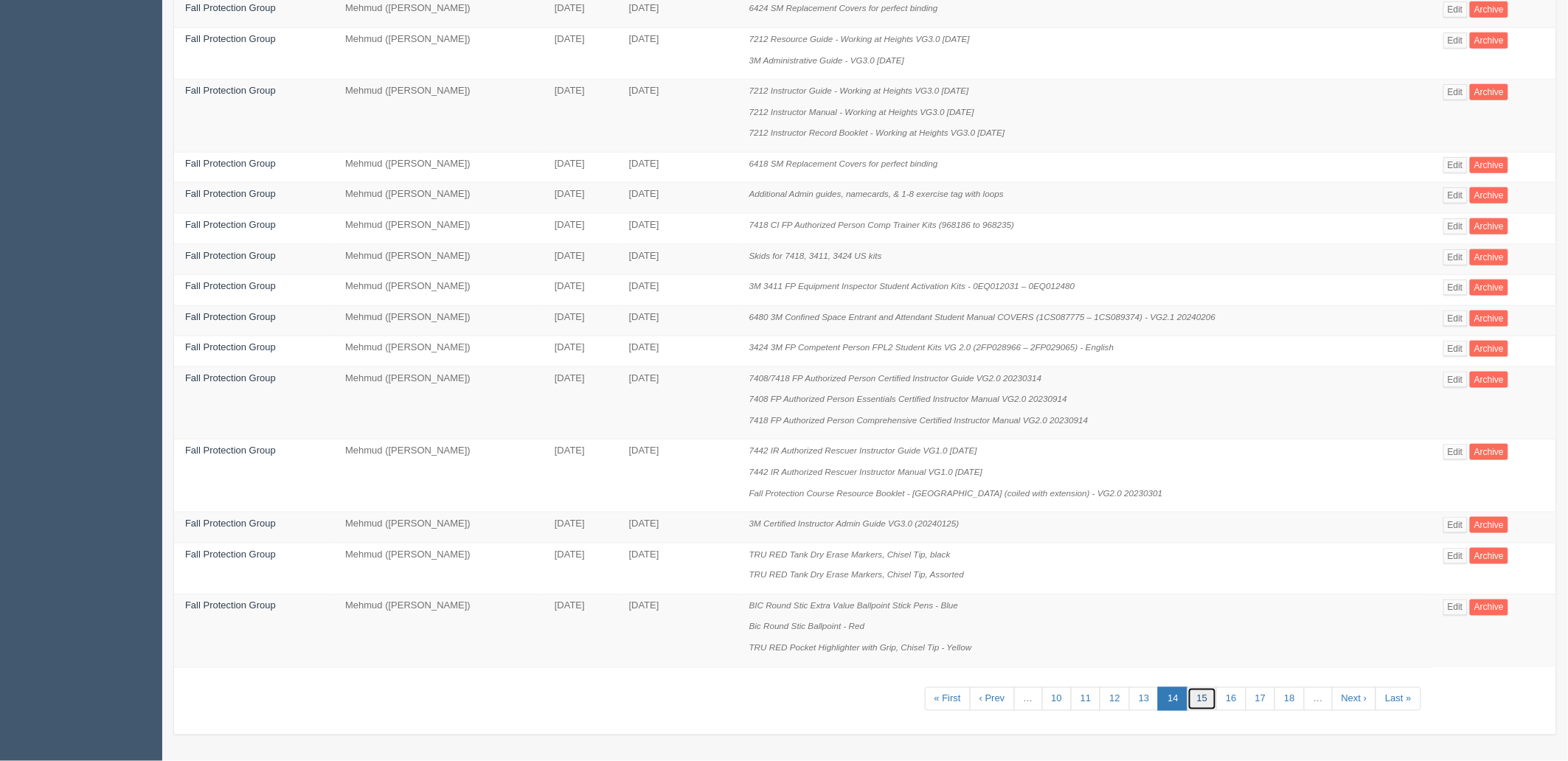
click at [1207, 702] on link "15" at bounding box center [1202, 700] width 30 height 25
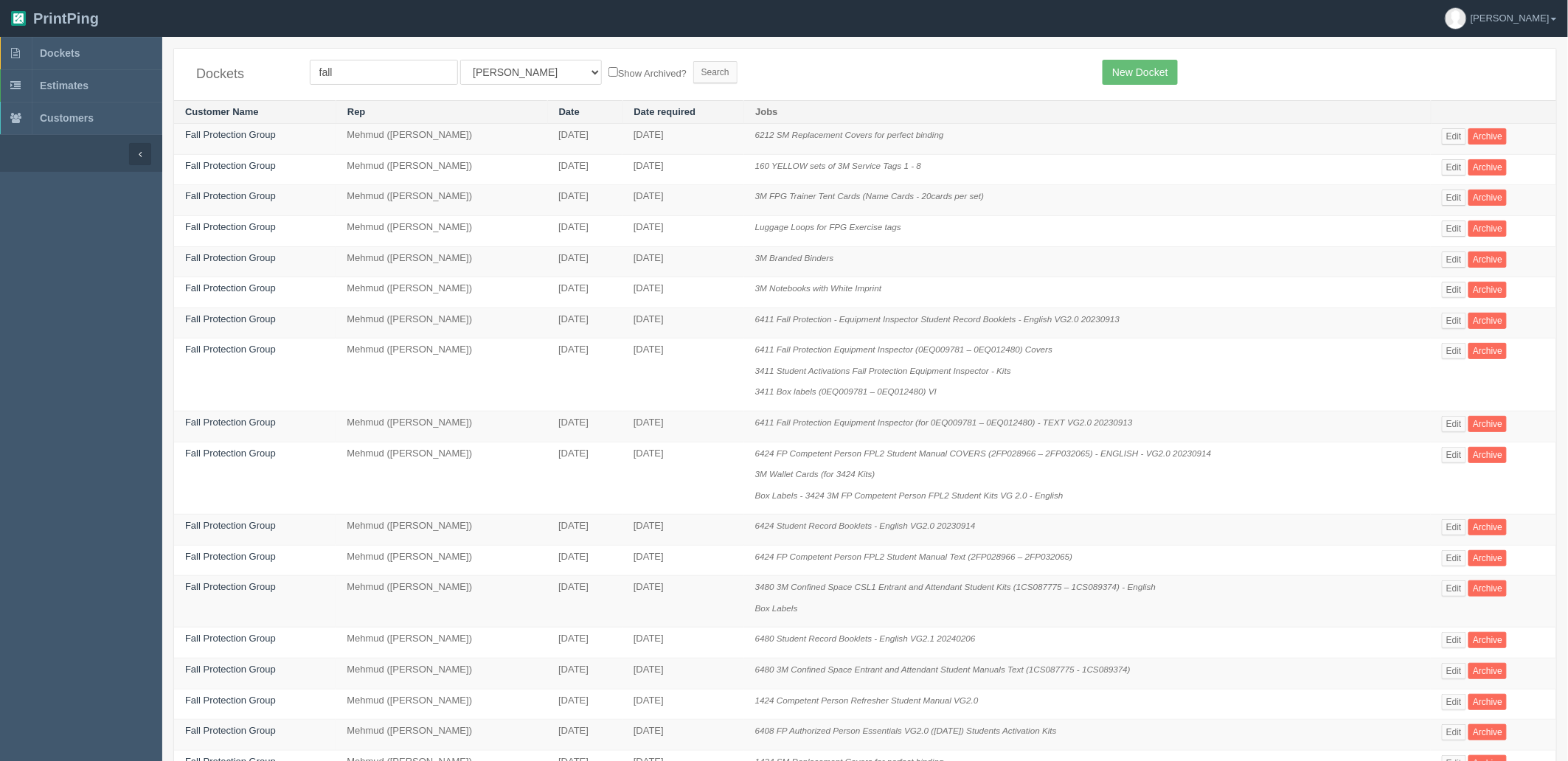
scroll to position [379, 0]
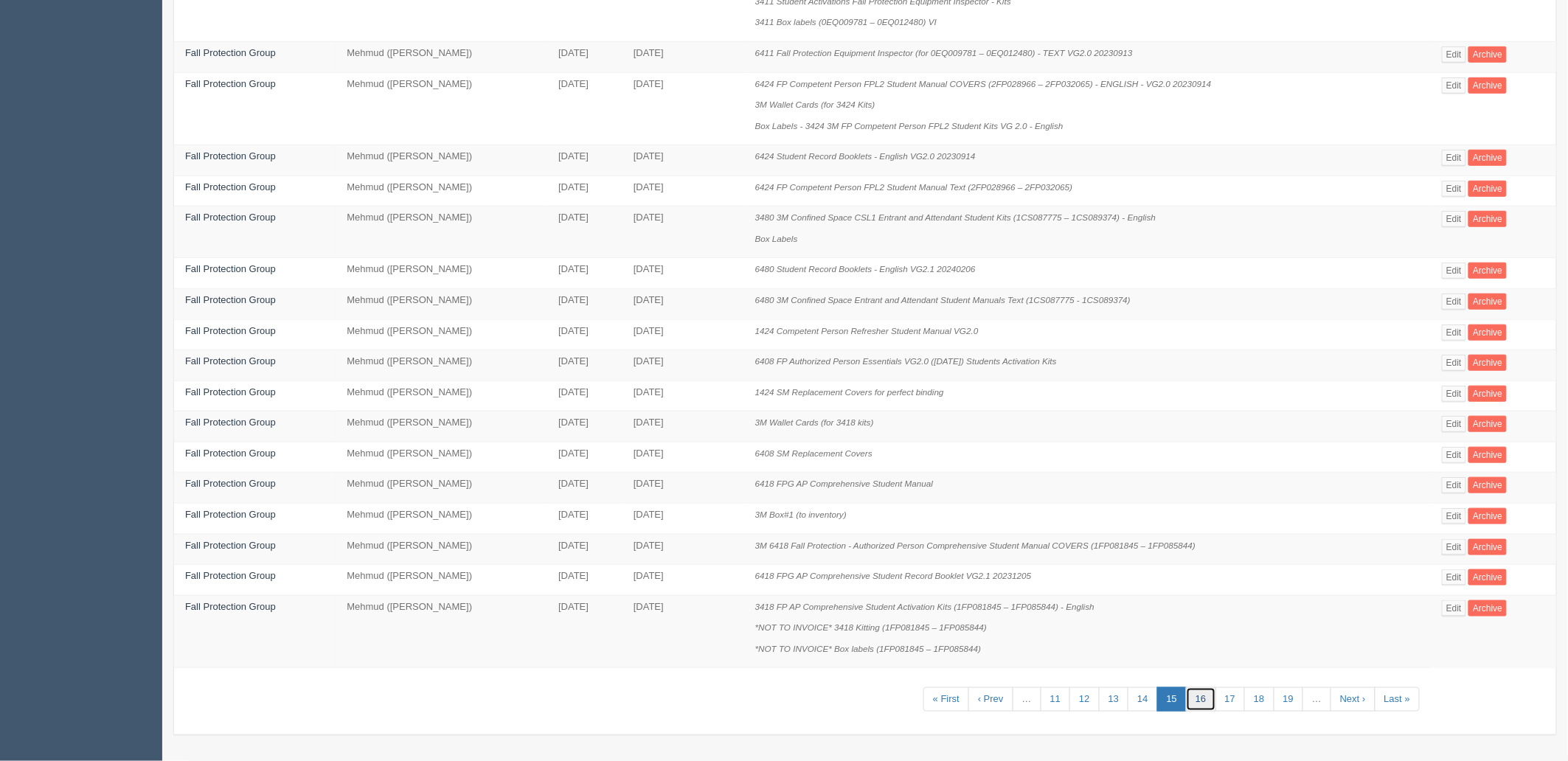
click at [1202, 698] on link "16" at bounding box center [1201, 700] width 30 height 25
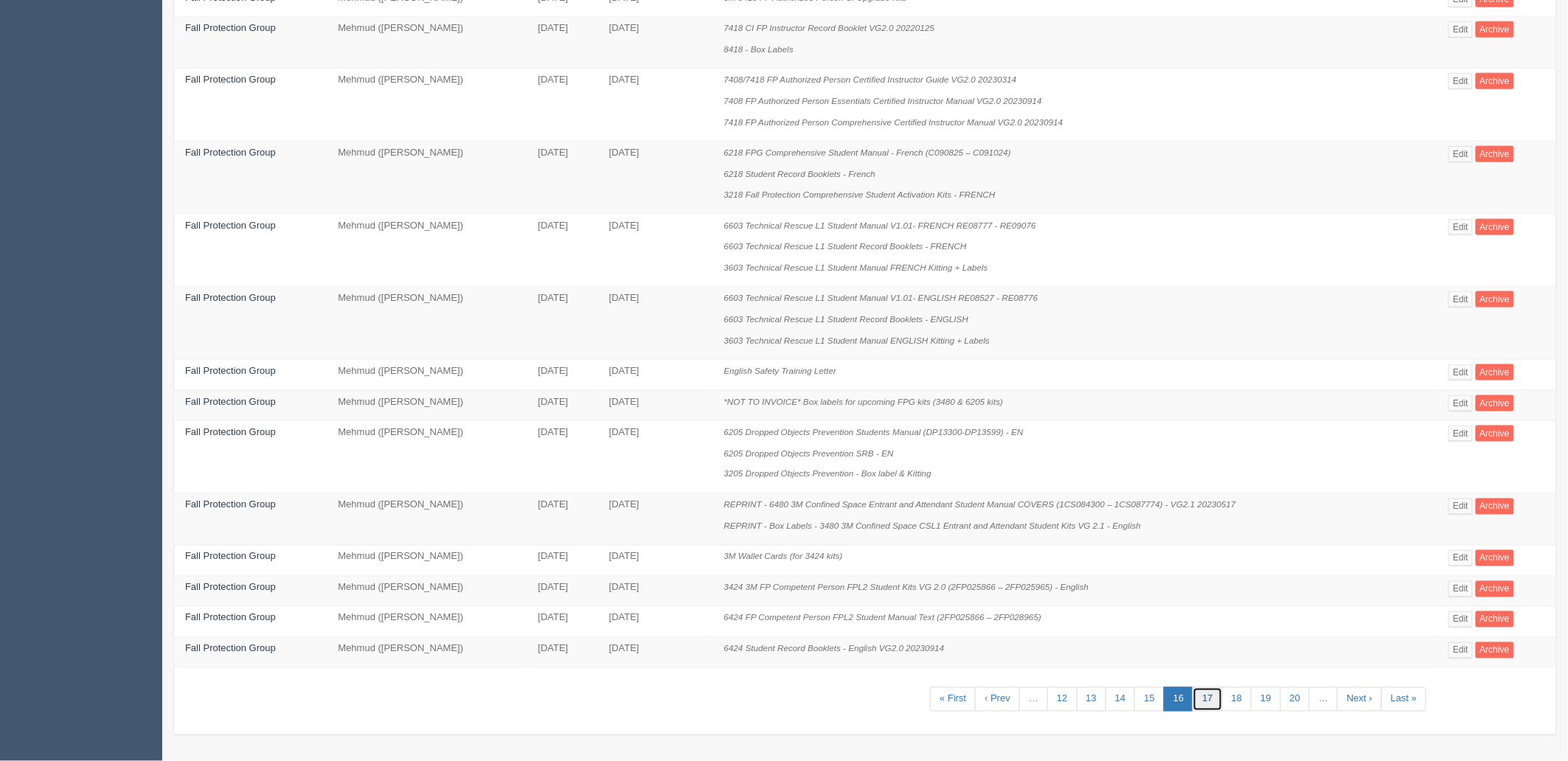
click at [1201, 703] on link "17" at bounding box center [1207, 700] width 30 height 25
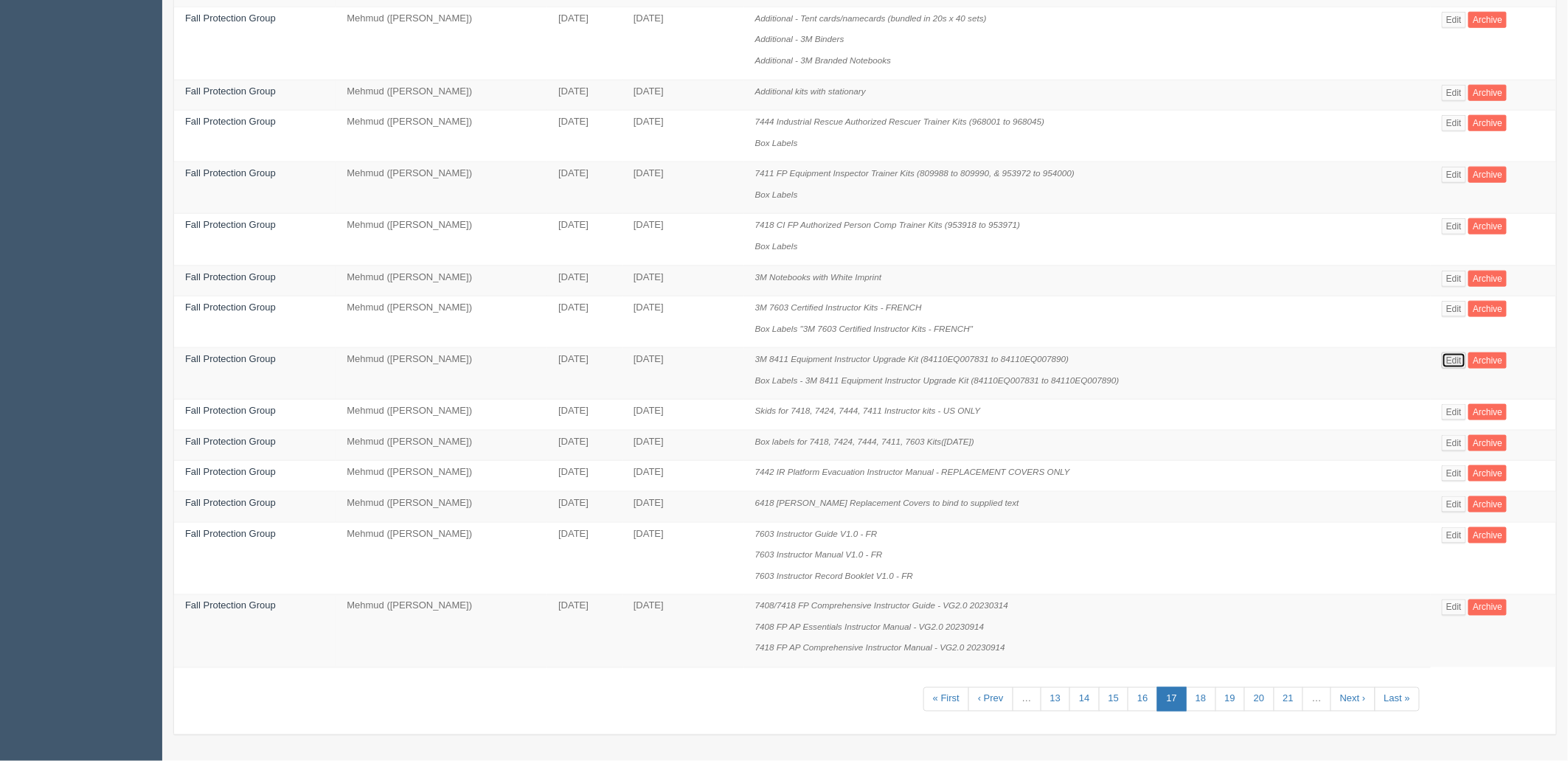
click at [1454, 352] on link "Edit" at bounding box center [1454, 361] width 25 height 16
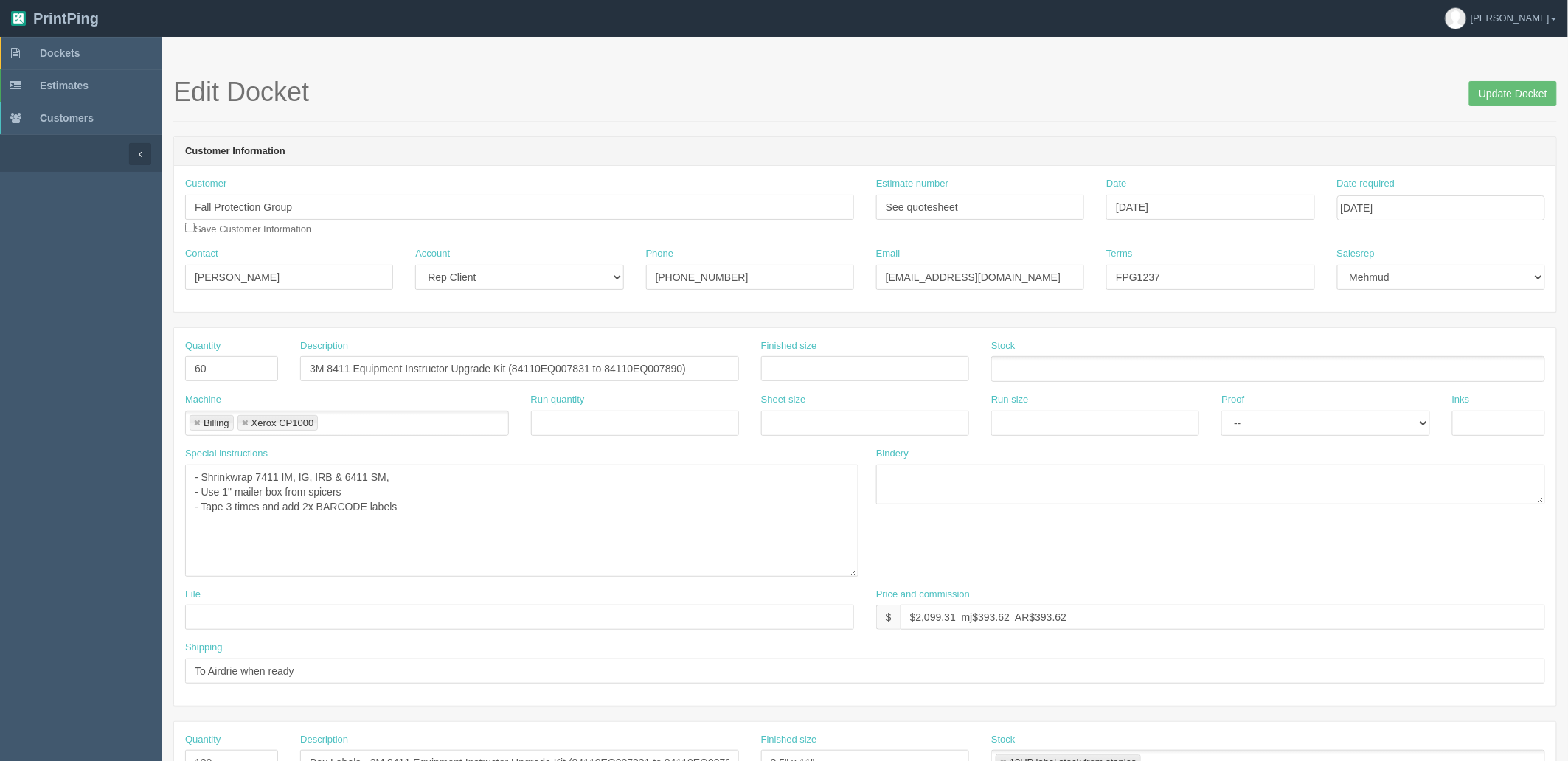
drag, startPoint x: 852, startPoint y: 502, endPoint x: 856, endPoint y: 575, distance: 73.1
click at [856, 575] on textarea "- Shrinkwrap 7411 IM, IG, IRB & 6411 SM, - Use 1" mailer box from spicers - Tap…" at bounding box center [522, 521] width 674 height 112
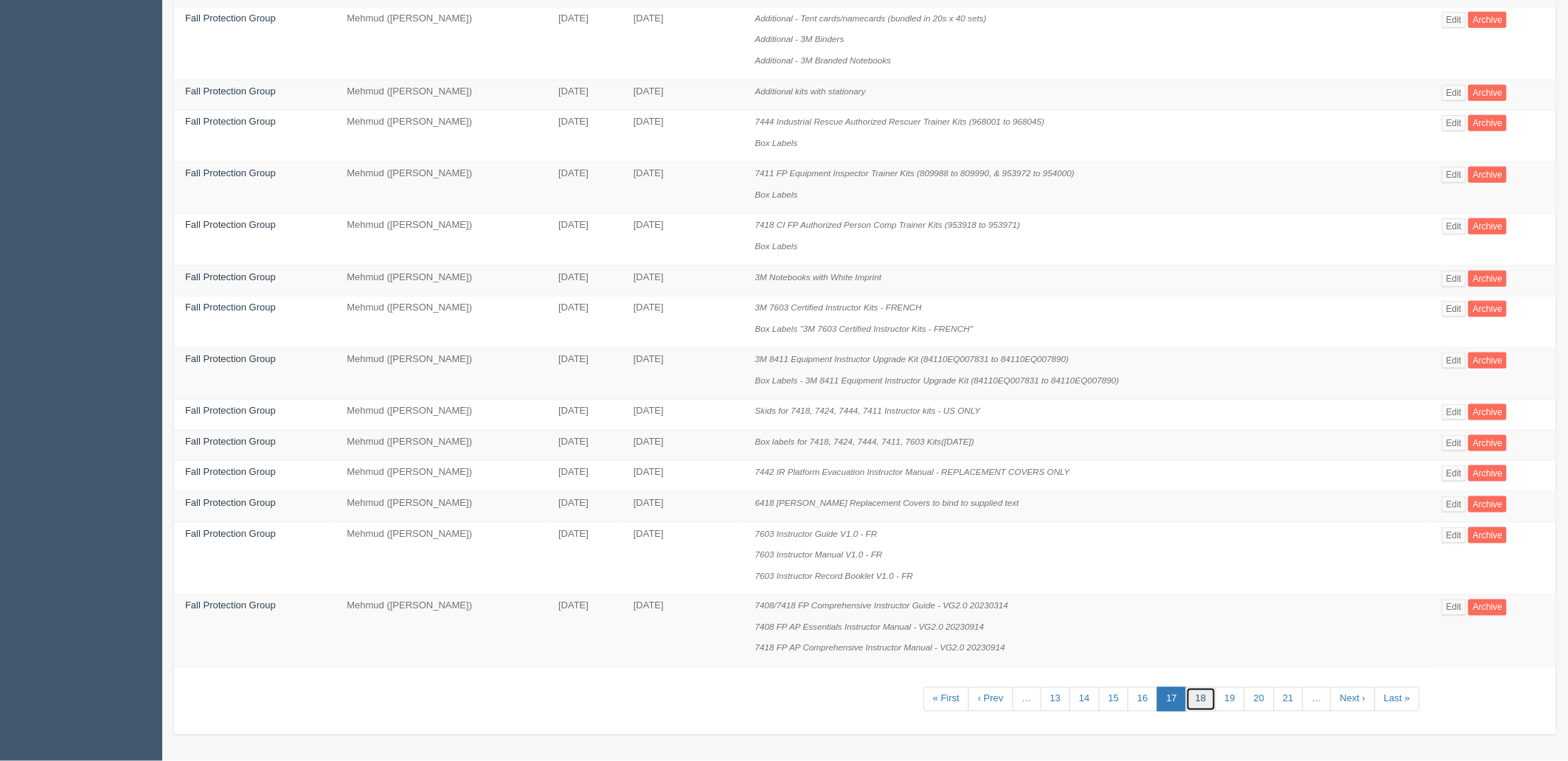
click at [1207, 698] on link "18" at bounding box center [1201, 700] width 30 height 25
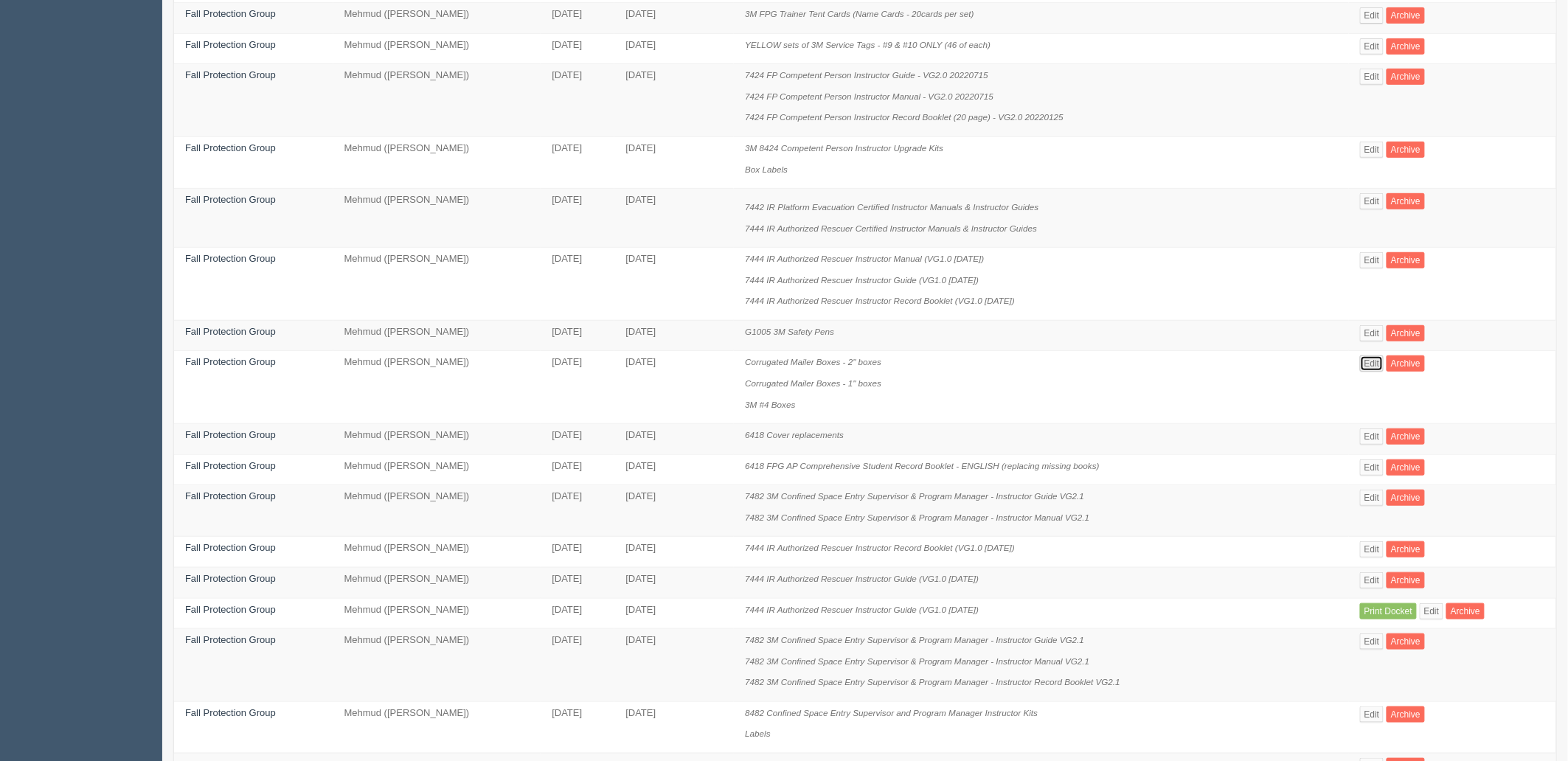
click at [1363, 369] on link "Edit" at bounding box center [1372, 364] width 25 height 16
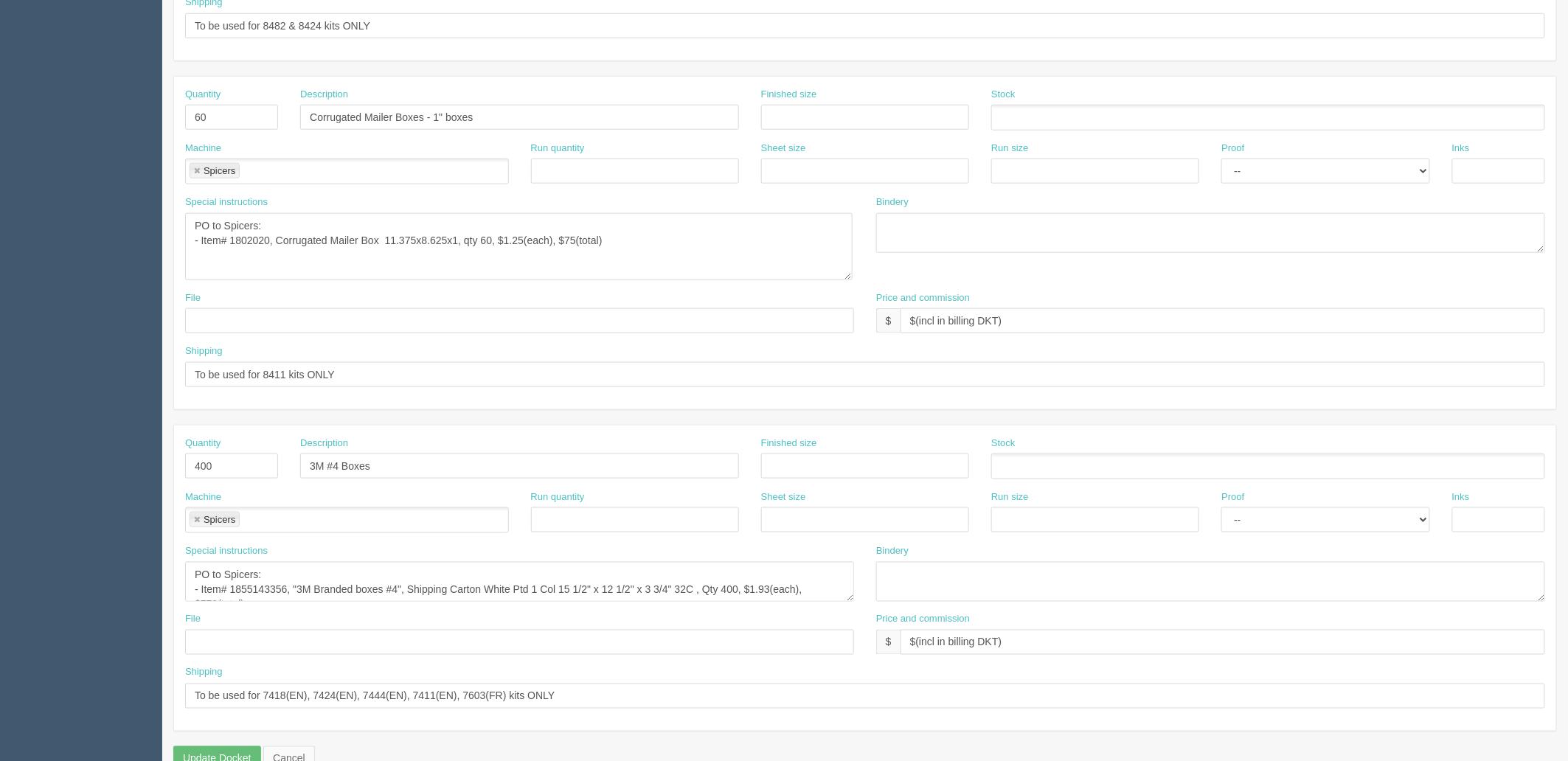
drag, startPoint x: 850, startPoint y: 250, endPoint x: 849, endPoint y: 278, distance: 28.0
click at [849, 278] on textarea "PO to Spicers: - Item# 1802020, Corrugated Mailer Box 11.375x8.625x1, qty 60, $…" at bounding box center [519, 246] width 667 height 67
click at [259, 240] on textarea "PO to Spicers: - Item# 1802020, Corrugated Mailer Box 11.375x8.625x1, qty 60, $…" at bounding box center [519, 246] width 667 height 67
drag, startPoint x: 259, startPoint y: 240, endPoint x: 277, endPoint y: 240, distance: 18.0
click at [258, 240] on textarea "PO to Spicers: - Item# 1802020, Corrugated Mailer Box 11.375x8.625x1, qty 60, $…" at bounding box center [519, 246] width 667 height 67
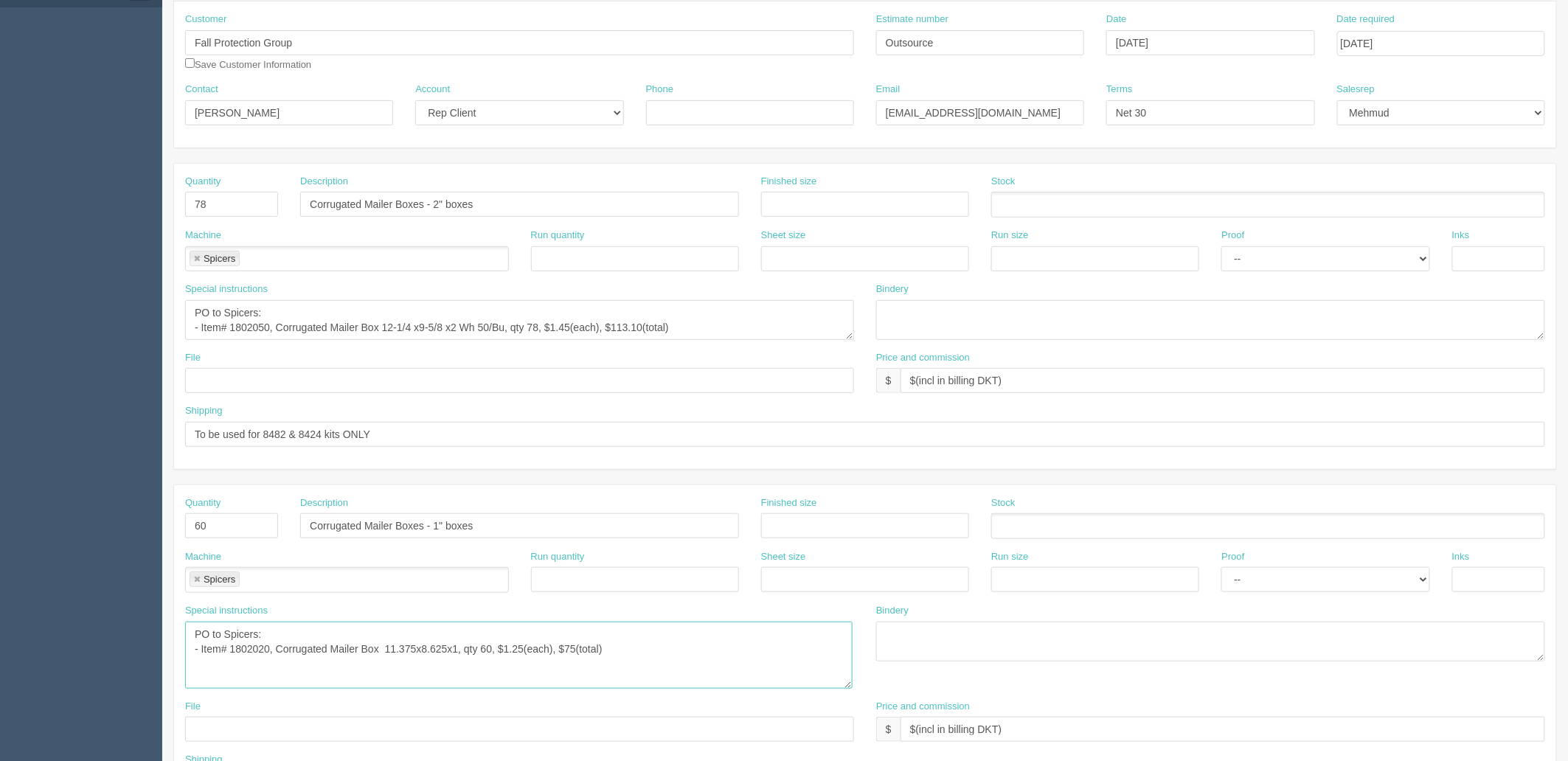
scroll to position [164, 0]
drag, startPoint x: 703, startPoint y: 661, endPoint x: 83, endPoint y: 581, distance: 625.1
click at [83, 581] on section "Dockets Estimates Customers" at bounding box center [784, 538] width 1568 height 1329
drag, startPoint x: 729, startPoint y: 329, endPoint x: 149, endPoint y: 257, distance: 584.5
click at [153, 254] on section "Dockets Estimates Customers" at bounding box center [784, 538] width 1568 height 1329
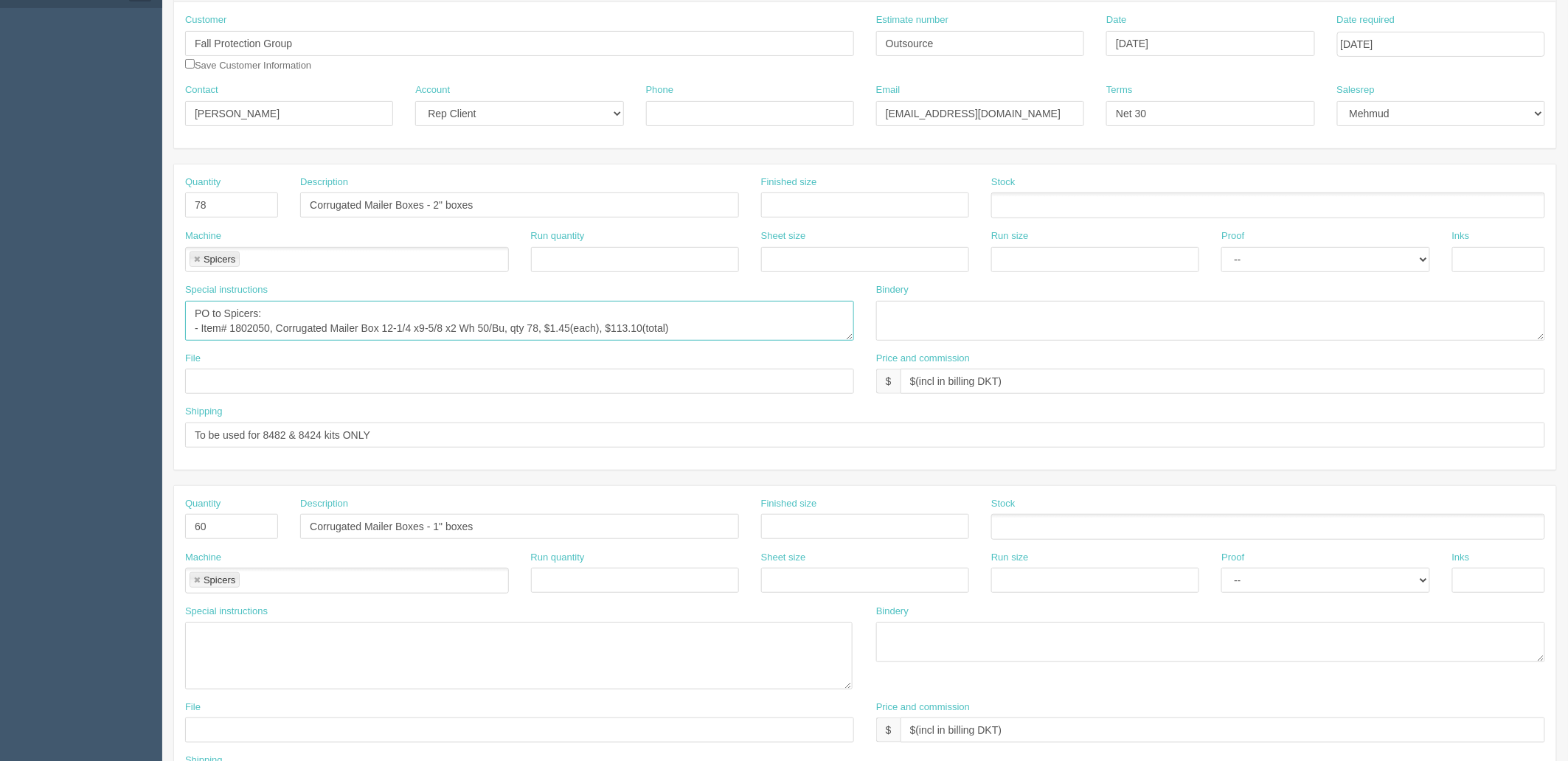
paste textarea "20, Corrugated Mailer Box 11.375x8.625x1, qty 60, $1.25(each), $75"
type textarea "PO to Spicers: - Item# 1802020, Corrugated Mailer Box 11.375x8.625x1, qty 60, $…"
drag, startPoint x: 173, startPoint y: 497, endPoint x: 31, endPoint y: 496, distance: 142.0
click at [31, 496] on section "Dockets Estimates Customers" at bounding box center [784, 538] width 1568 height 1329
drag, startPoint x: 506, startPoint y: 200, endPoint x: 186, endPoint y: 200, distance: 320.0
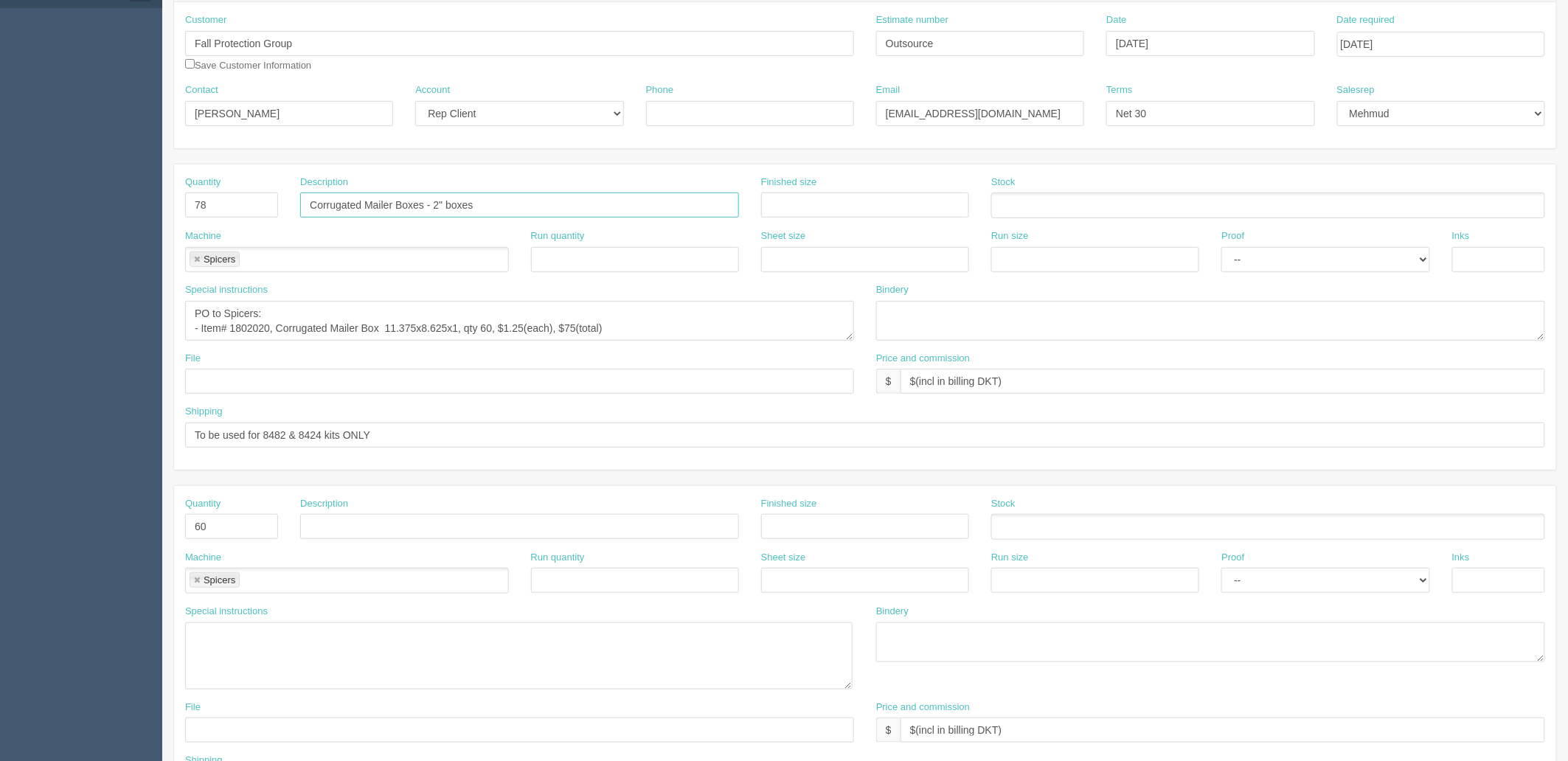
click at [185, 200] on div "Quantity 78 Description Corrugated Mailer Boxes - 2" boxes Finished size Stock" at bounding box center [865, 202] width 1382 height 54
paste input "1"
click at [367, 201] on input "Corrugated Mailer Boxes - 1" boxes" at bounding box center [519, 205] width 439 height 25
type input "Corrugated White Mailer Boxes - 1" boxes"
click at [335, 324] on textarea "PO to Spicers: - Item# 1802050, Corrugated Mailer Box 12-1/4 x9-5/8 x2 Wh 50/Bu…" at bounding box center [520, 320] width 669 height 40
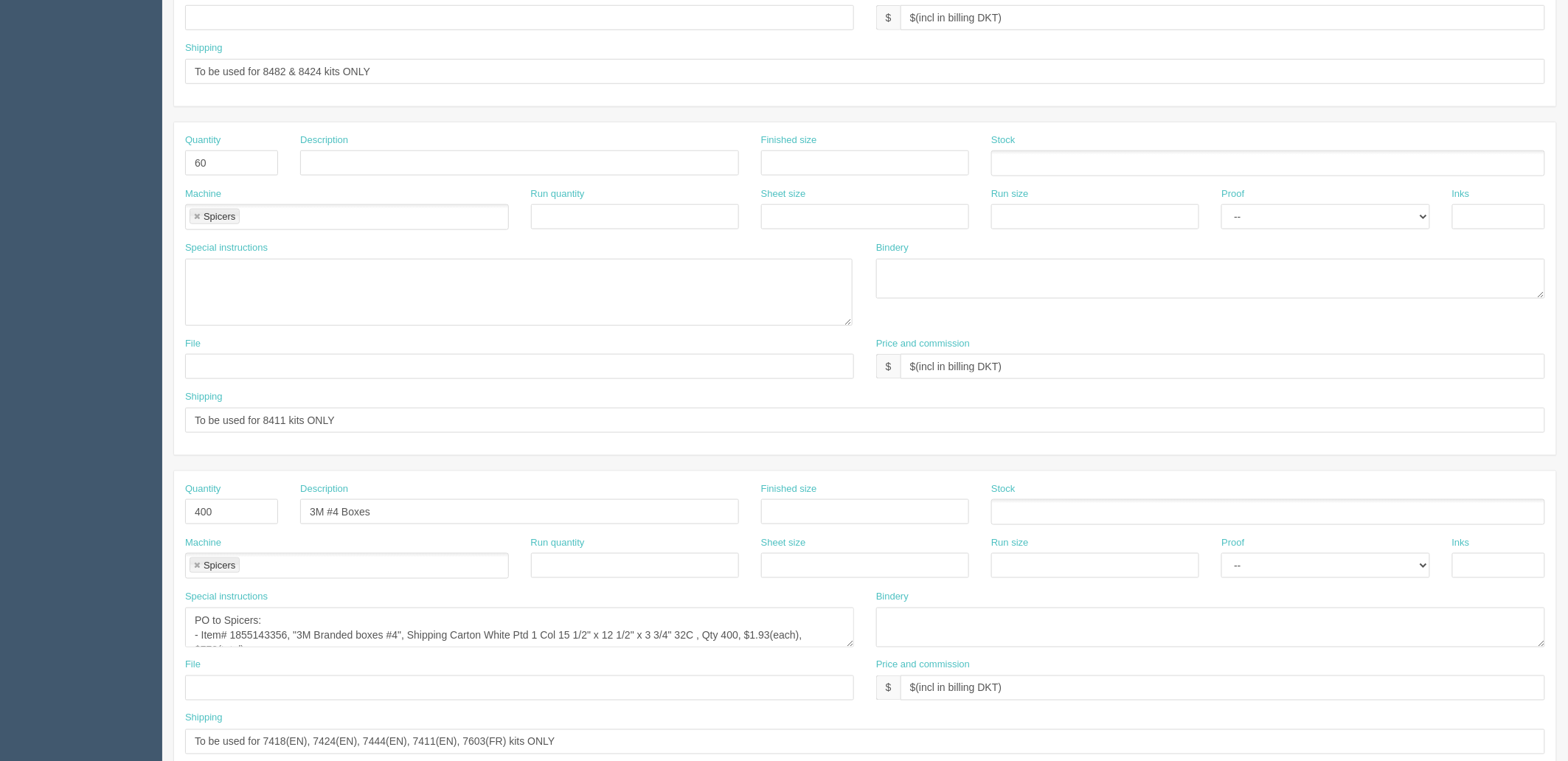
scroll to position [573, 0]
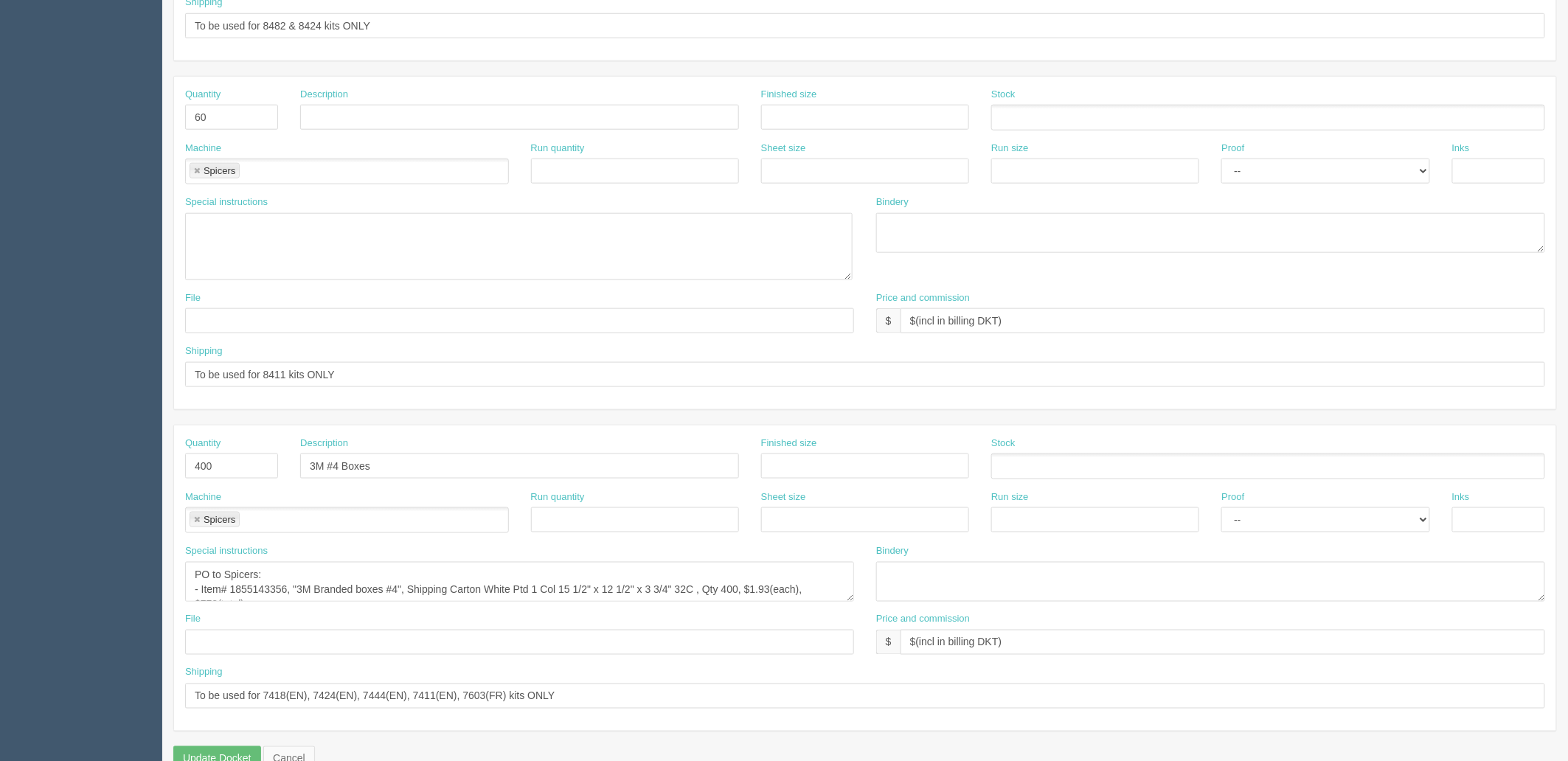
type textarea "PO to Spicers: - Item# 1802020, Corrugated White Mailer Box 11.375x8.625x1, qty…"
click at [378, 375] on input "To be used for 8411 kits ONLY" at bounding box center [865, 375] width 1360 height 25
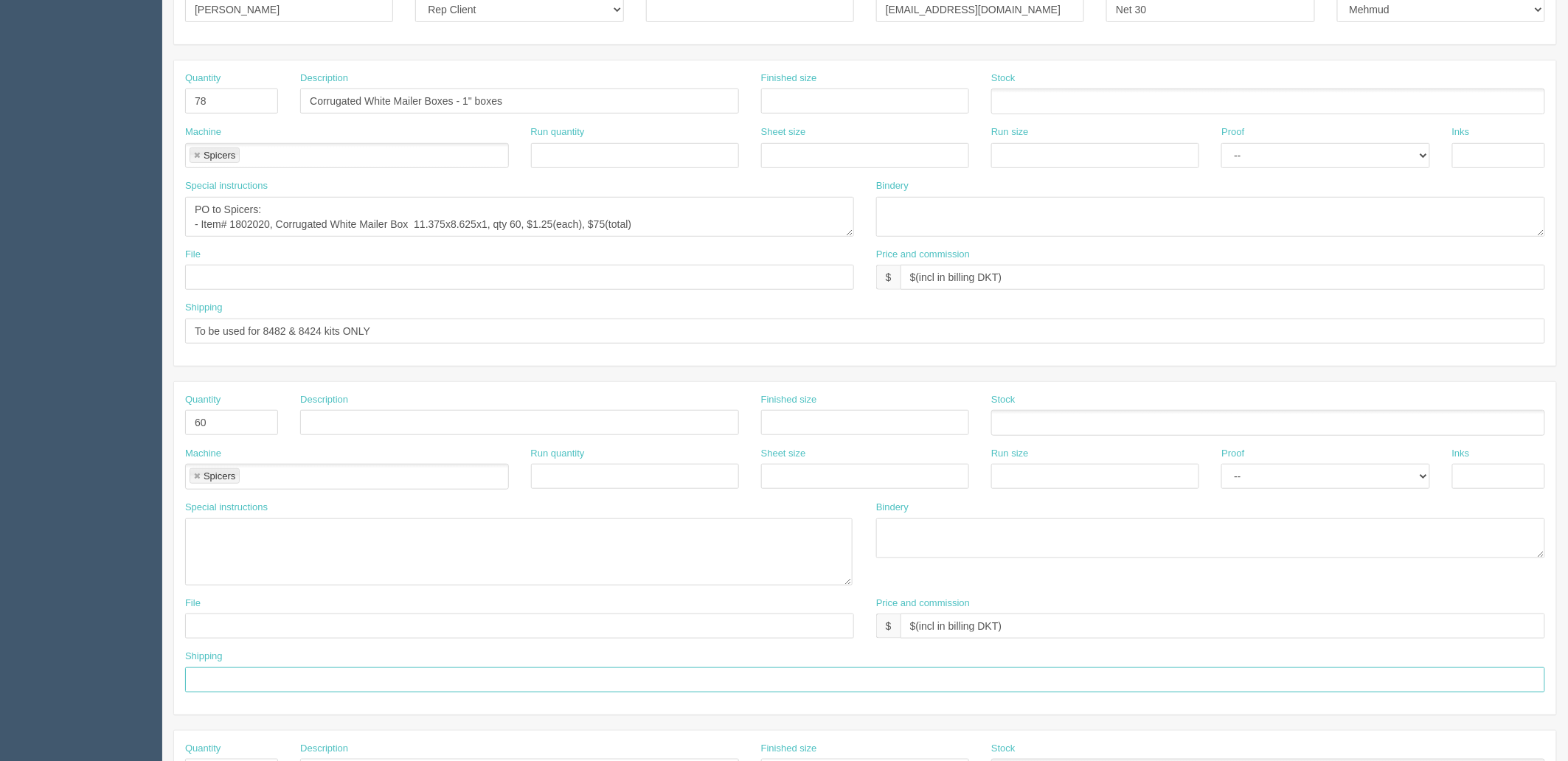
scroll to position [245, 0]
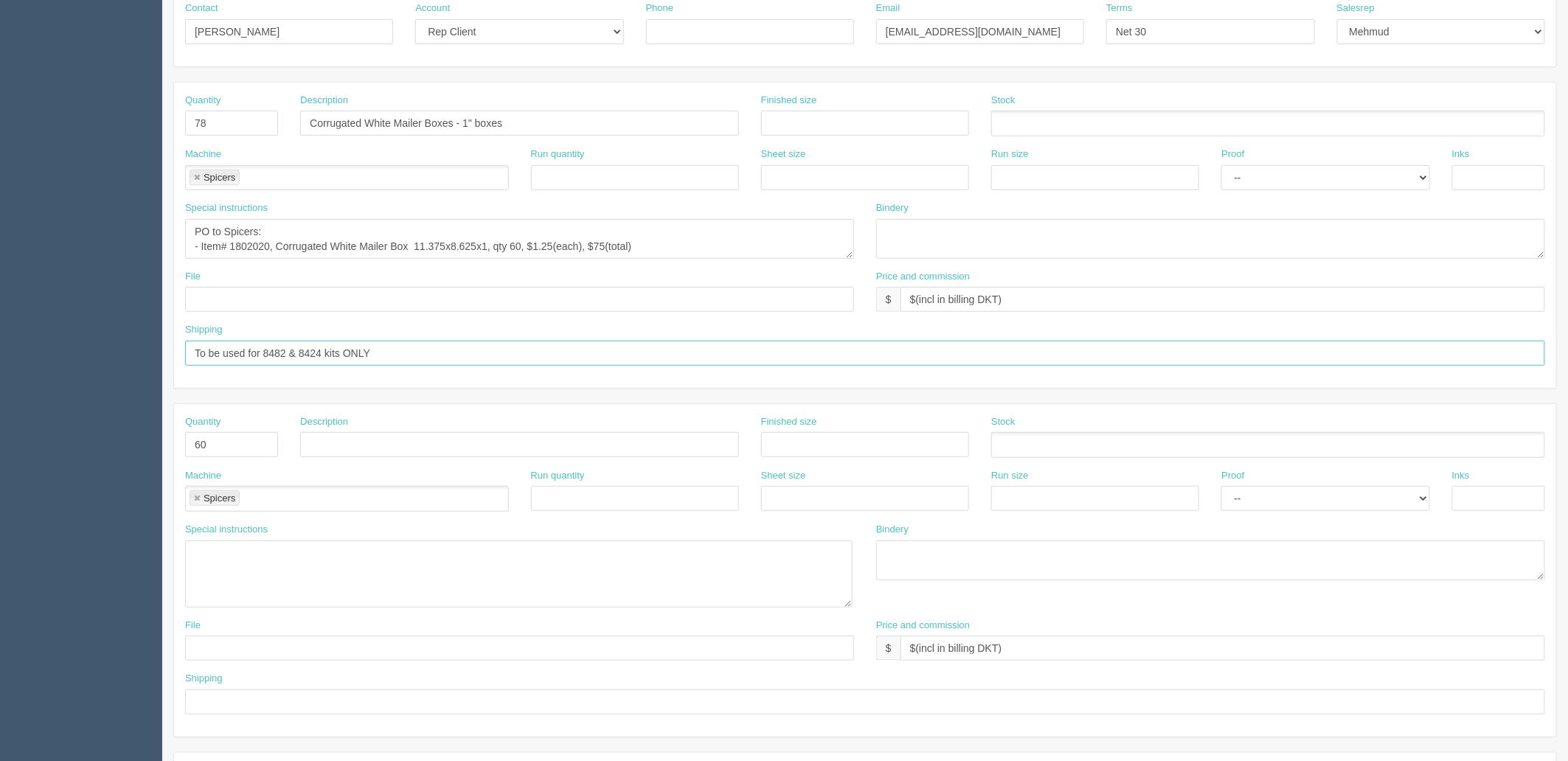
drag, startPoint x: 418, startPoint y: 355, endPoint x: 0, endPoint y: 339, distance: 418.3
click at [0, 340] on section "Dockets Estimates Customers" at bounding box center [784, 456] width 1568 height 1329
paste input "11"
type input "To be used for 8411 kits ONLY (qty 48 needed)"
click at [195, 495] on link at bounding box center [197, 499] width 9 height 10
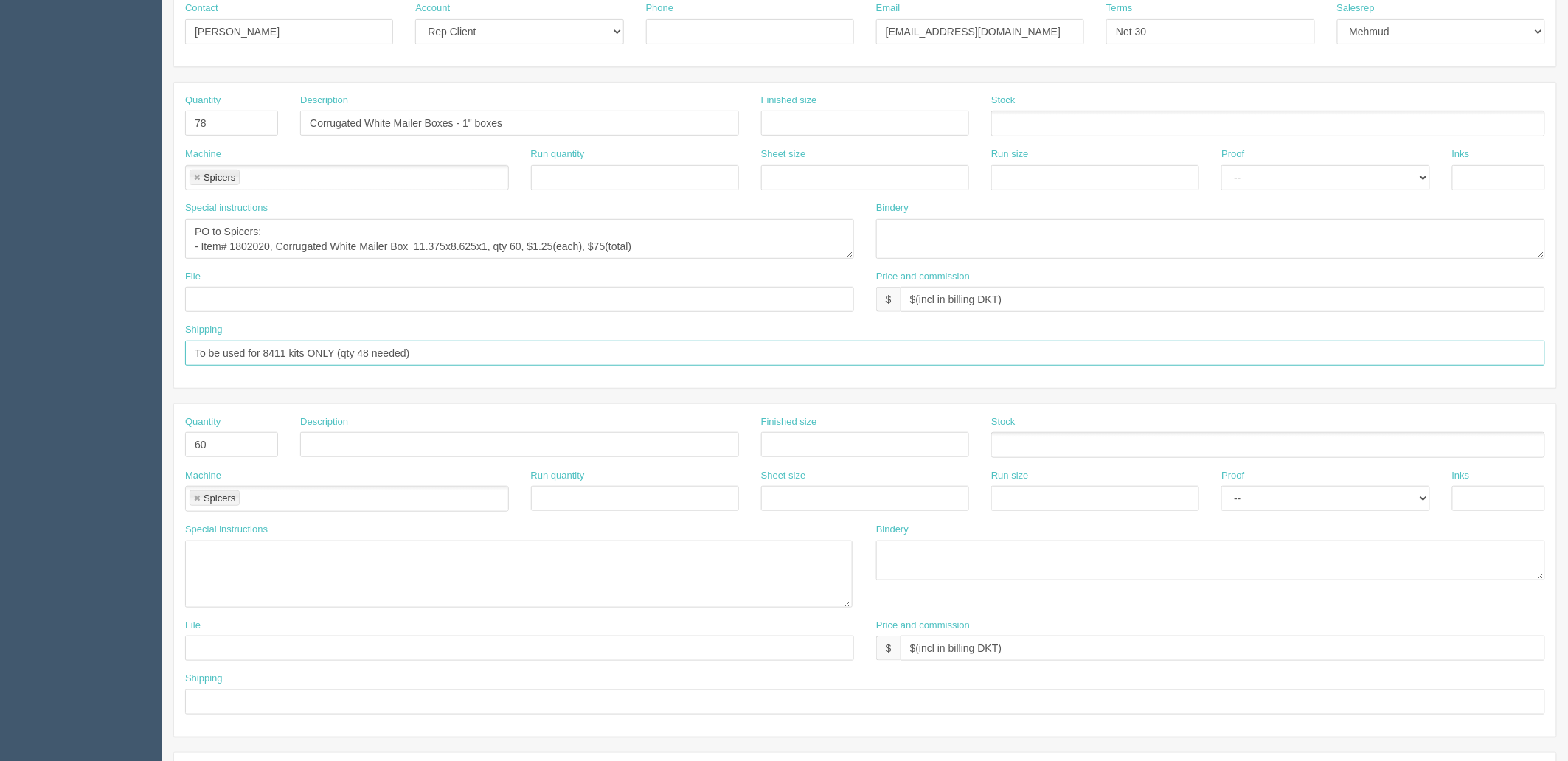
type input "To be used for 8411 kits ONLY (qty 48 needed)"
drag, startPoint x: 215, startPoint y: 443, endPoint x: 134, endPoint y: 401, distance: 91.2
click at [127, 425] on section "Dockets Estimates Customers" at bounding box center [784, 456] width 1568 height 1329
drag, startPoint x: 219, startPoint y: 123, endPoint x: 0, endPoint y: 88, distance: 221.8
click at [0, 89] on section "Dockets Estimates Customers" at bounding box center [784, 456] width 1568 height 1329
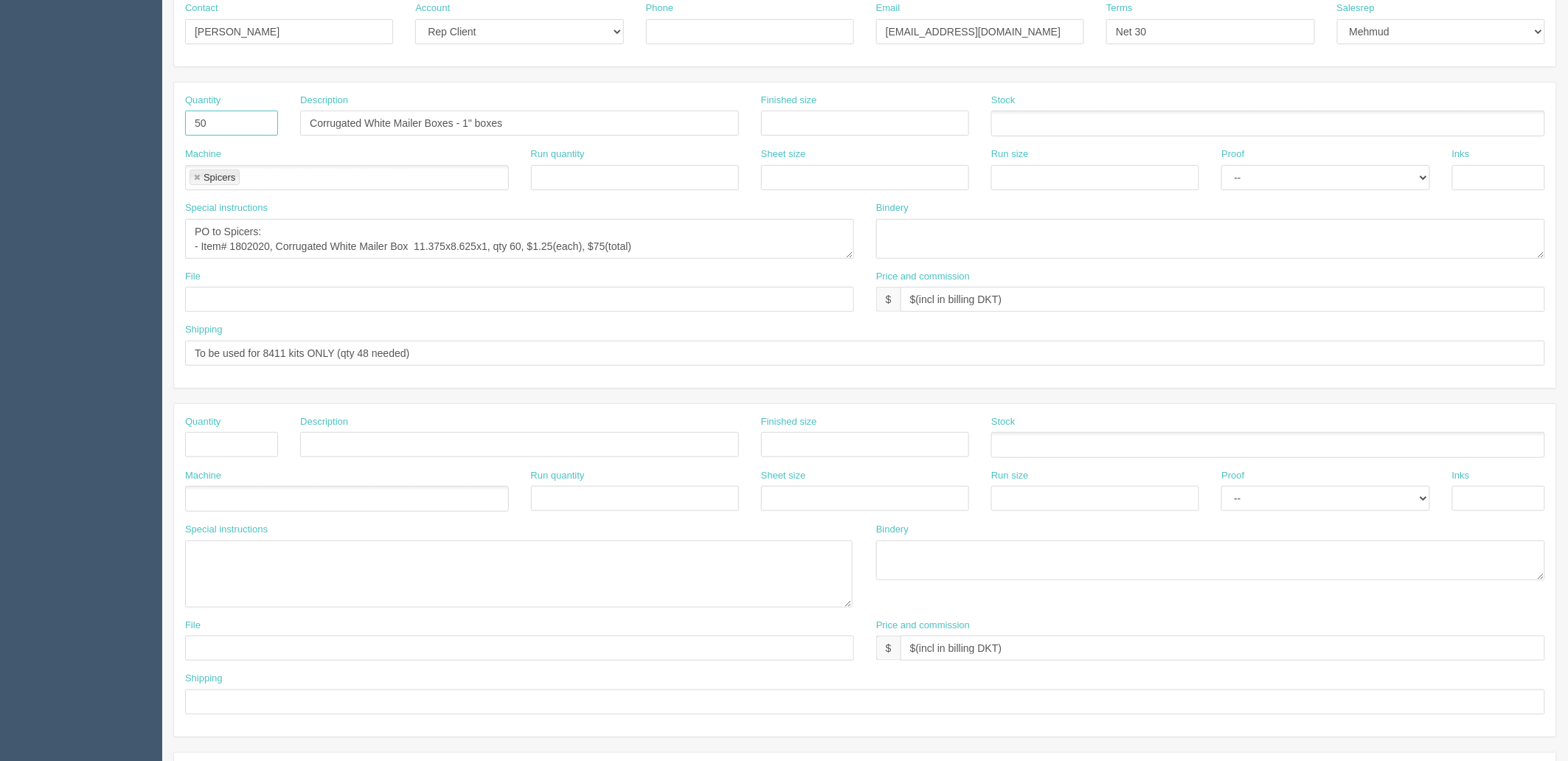
type input "50"
drag, startPoint x: 521, startPoint y: 245, endPoint x: 705, endPoint y: 334, distance: 204.4
click at [521, 245] on textarea "PO to Spicers: - Item# 1802050, Corrugated Mailer Box 12-1/4 x9-5/8 x2 Wh 50/Bu…" at bounding box center [520, 239] width 669 height 40
type textarea "PO to Spicers: - Item# 1802020, Corrugated White Mailer Box 11.375x8.625x1, 1 b…"
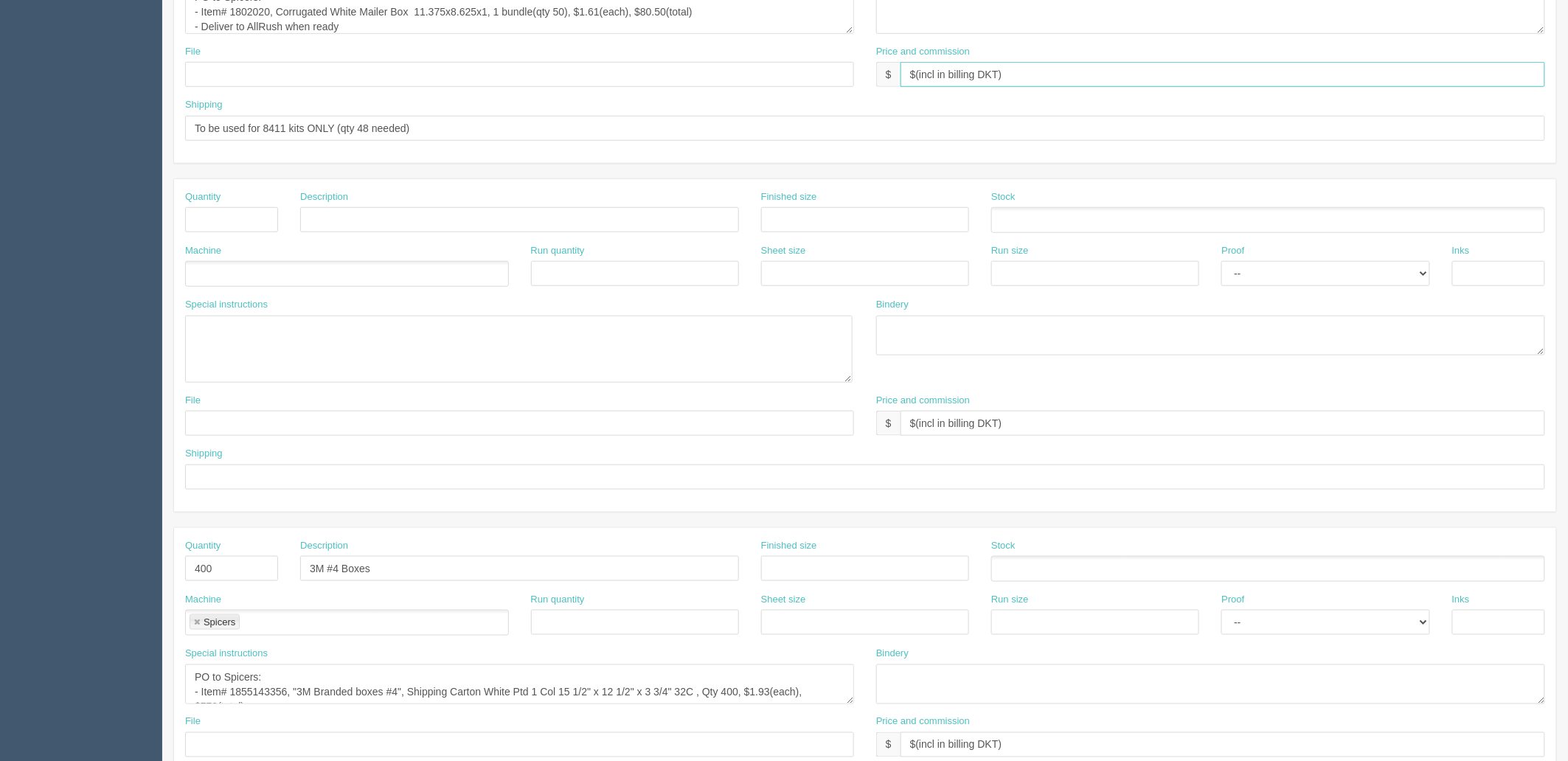
scroll to position [491, 0]
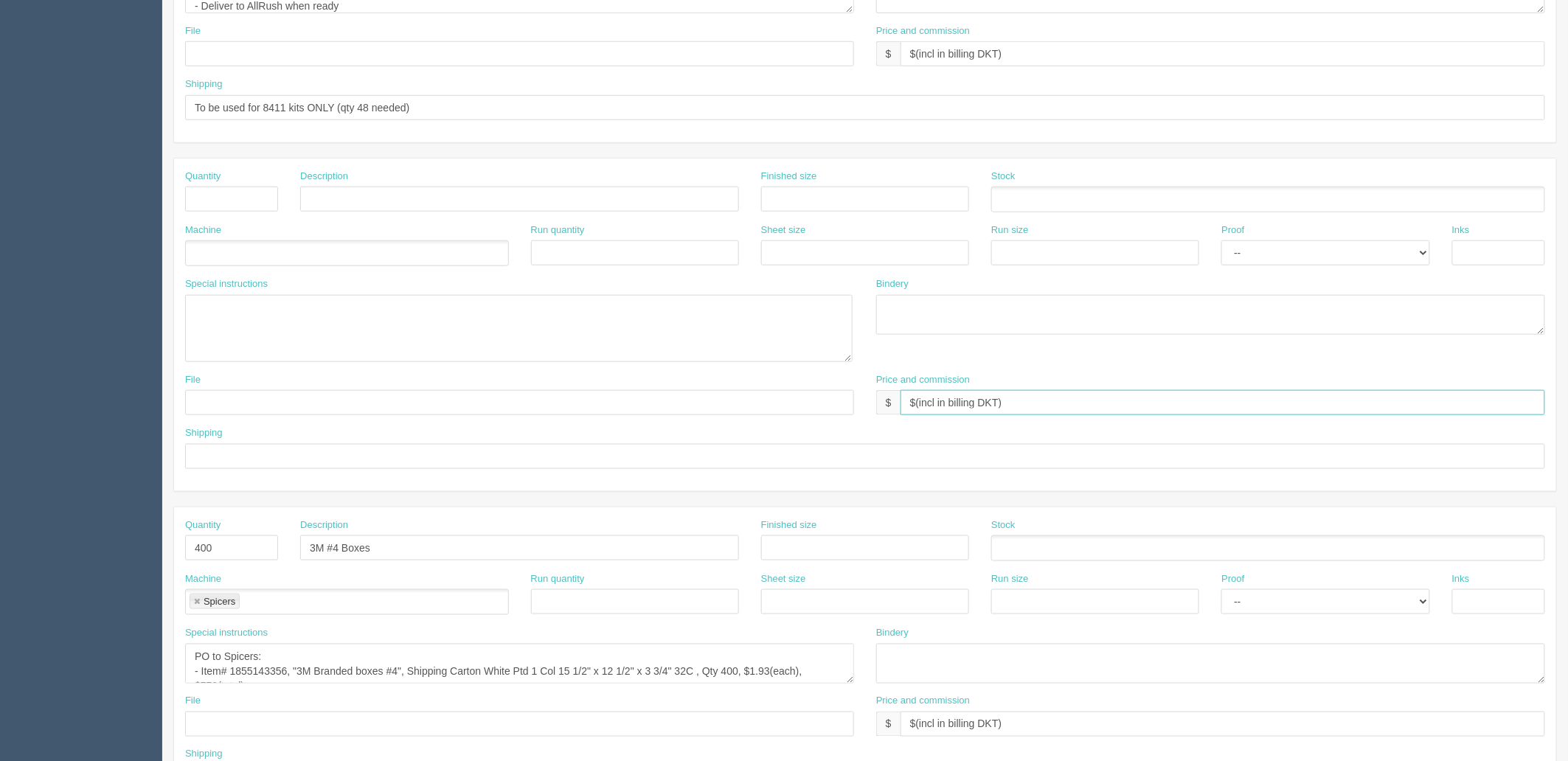
drag, startPoint x: 1038, startPoint y: 404, endPoint x: 389, endPoint y: 605, distance: 679.4
click at [322, 414] on div "File Price and commission $ $(incl in billing DKT)" at bounding box center [865, 399] width 1382 height 54
click at [390, 660] on textarea "PO to Spicers: - Item# 1855143356, "3M Branded boxes #4", Shipping Carton White…" at bounding box center [520, 664] width 669 height 40
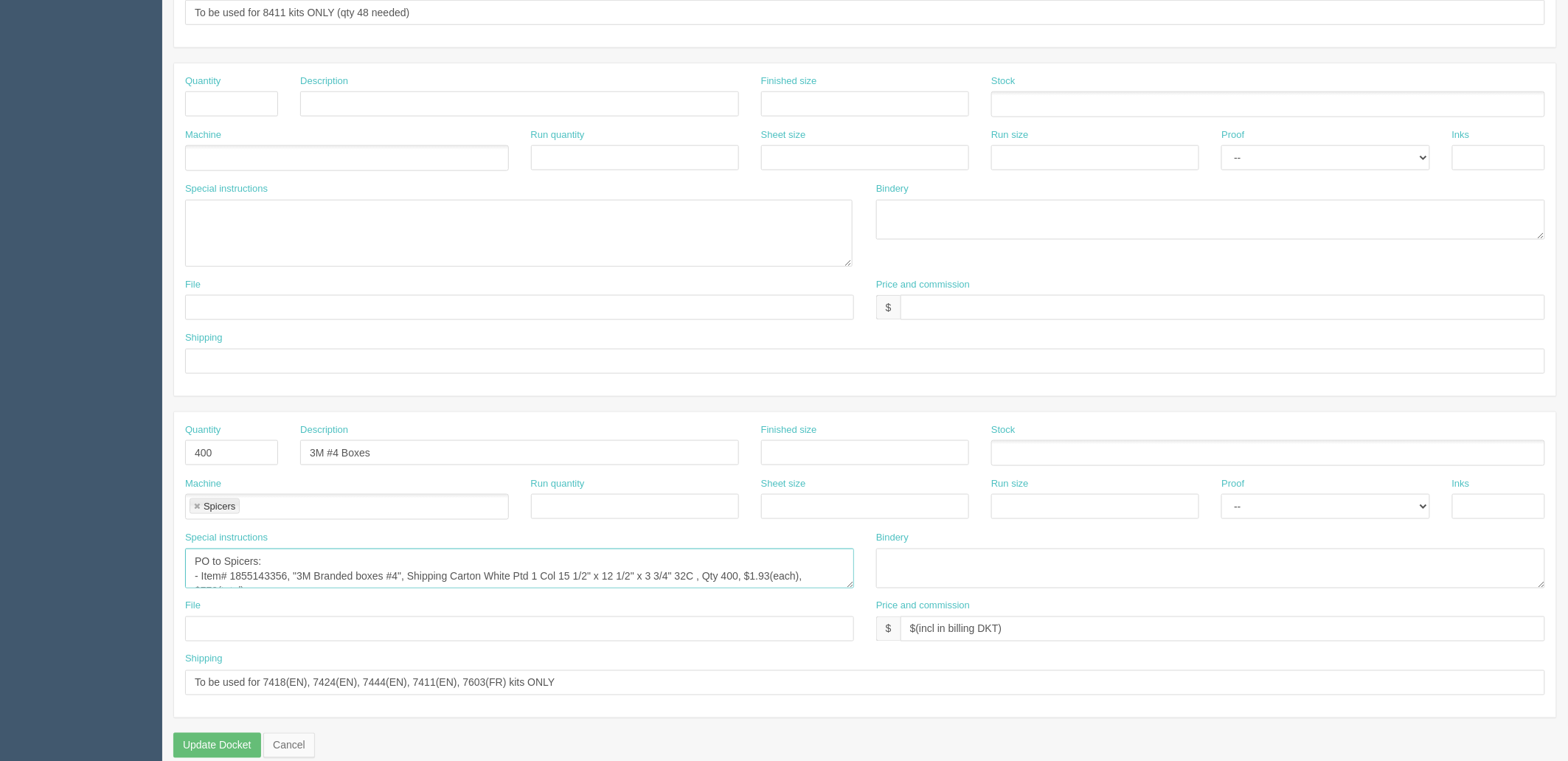
scroll to position [606, 0]
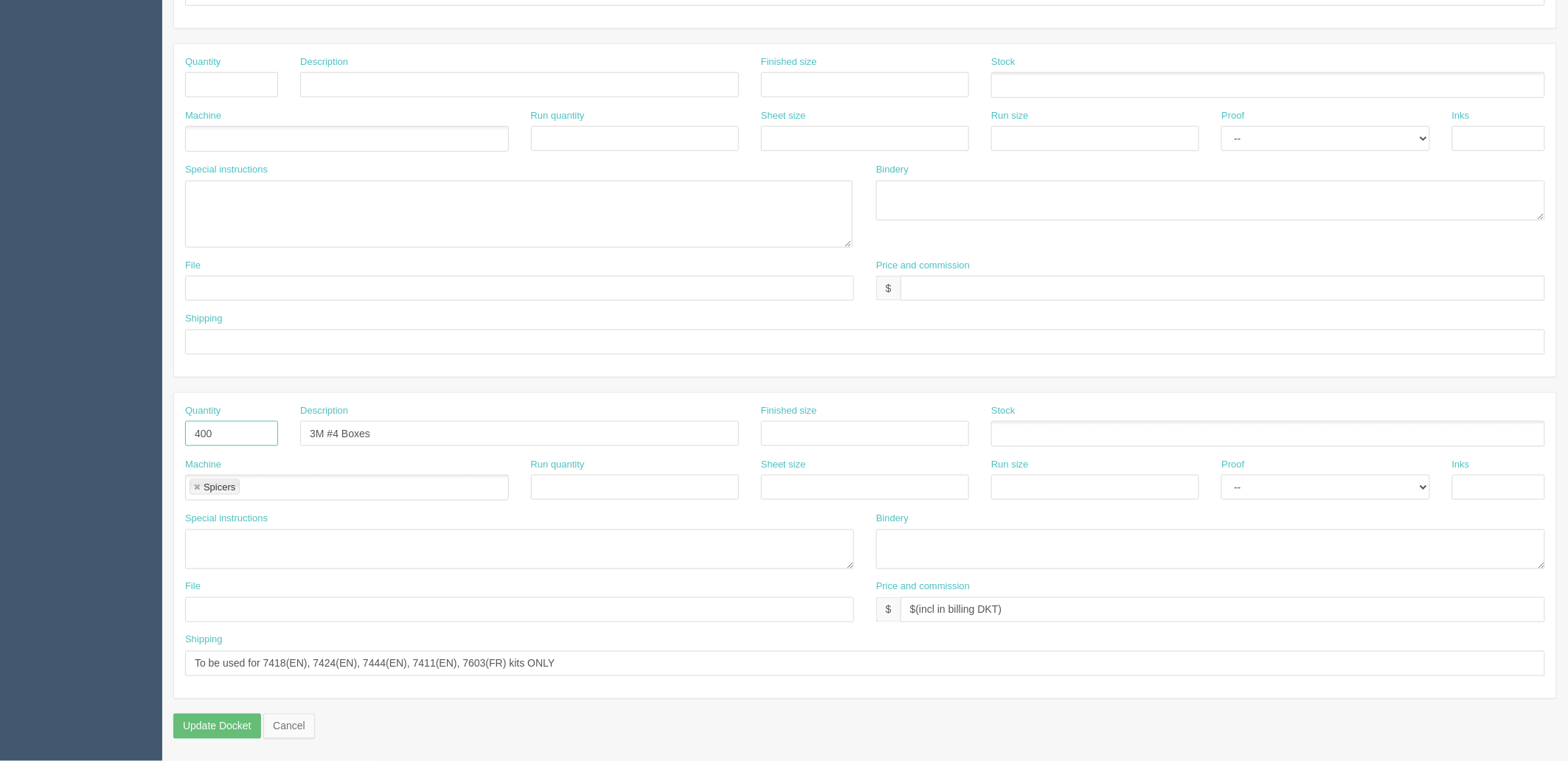
drag, startPoint x: 230, startPoint y: 427, endPoint x: 136, endPoint y: 439, distance: 94.8
click at [122, 427] on section "Dockets Estimates Customers" at bounding box center [784, 96] width 1568 height 1329
click at [189, 483] on li "Spicers" at bounding box center [214, 487] width 50 height 16
click at [195, 483] on link at bounding box center [197, 488] width 9 height 10
drag, startPoint x: 380, startPoint y: 429, endPoint x: 91, endPoint y: 424, distance: 289.0
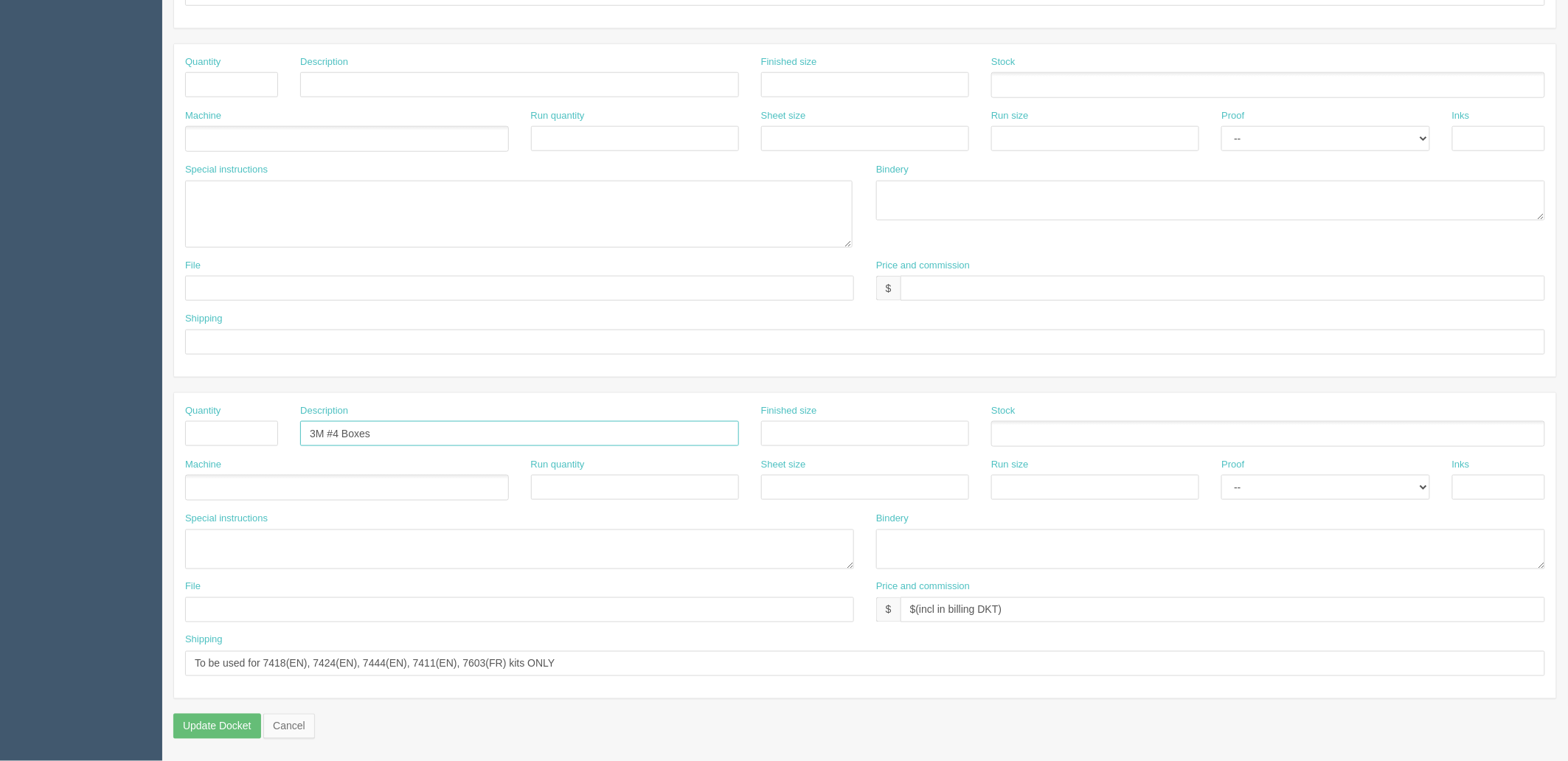
click at [91, 424] on section "Dockets Estimates Customers" at bounding box center [784, 96] width 1568 height 1329
drag, startPoint x: 278, startPoint y: 632, endPoint x: 0, endPoint y: 629, distance: 278.0
click at [0, 629] on section "Dockets Estimates Customers" at bounding box center [784, 96] width 1568 height 1329
drag, startPoint x: 917, startPoint y: 620, endPoint x: 378, endPoint y: 617, distance: 539.0
click at [379, 617] on div "File Price and commission $ $(incl in billing DKT)" at bounding box center [865, 607] width 1382 height 54
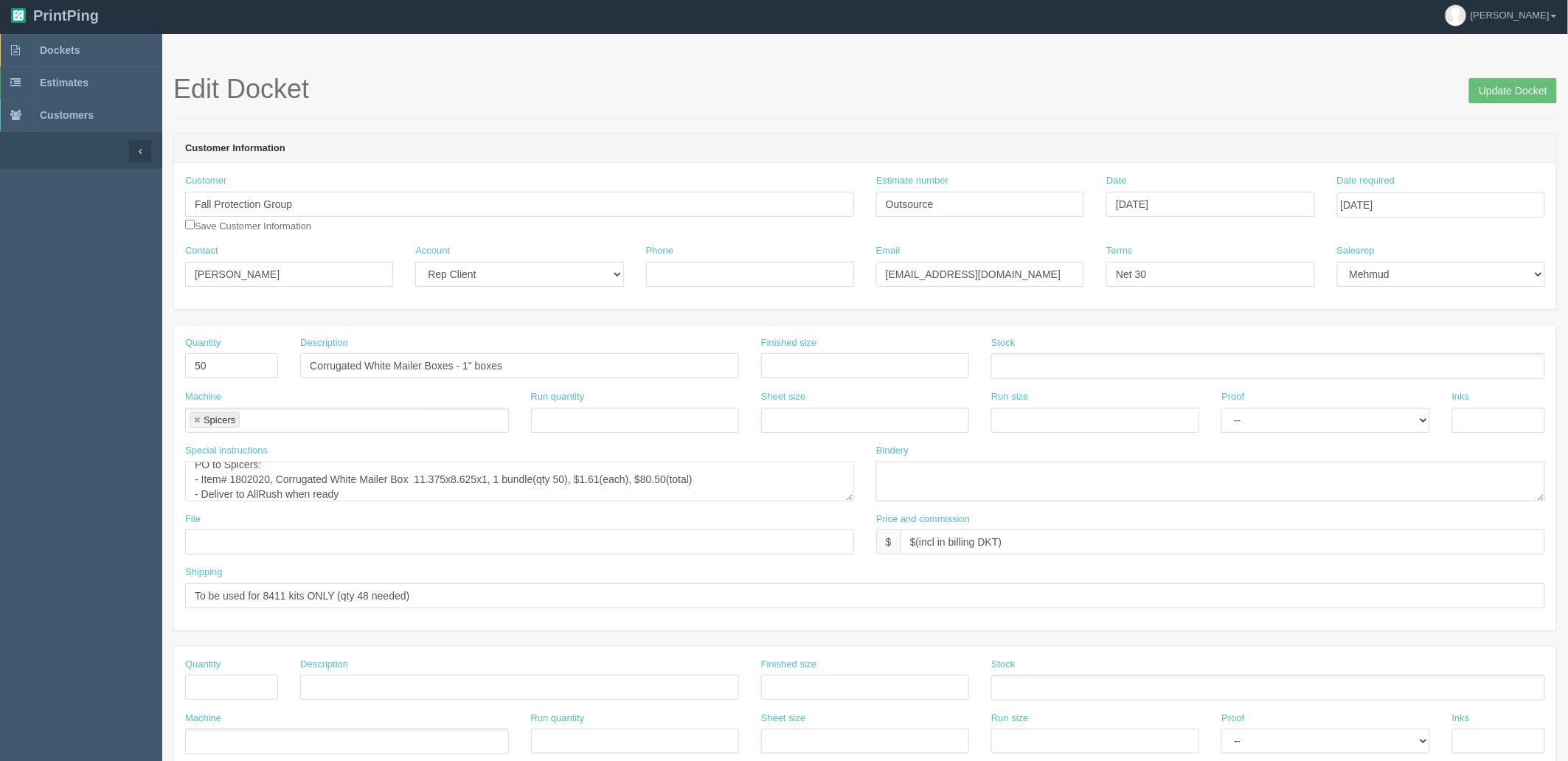
scroll to position [0, 0]
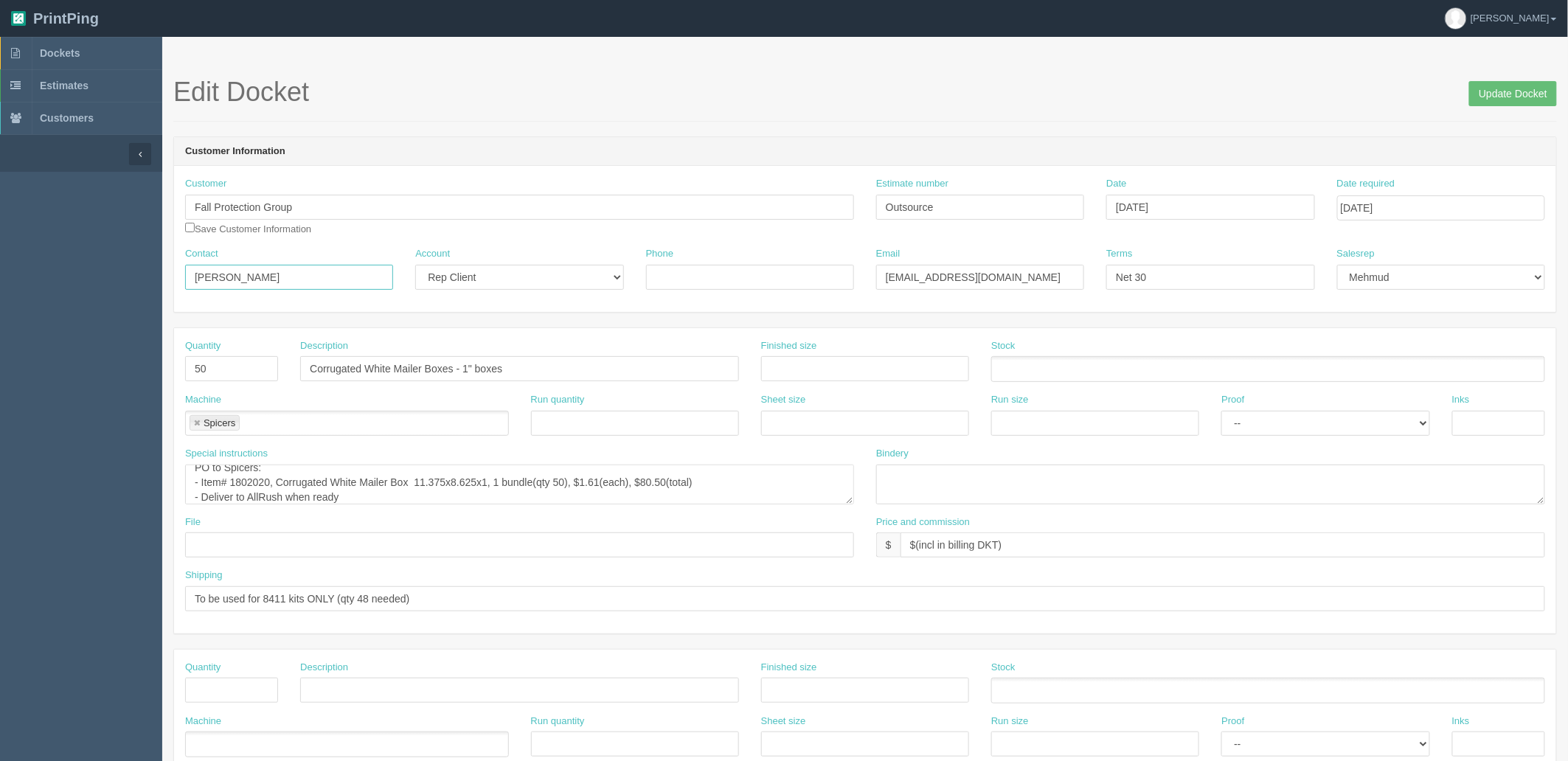
drag, startPoint x: 12, startPoint y: 282, endPoint x: 0, endPoint y: 282, distance: 12.0
click at [0, 282] on section "Dockets Estimates Customers" at bounding box center [784, 702] width 1568 height 1329
type input "Andrew Dawson"
type input "adawson@mmm.com"
type input "See billing DKTs"
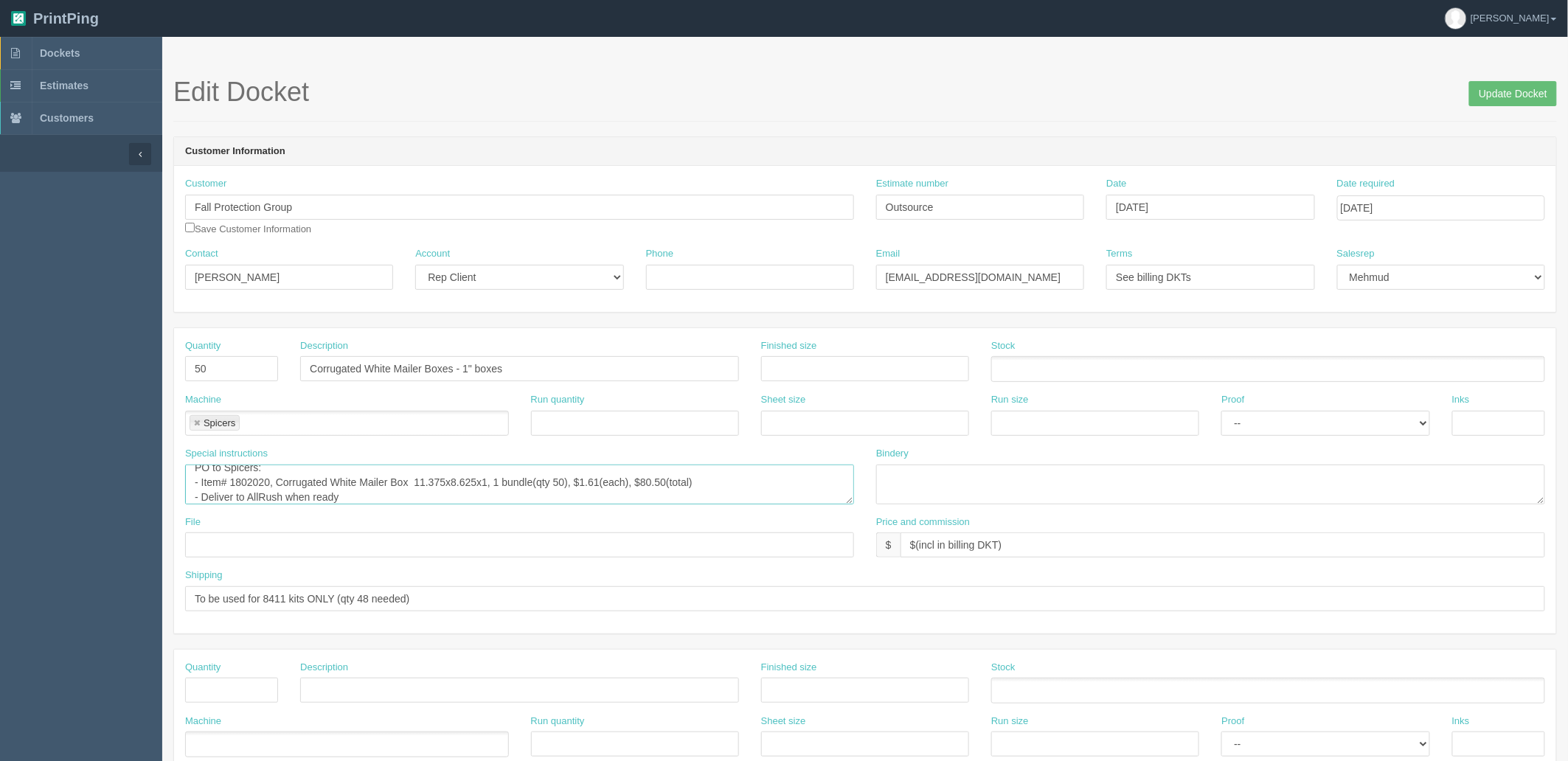
click at [532, 469] on textarea "PO to Spicers: - Item# 1802050, Corrugated Mailer Box 12-1/4 x9-5/8 x2 Wh 50/Bu…" at bounding box center [520, 484] width 669 height 40
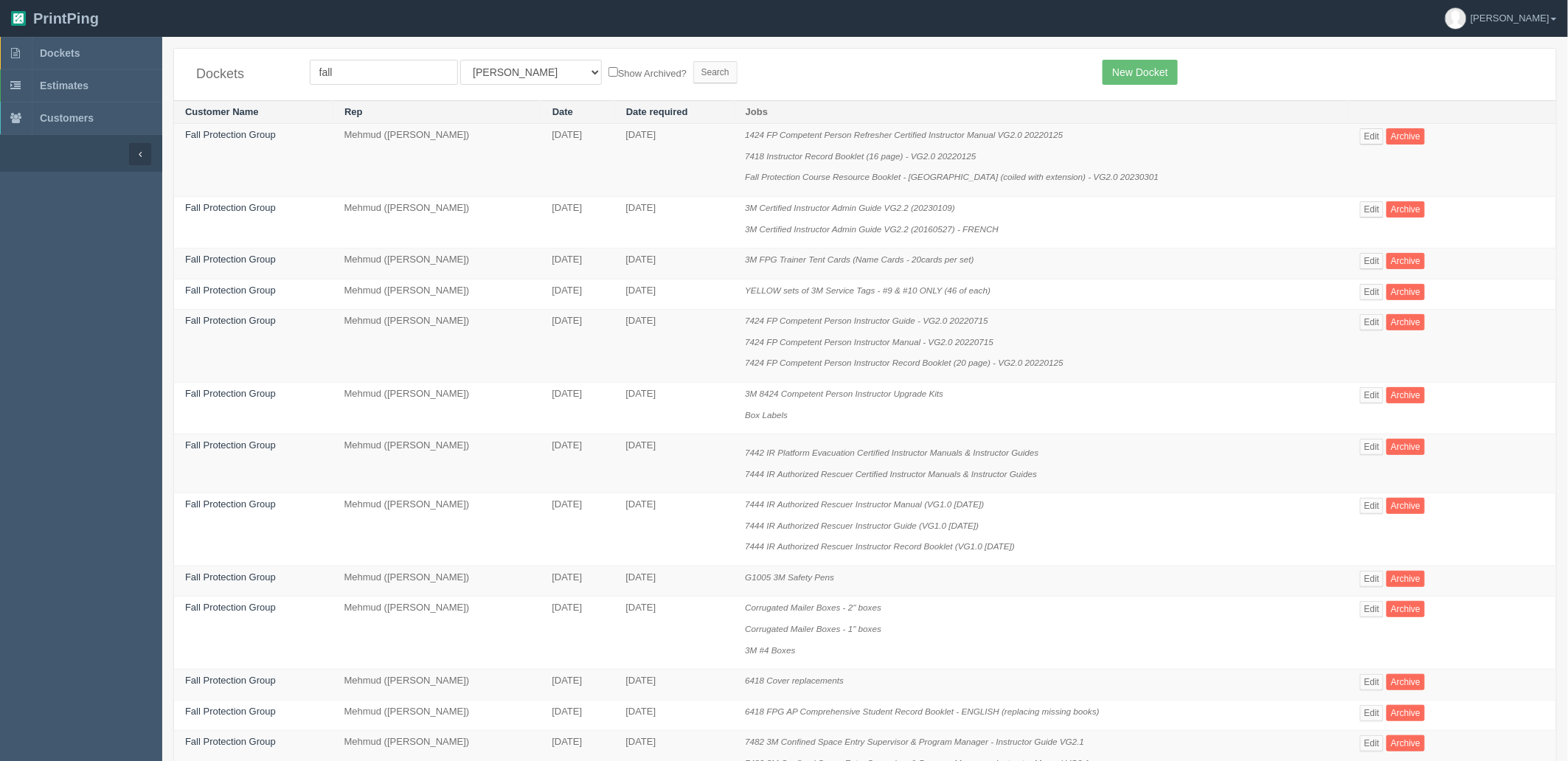
scroll to position [245, 0]
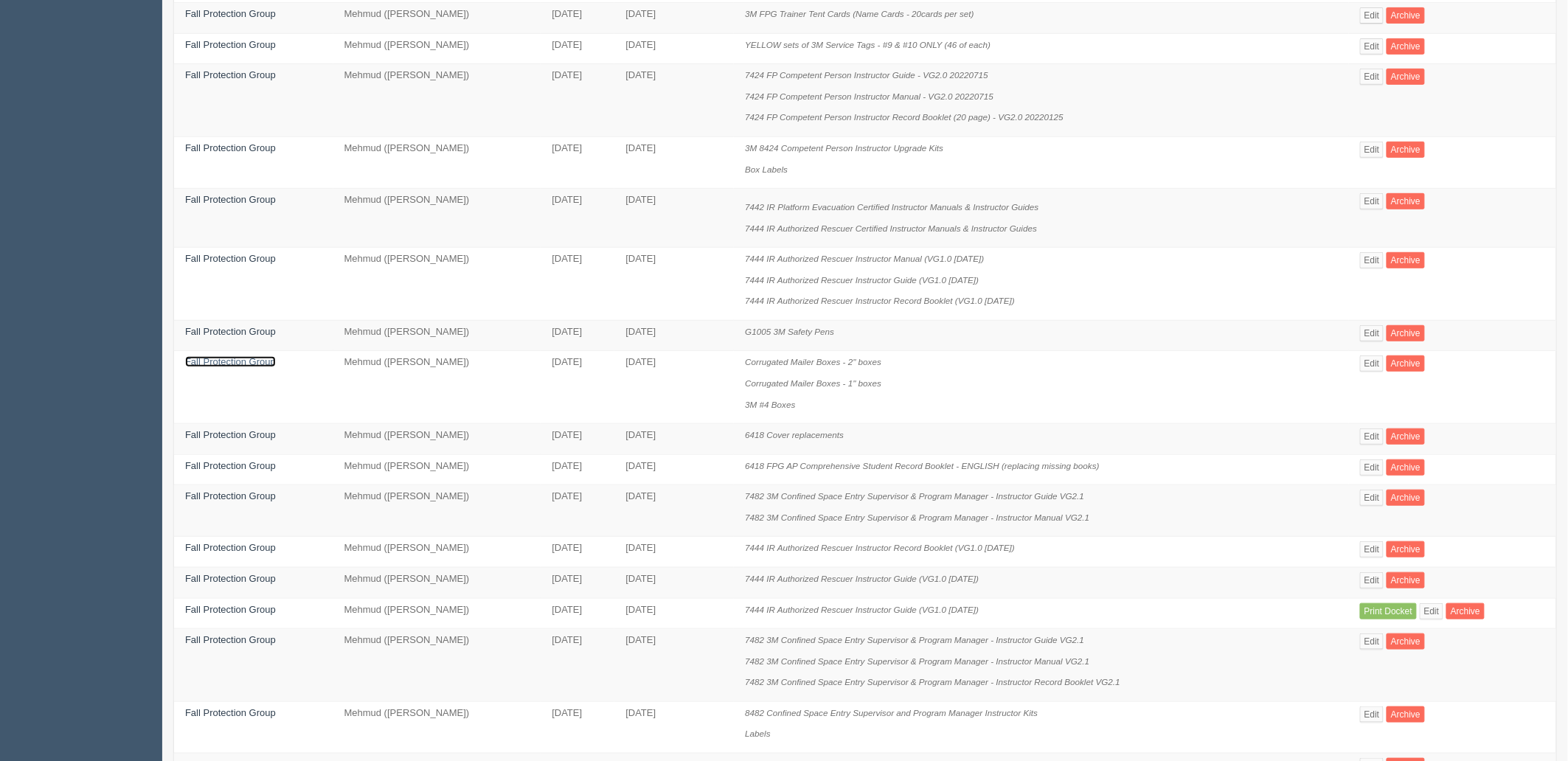
click at [254, 367] on link "Fall Protection Group" at bounding box center [231, 361] width 91 height 11
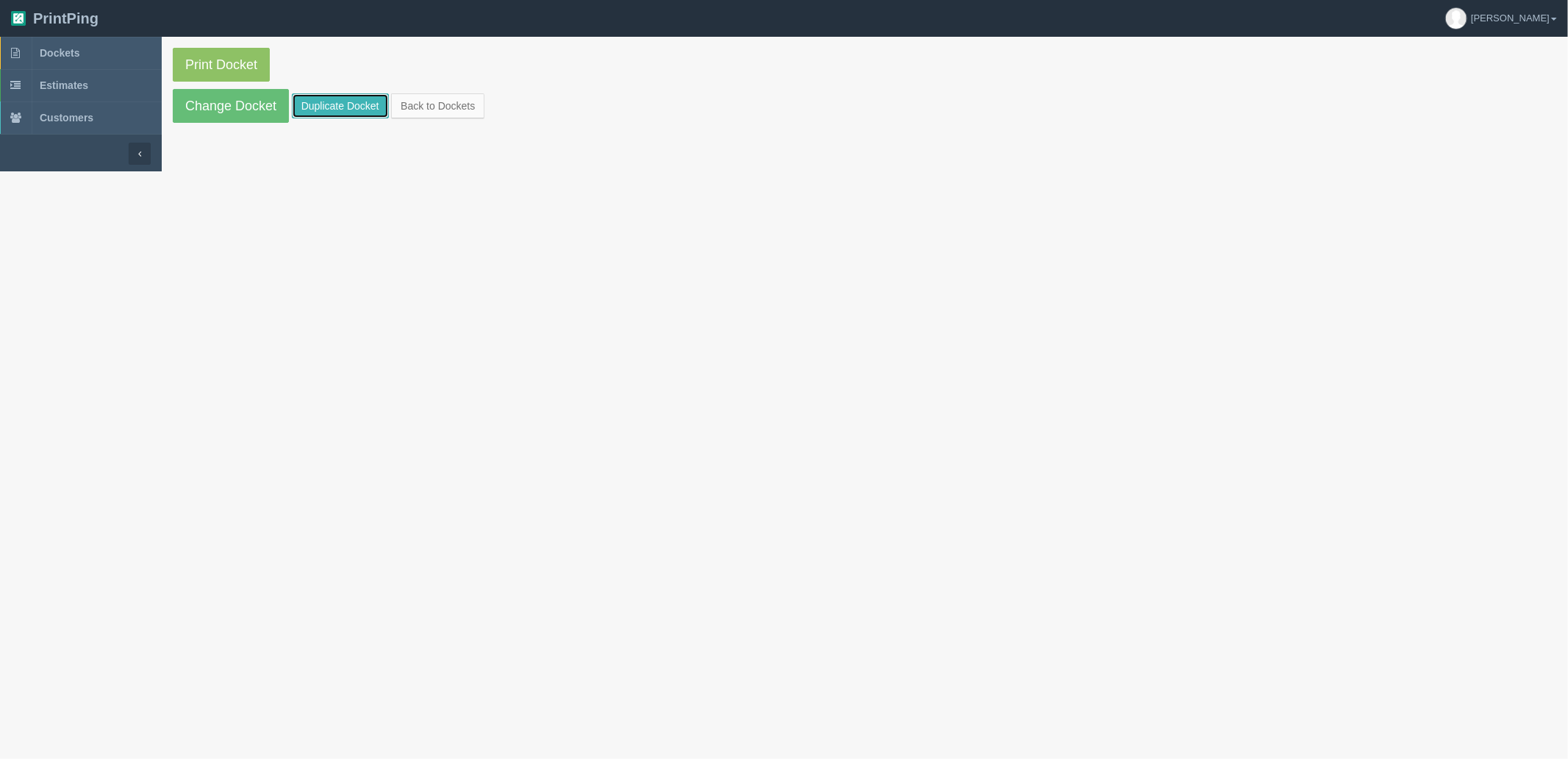
click at [346, 109] on link "Duplicate Docket" at bounding box center [340, 106] width 97 height 25
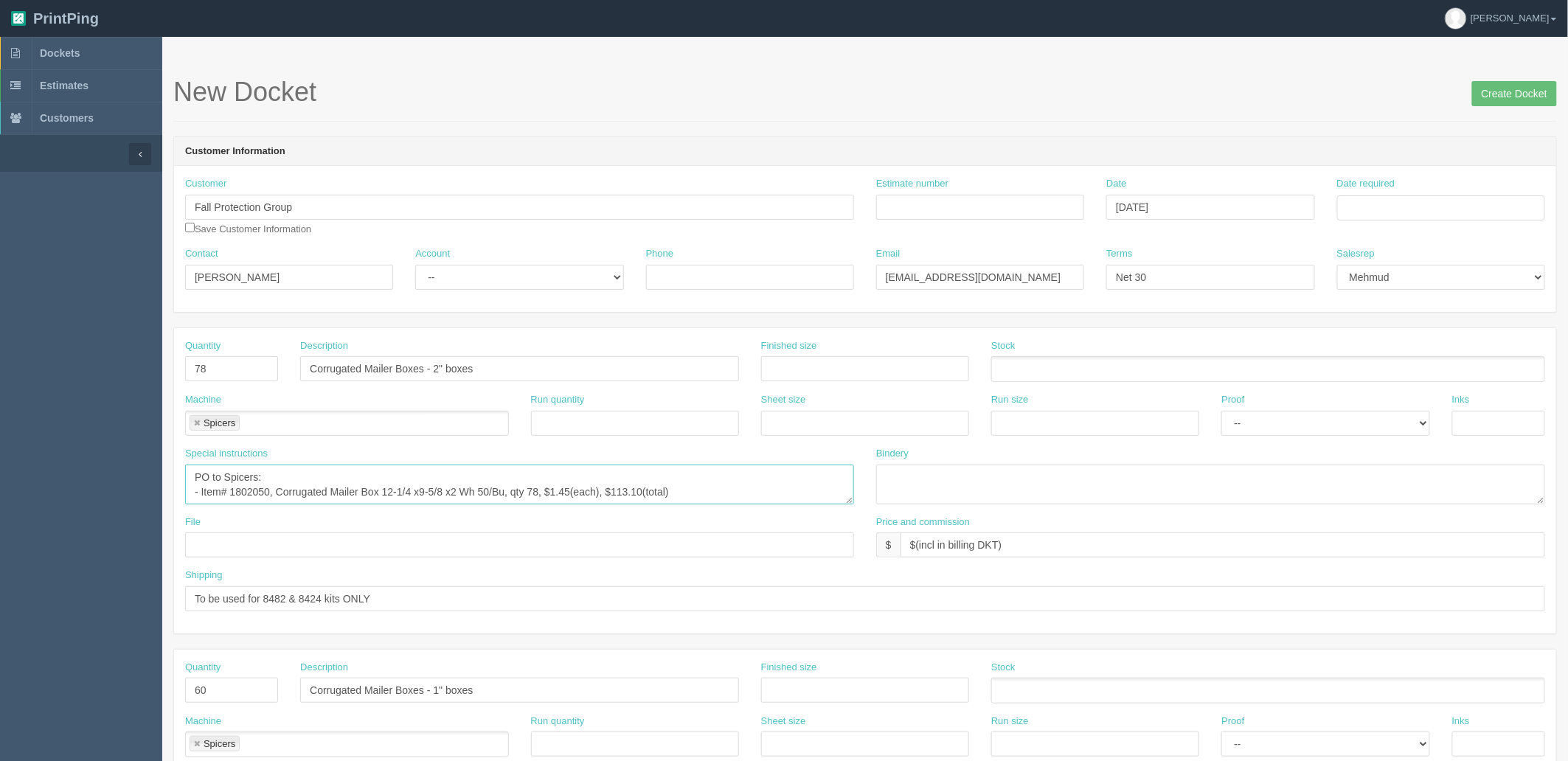
click at [431, 473] on textarea "PO to Spicers: - Item# 1802050, Corrugated Mailer Box 12-1/4 x9-5/8 x2 Wh 50/Bu…" at bounding box center [520, 484] width 669 height 40
paste textarea "20, Corrugated White Mailer Box 11.375x8.625x1, 1 bundle(qty 50), $1.61(each), …"
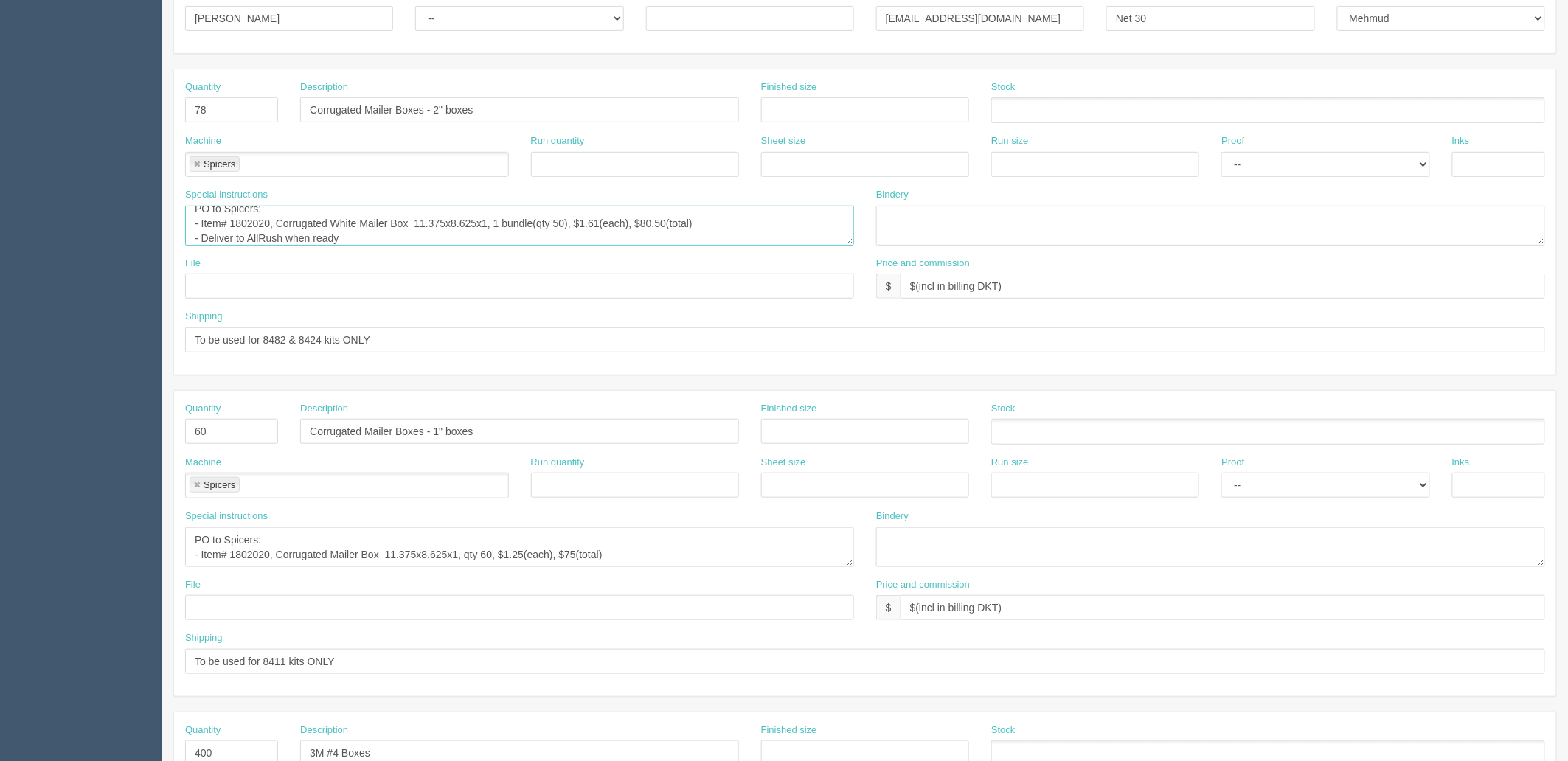
scroll to position [573, 0]
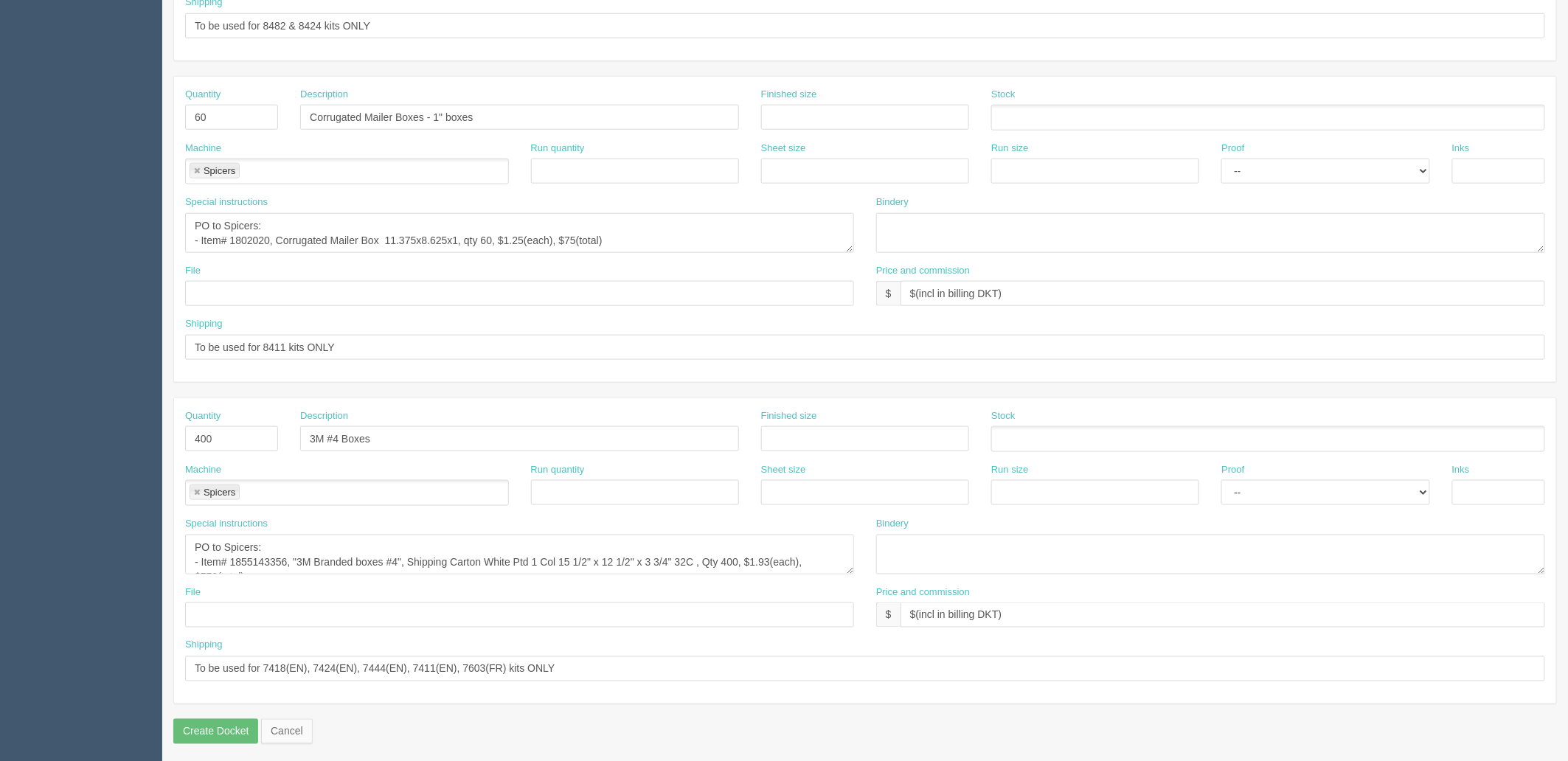
type textarea "PO to Spicers: - Item# 1802020, Corrugated White Mailer Box 11.375x8.625x1, 1 b…"
click at [385, 348] on input "To be used for 8411 kits ONLY" at bounding box center [865, 348] width 1360 height 25
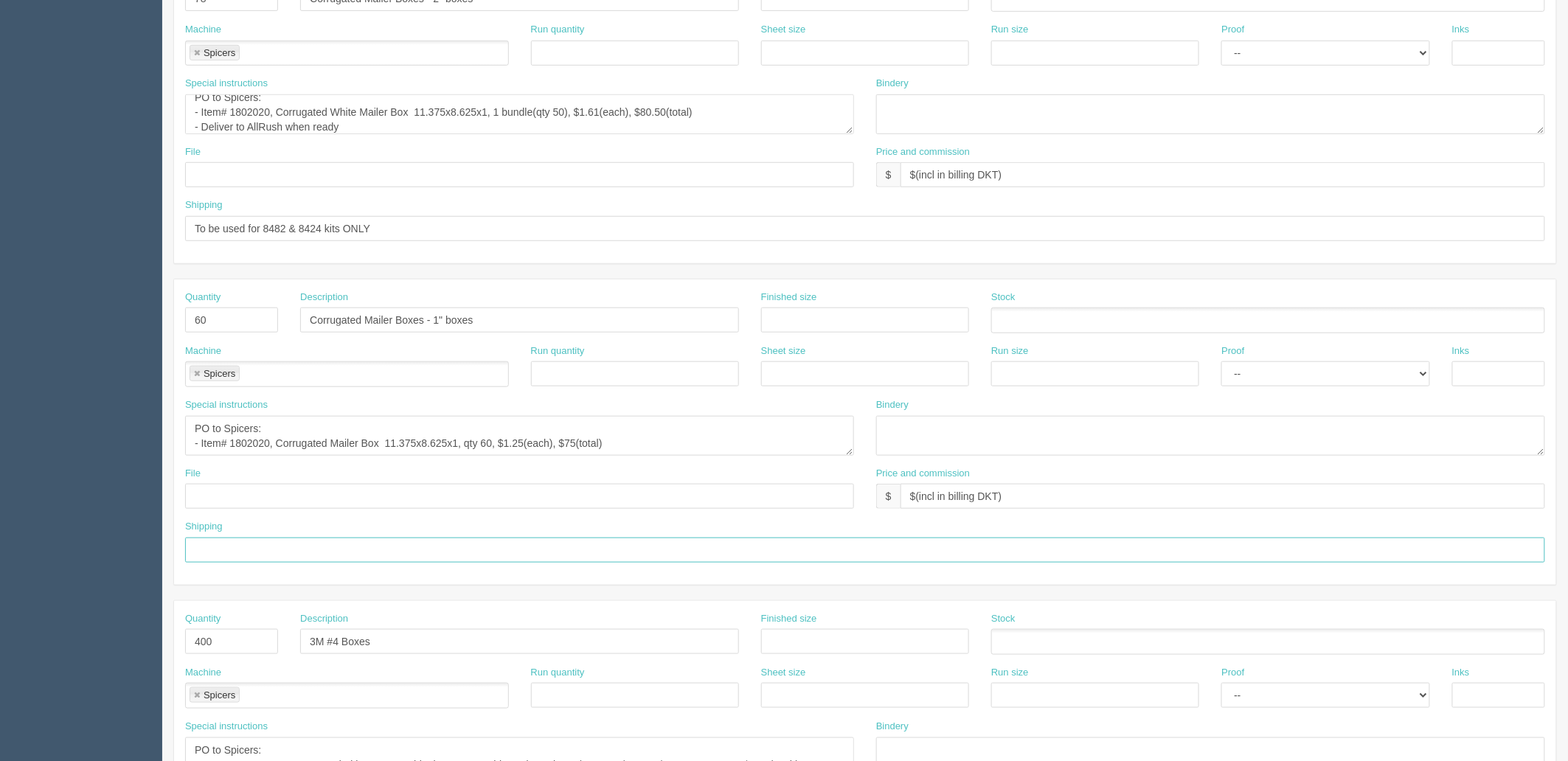
scroll to position [328, 0]
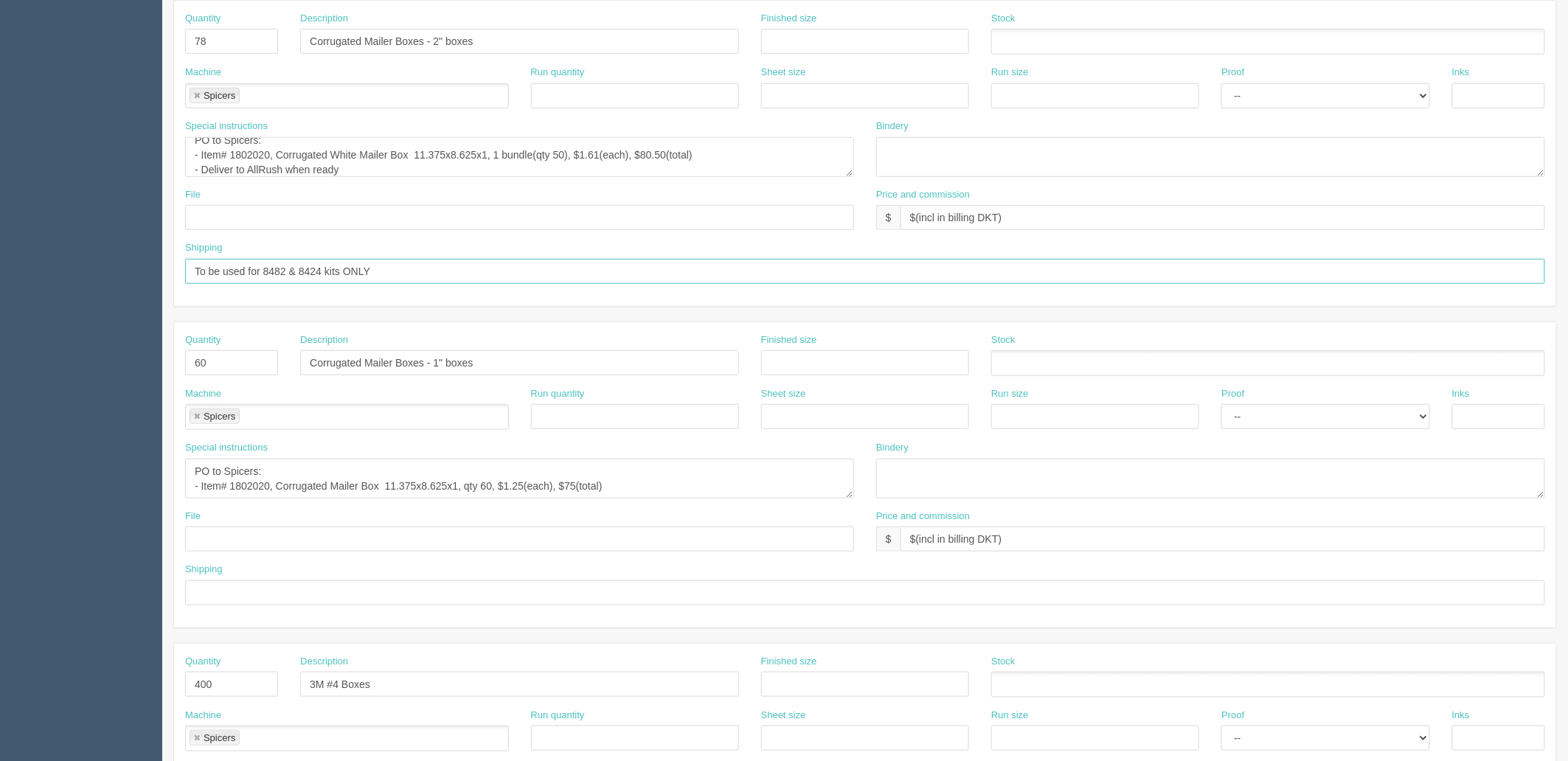
drag, startPoint x: 328, startPoint y: 261, endPoint x: 0, endPoint y: 262, distance: 328.0
click at [0, 262] on section "Dockets Estimates Customers" at bounding box center [784, 360] width 1568 height 1302
paste input "11"
type input "To be used for 8411 kits ONLY"
drag, startPoint x: 247, startPoint y: 370, endPoint x: 212, endPoint y: 377, distance: 35.7
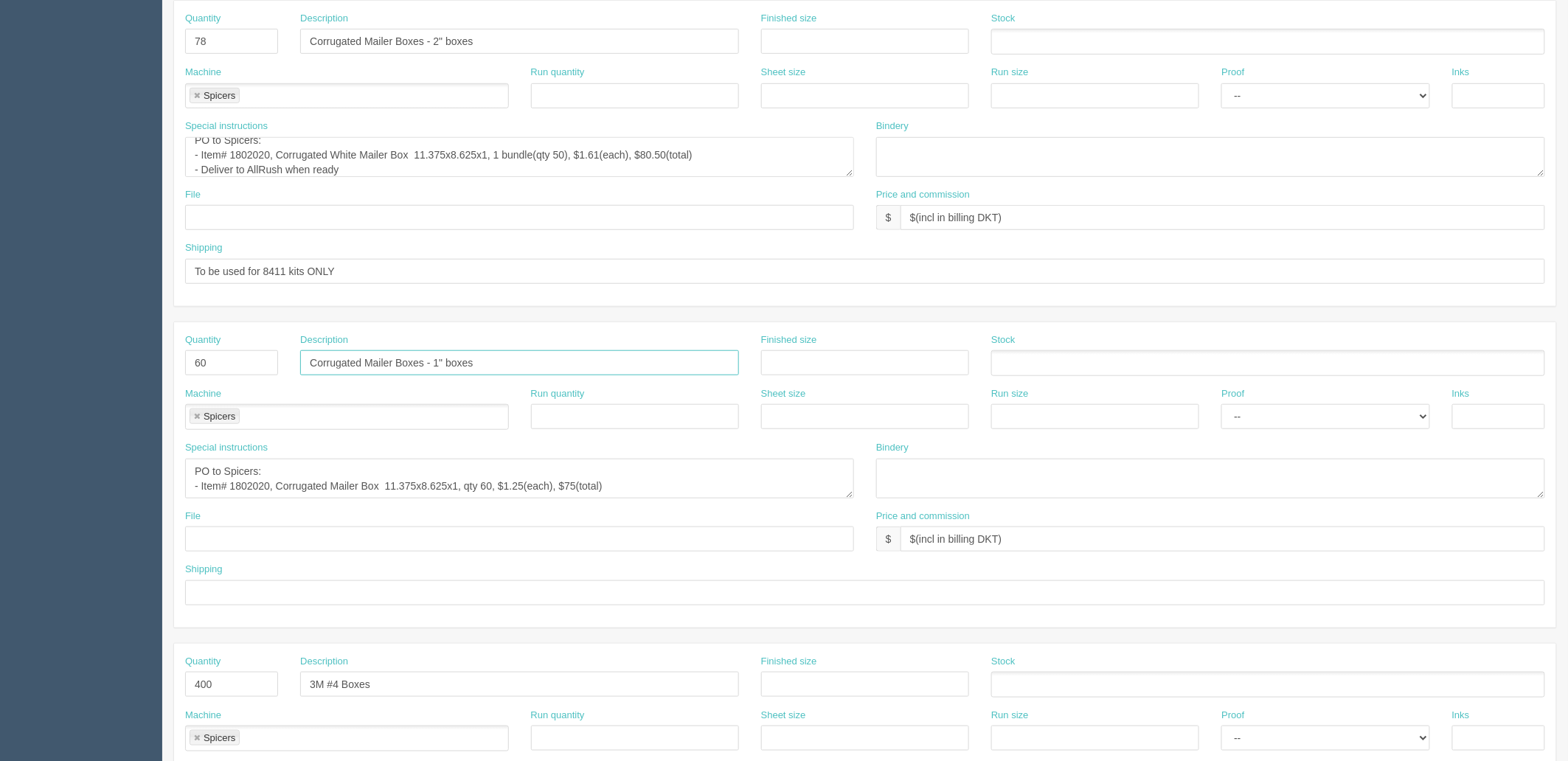
click at [210, 377] on div "Quantity 60 Description Corrugated Mailer Boxes - 1" boxes Finished size Stock" at bounding box center [865, 360] width 1382 height 54
drag, startPoint x: 211, startPoint y: 359, endPoint x: 159, endPoint y: 379, distance: 55.7
click at [152, 357] on section "Dockets Estimates Customers" at bounding box center [784, 360] width 1568 height 1302
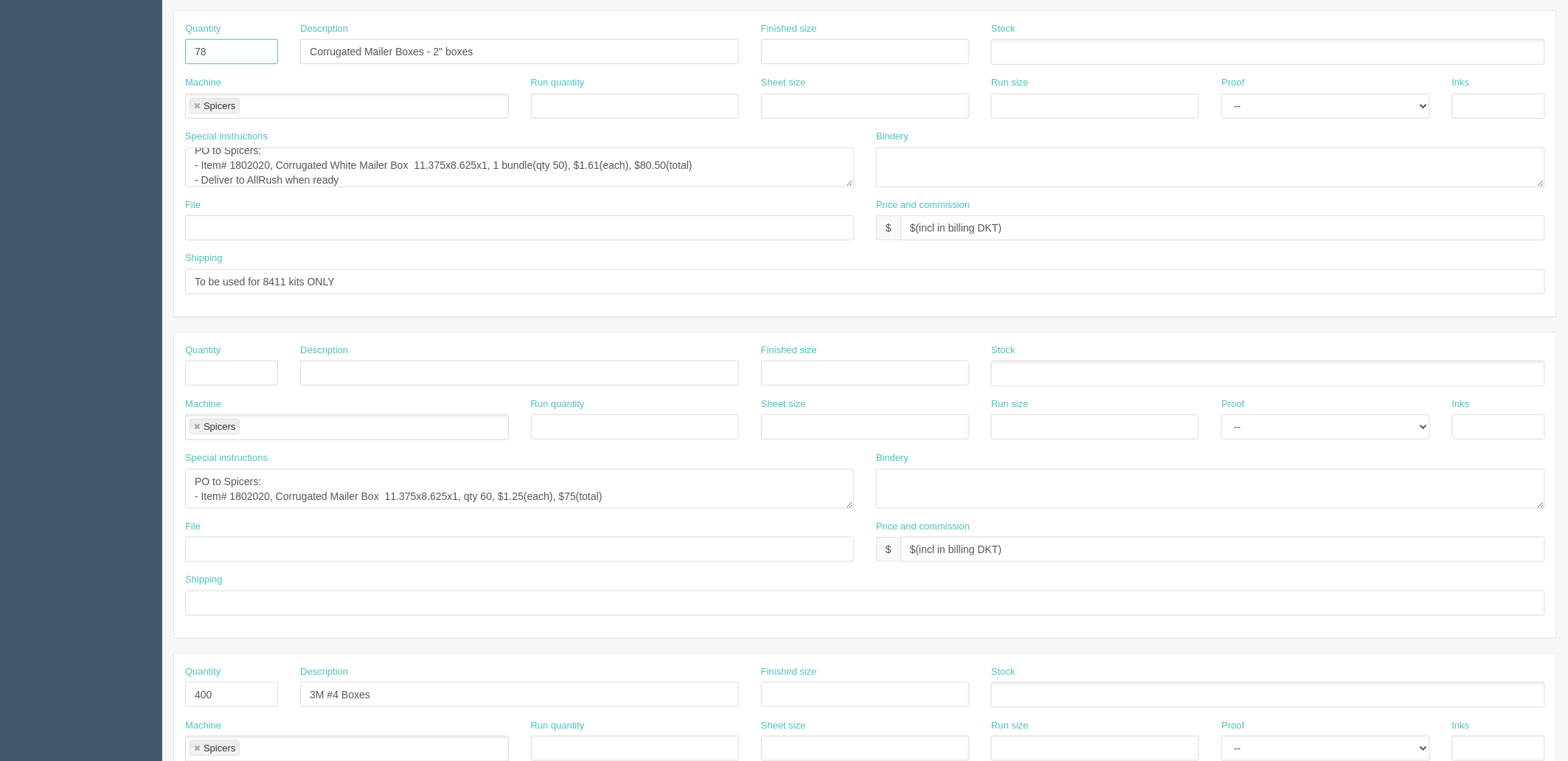
drag, startPoint x: 64, startPoint y: 17, endPoint x: 21, endPoint y: 13, distance: 43.2
click at [21, 13] on section "Dockets Estimates Customers" at bounding box center [784, 371] width 1568 height 1302
type input "50"
click at [198, 429] on link at bounding box center [197, 431] width 9 height 10
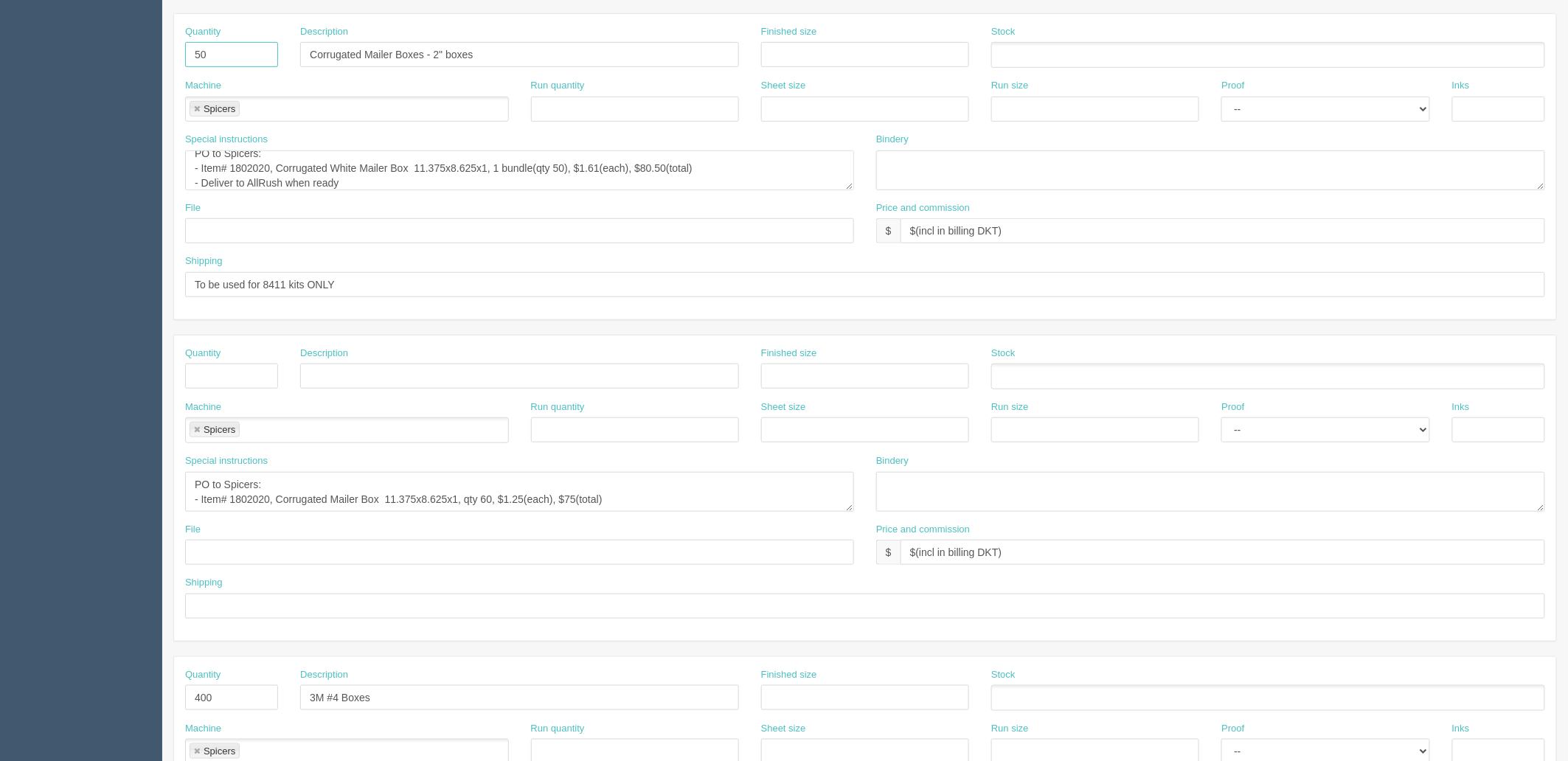
type input "50"
click at [632, 493] on textarea "PO to Spicers: - Item# 1802020, Corrugated Mailer Box 11.375x8.625x1, qty 60, $…" at bounding box center [520, 492] width 669 height 40
drag, startPoint x: 1069, startPoint y: 551, endPoint x: 563, endPoint y: 516, distance: 507.2
click at [564, 518] on div "Quantity Description Finished size Stock Machine Run quantity Sheet size Run si…" at bounding box center [865, 488] width 1382 height 306
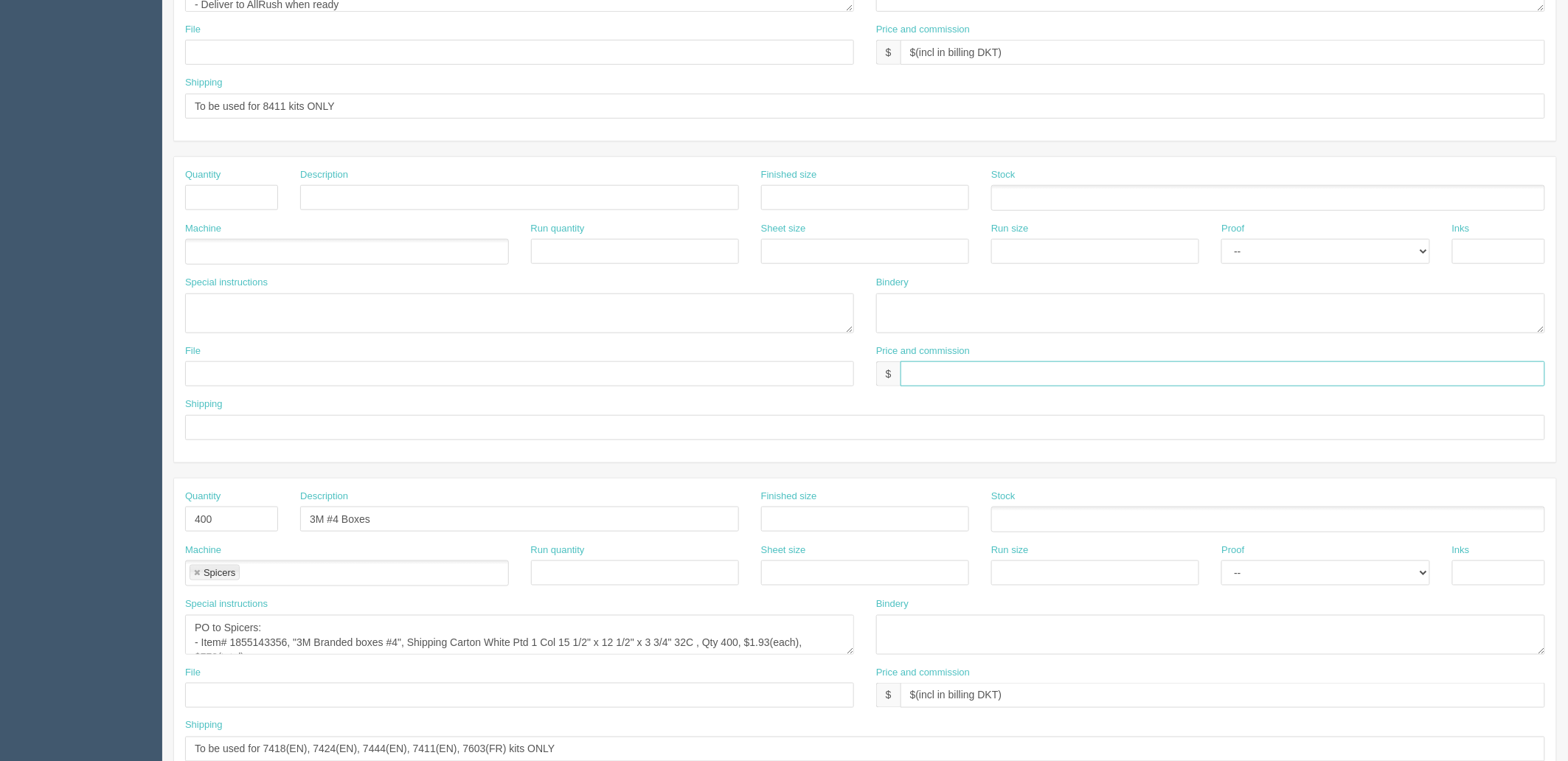
scroll to position [579, 0]
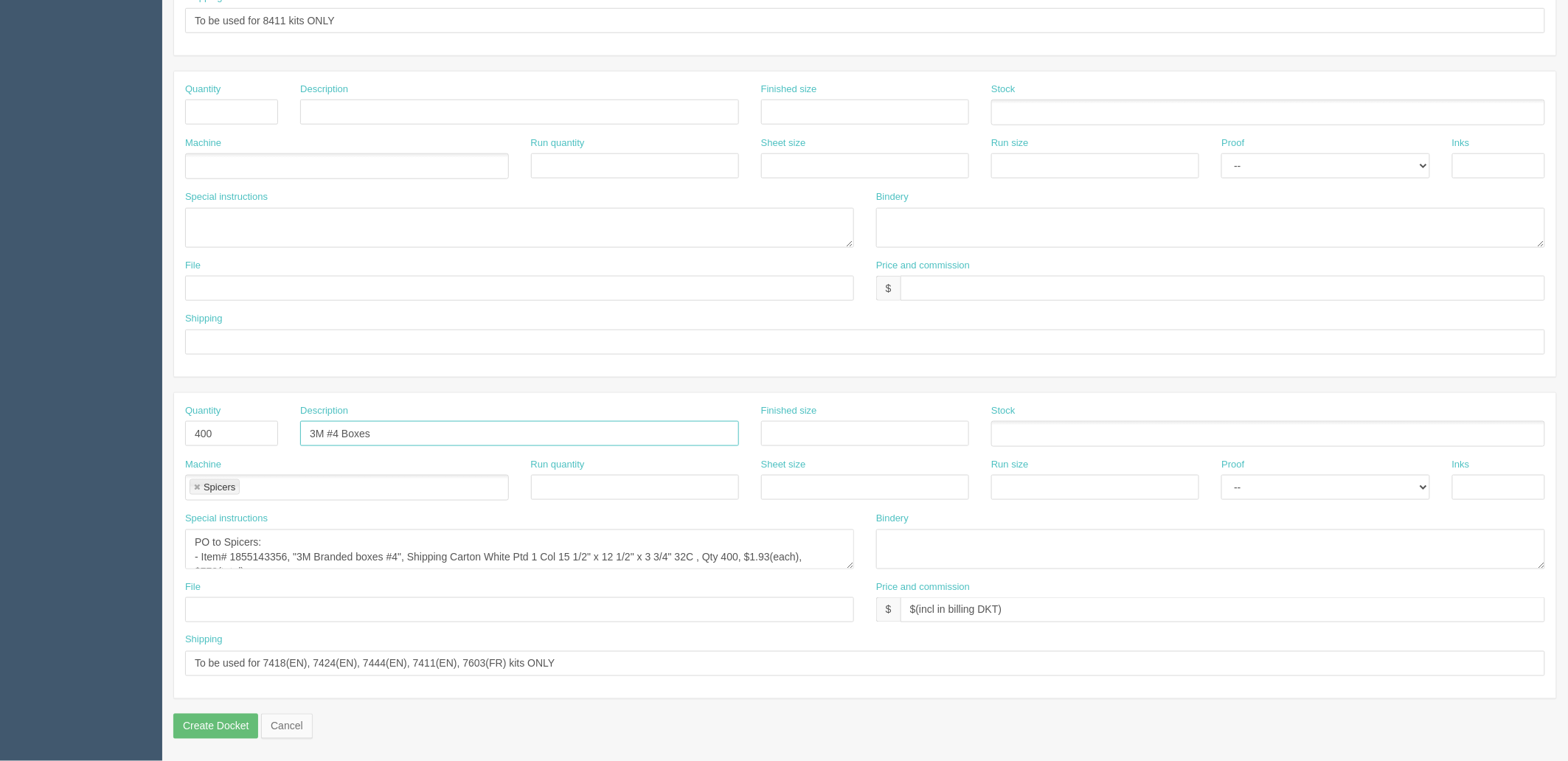
drag, startPoint x: 323, startPoint y: 433, endPoint x: 280, endPoint y: 433, distance: 43.0
click at [280, 433] on div "Quantity 400 Description 3M #4 Boxes Finished size Stock" at bounding box center [865, 431] width 1382 height 54
drag, startPoint x: 262, startPoint y: 427, endPoint x: 150, endPoint y: 441, distance: 112.9
click at [138, 426] on section "Dockets Estimates Customers" at bounding box center [784, 110] width 1568 height 1302
click at [195, 485] on link at bounding box center [197, 488] width 9 height 10
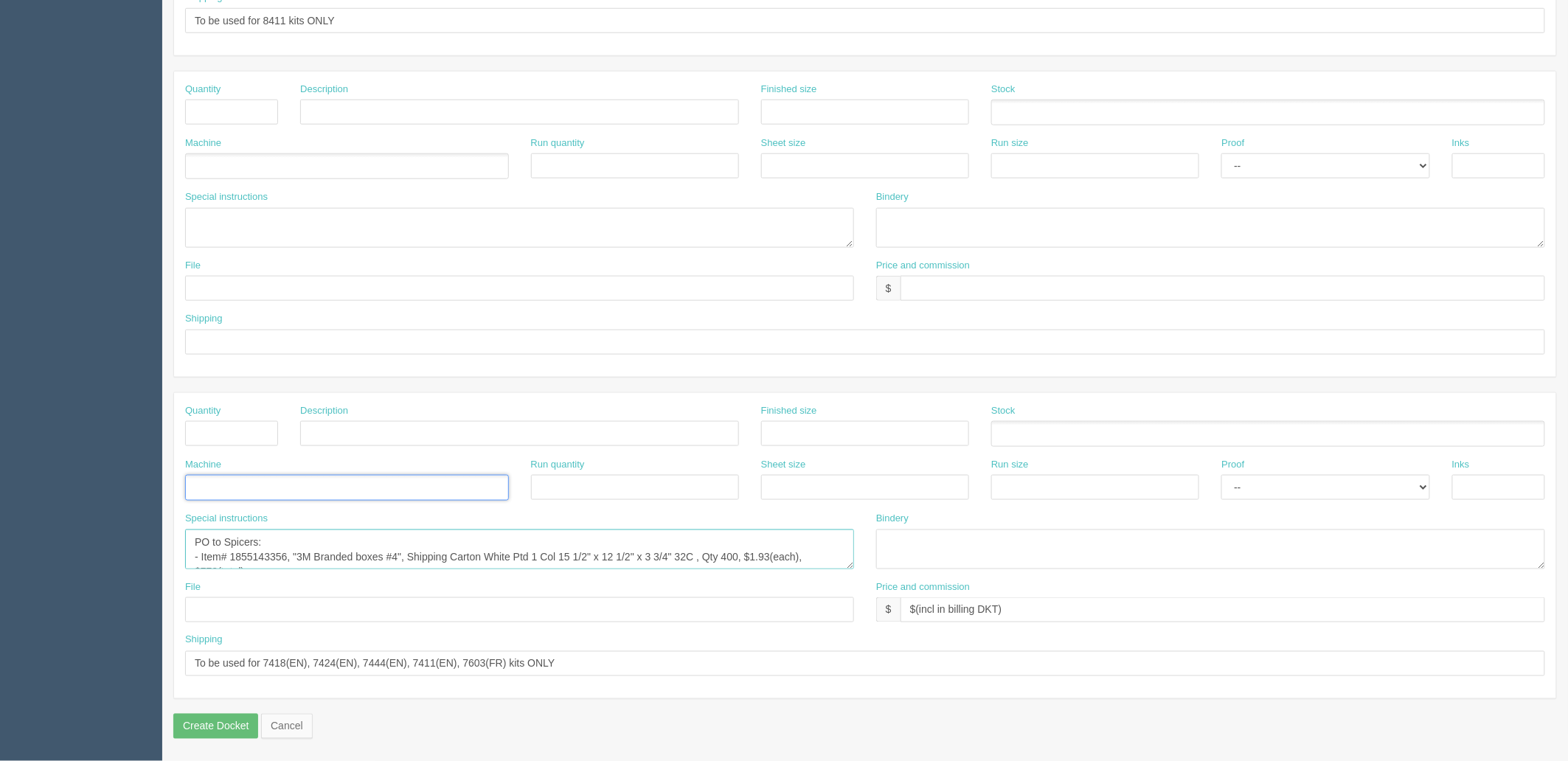
click at [236, 547] on textarea "PO to Spicers: - Item# 1855143356, "3M Branded boxes #4", Shipping Carton White…" at bounding box center [520, 549] width 669 height 40
drag, startPoint x: 1047, startPoint y: 610, endPoint x: 640, endPoint y: 610, distance: 407.0
click at [628, 610] on div "File Price and commission $ $(incl in billing DKT)" at bounding box center [865, 607] width 1382 height 54
drag, startPoint x: 563, startPoint y: 668, endPoint x: 135, endPoint y: 668, distance: 428.0
click at [135, 668] on section "Dockets Estimates Customers" at bounding box center [784, 110] width 1568 height 1302
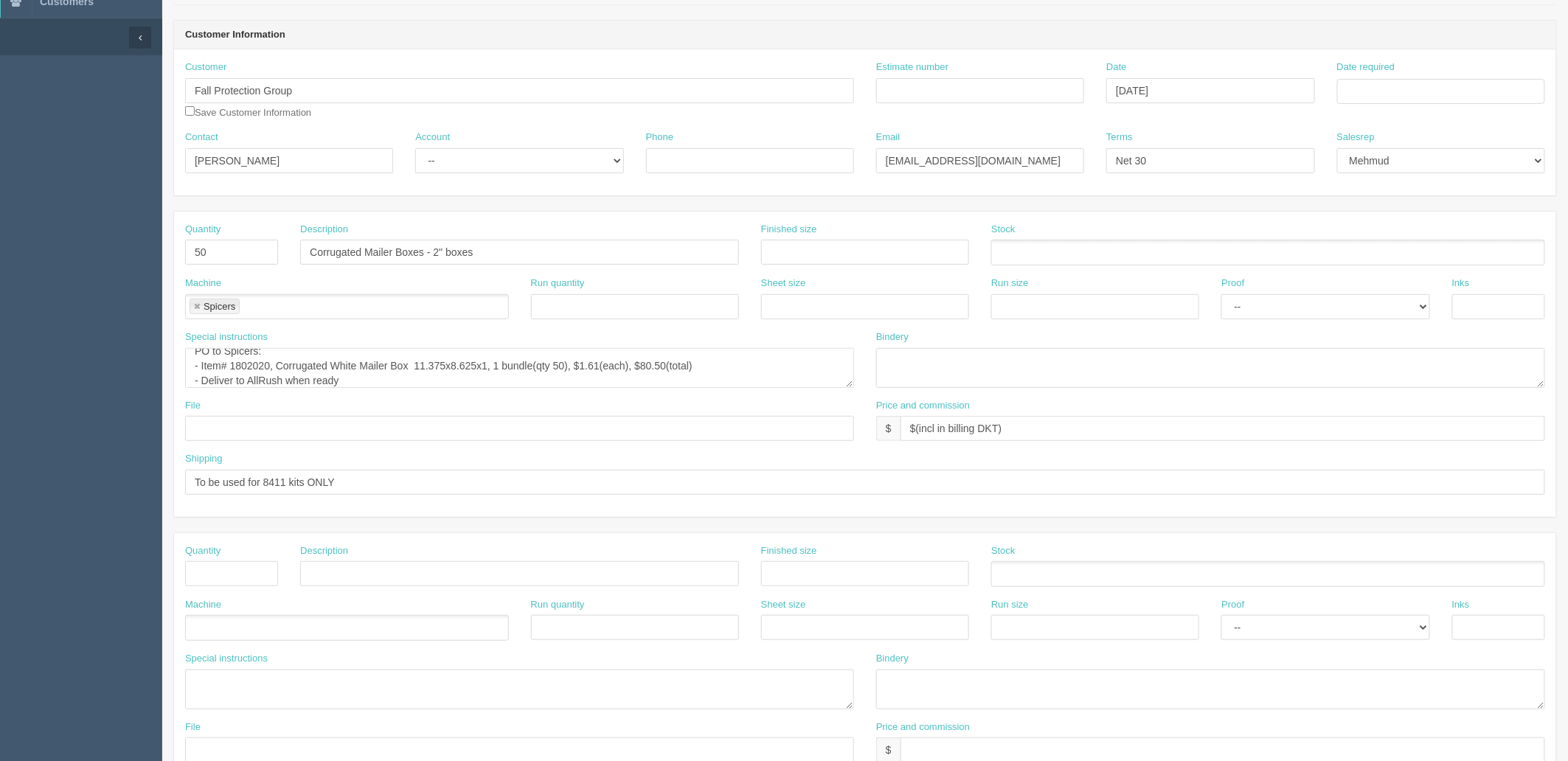
scroll to position [87, 0]
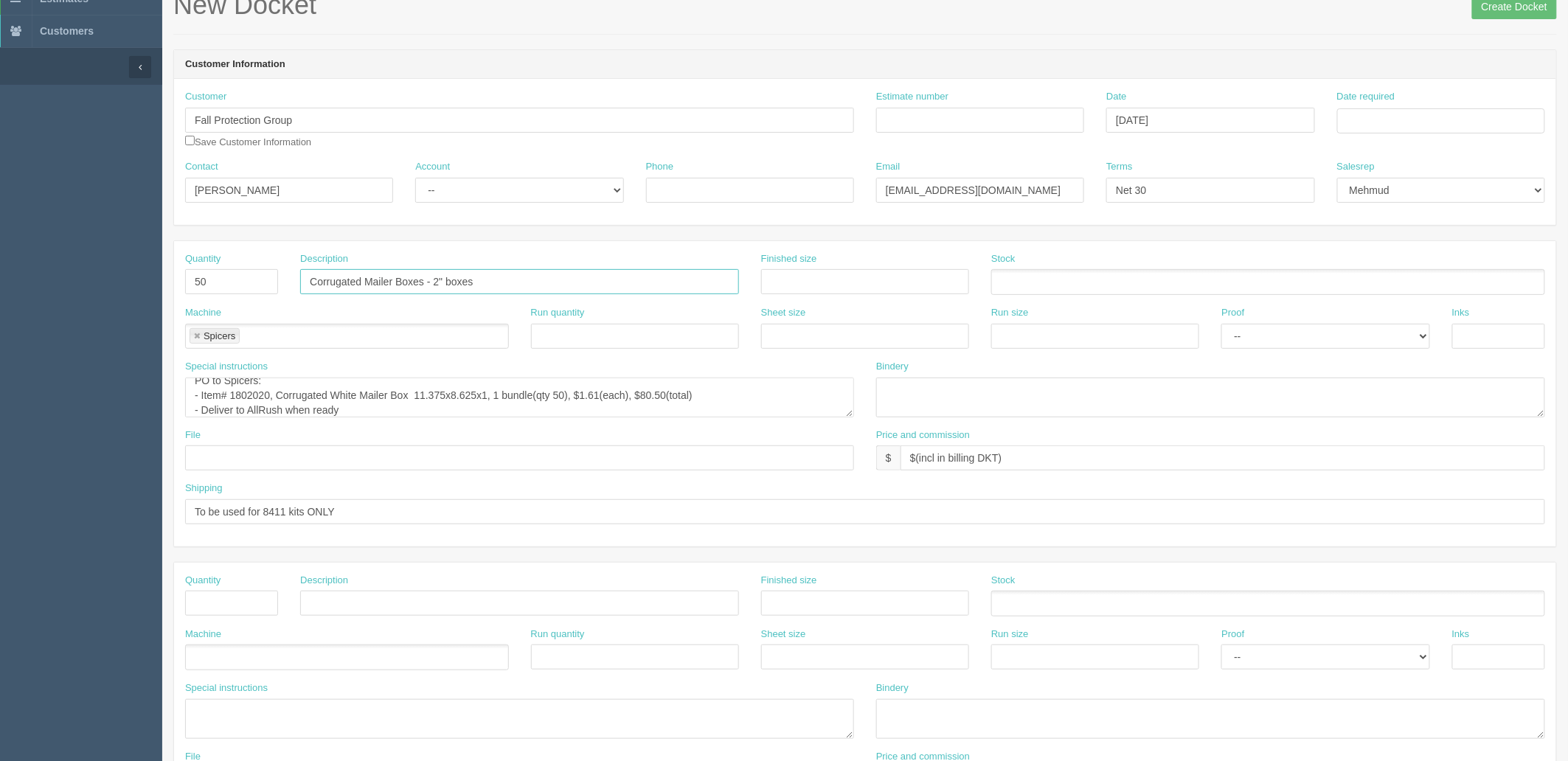
click at [367, 272] on input "Corrugated Mailer Boxes - 2" boxes" at bounding box center [519, 282] width 439 height 25
type input "White Corrugated Mailer Boxes - 2" boxes"
drag, startPoint x: 189, startPoint y: 175, endPoint x: 0, endPoint y: 171, distance: 189.0
click at [0, 173] on section "Dockets Estimates Customers" at bounding box center [784, 600] width 1568 height 1302
type input "Andrew Dawson"
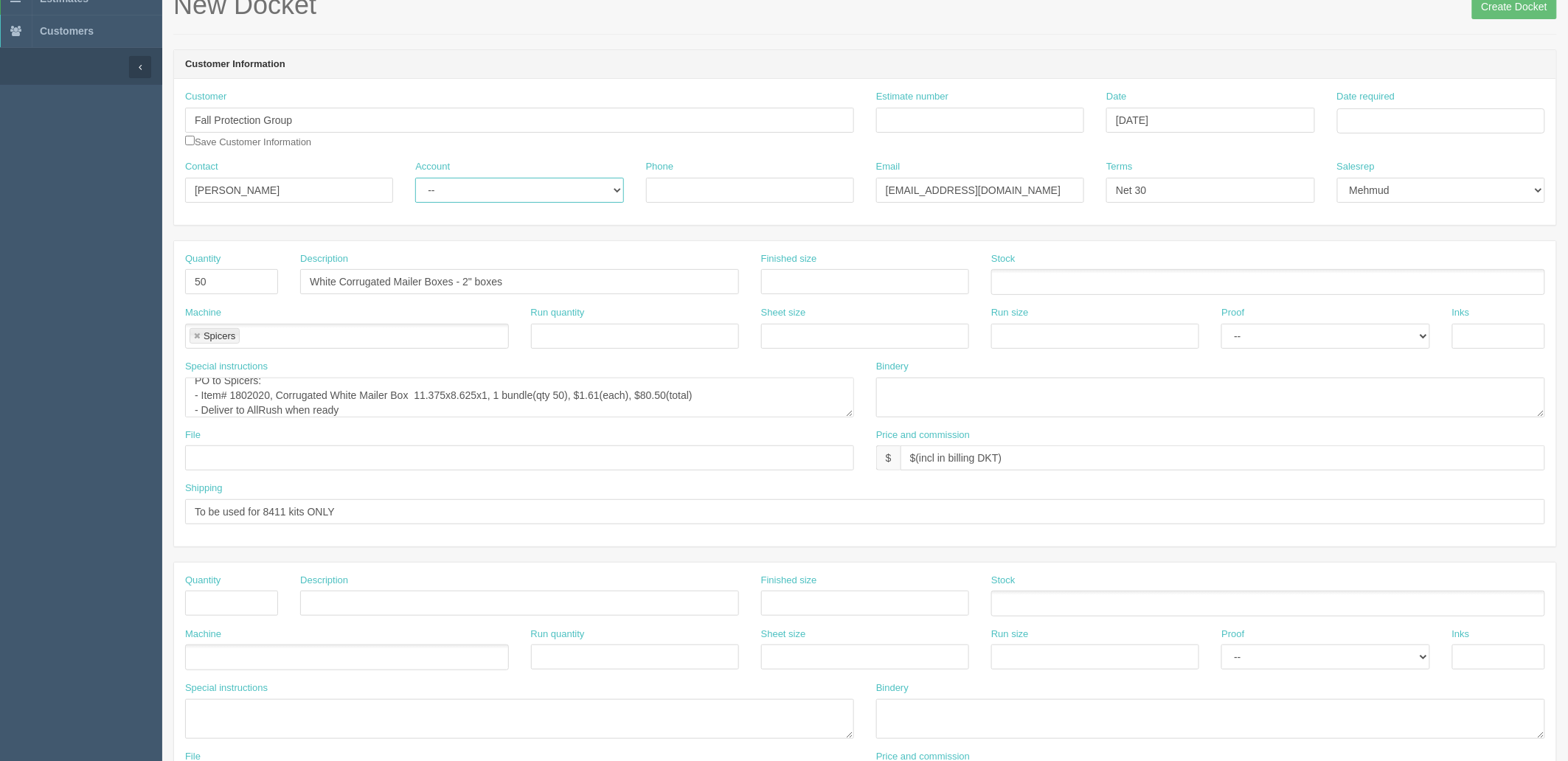
click at [432, 189] on select "-- Existing Client Allrush Client Rep Client" at bounding box center [519, 190] width 208 height 25
select select "Rep Client"
click at [415, 178] on select "-- Existing Client Allrush Client Rep Client" at bounding box center [519, 190] width 208 height 25
drag, startPoint x: 1020, startPoint y: 187, endPoint x: 425, endPoint y: 198, distance: 595.1
click at [425, 198] on div "Contact Andrew Dawson Account -- Existing Client Allrush Client Rep Client Phon…" at bounding box center [865, 186] width 1382 height 54
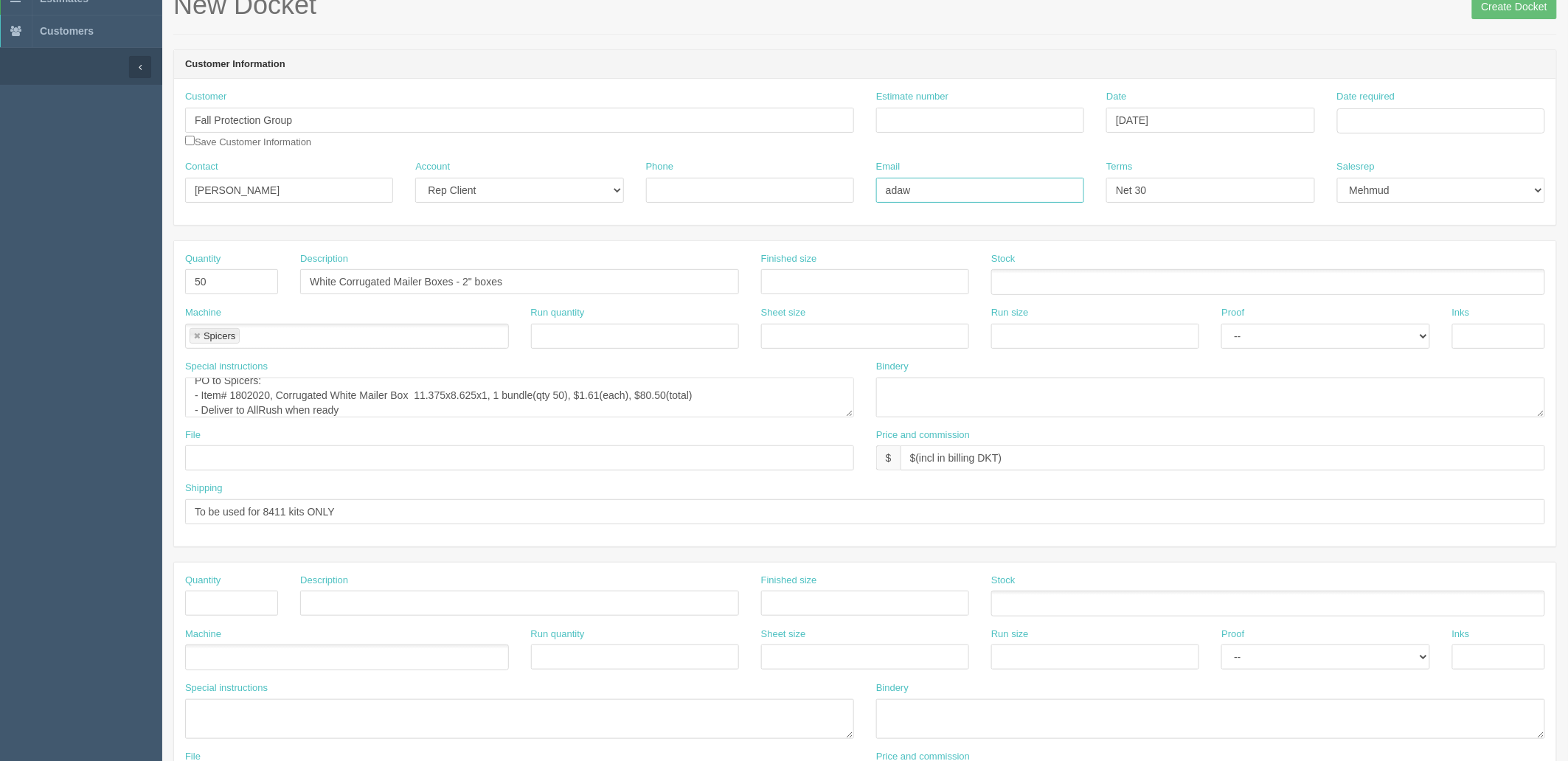
type input "adawson@mmm.com"
drag, startPoint x: 1203, startPoint y: 200, endPoint x: 643, endPoint y: 196, distance: 560.0
click at [644, 196] on div "Contact Andrew Dawson Account -- Existing Client Allrush Client Rep Client Phon…" at bounding box center [865, 186] width 1382 height 54
type input "See billing DKTs"
click at [1363, 125] on input "Date required" at bounding box center [1440, 121] width 208 height 25
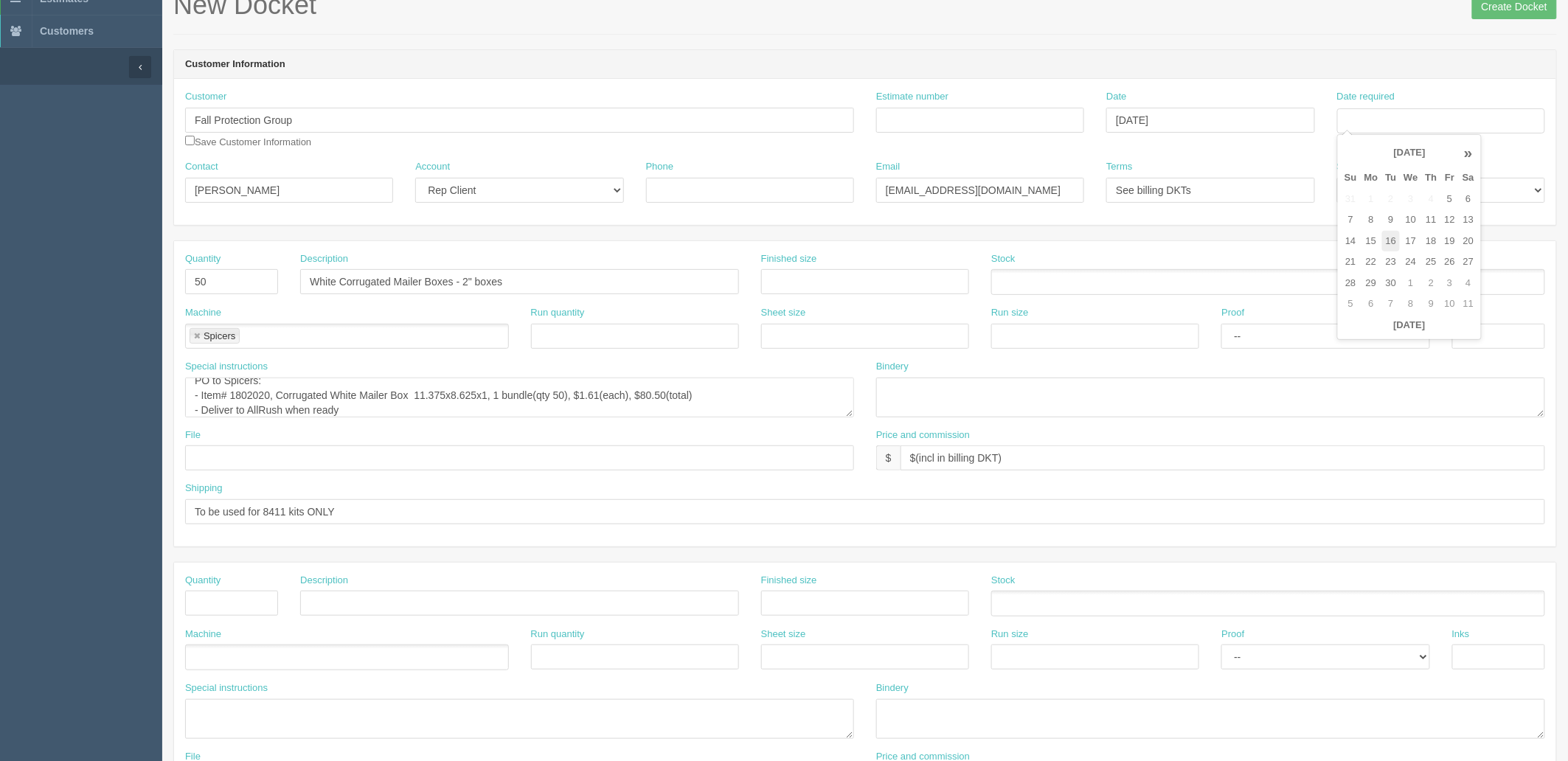
click at [1394, 241] on td "16" at bounding box center [1391, 241] width 18 height 21
type input "September 16, 2025"
click at [973, 119] on input "Estimate number" at bounding box center [980, 120] width 208 height 25
type input "See spreadsheet"
drag, startPoint x: 370, startPoint y: 512, endPoint x: 413, endPoint y: 519, distance: 43.6
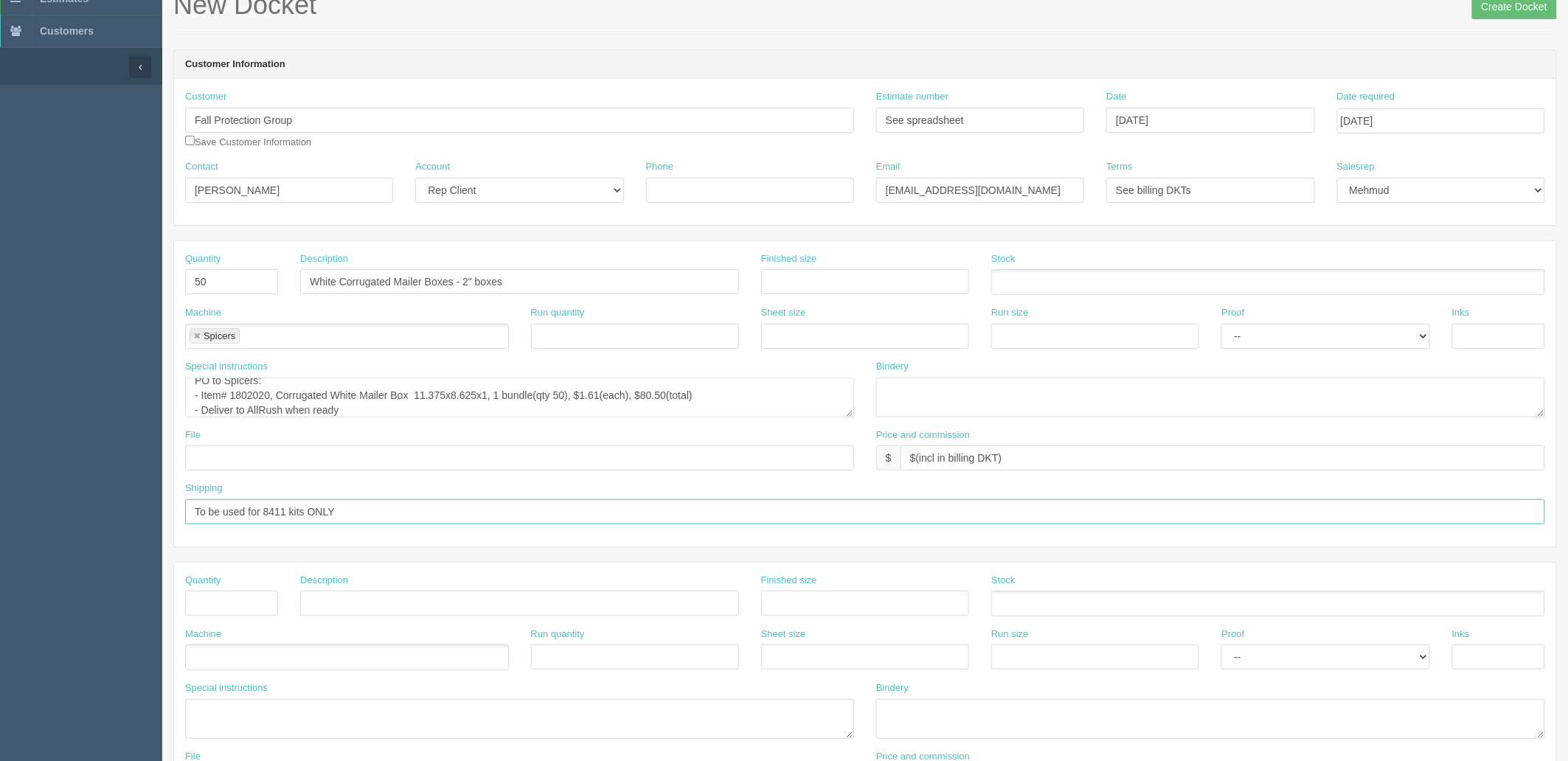
click at [370, 512] on input "To be used for 8411 kits ONLY" at bounding box center [865, 511] width 1360 height 25
type input "To be used for 8411 kits ONLY (qty 48 needed)"
click at [423, 460] on input "text" at bounding box center [520, 458] width 669 height 25
click at [329, 459] on input "text" at bounding box center [520, 458] width 669 height 25
type input "NA"
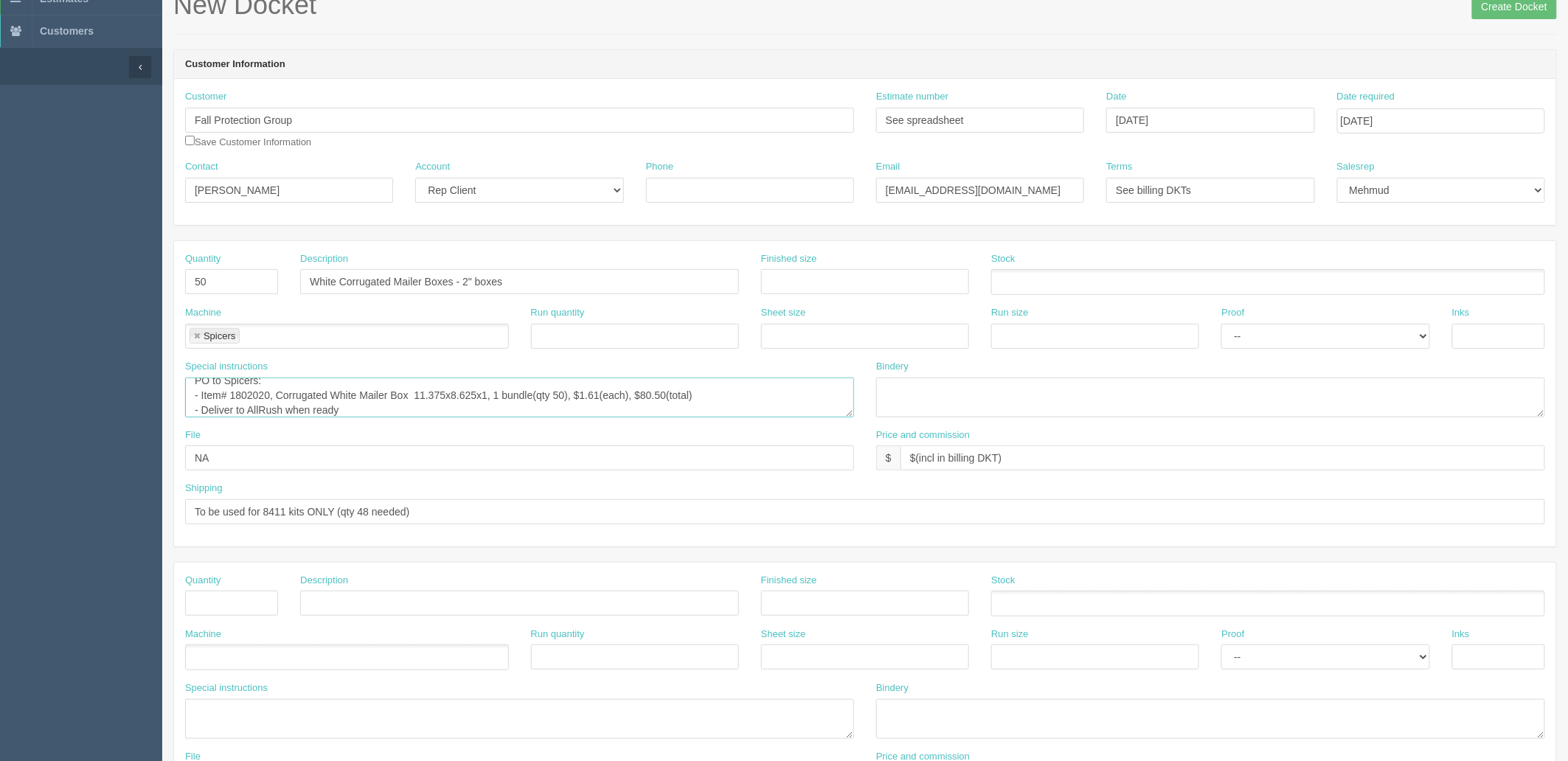
click at [736, 404] on textarea "PO to Spicers: - Item# 1802050, Corrugated Mailer Box 12-1/4 x9-5/8 x2 Wh 50/Bu…" at bounding box center [520, 397] width 669 height 40
click at [275, 391] on textarea "PO to Spicers: - Item# 1802050, Corrugated Mailer Box 12-1/4 x9-5/8 x2 Wh 50/Bu…" at bounding box center [520, 397] width 669 height 40
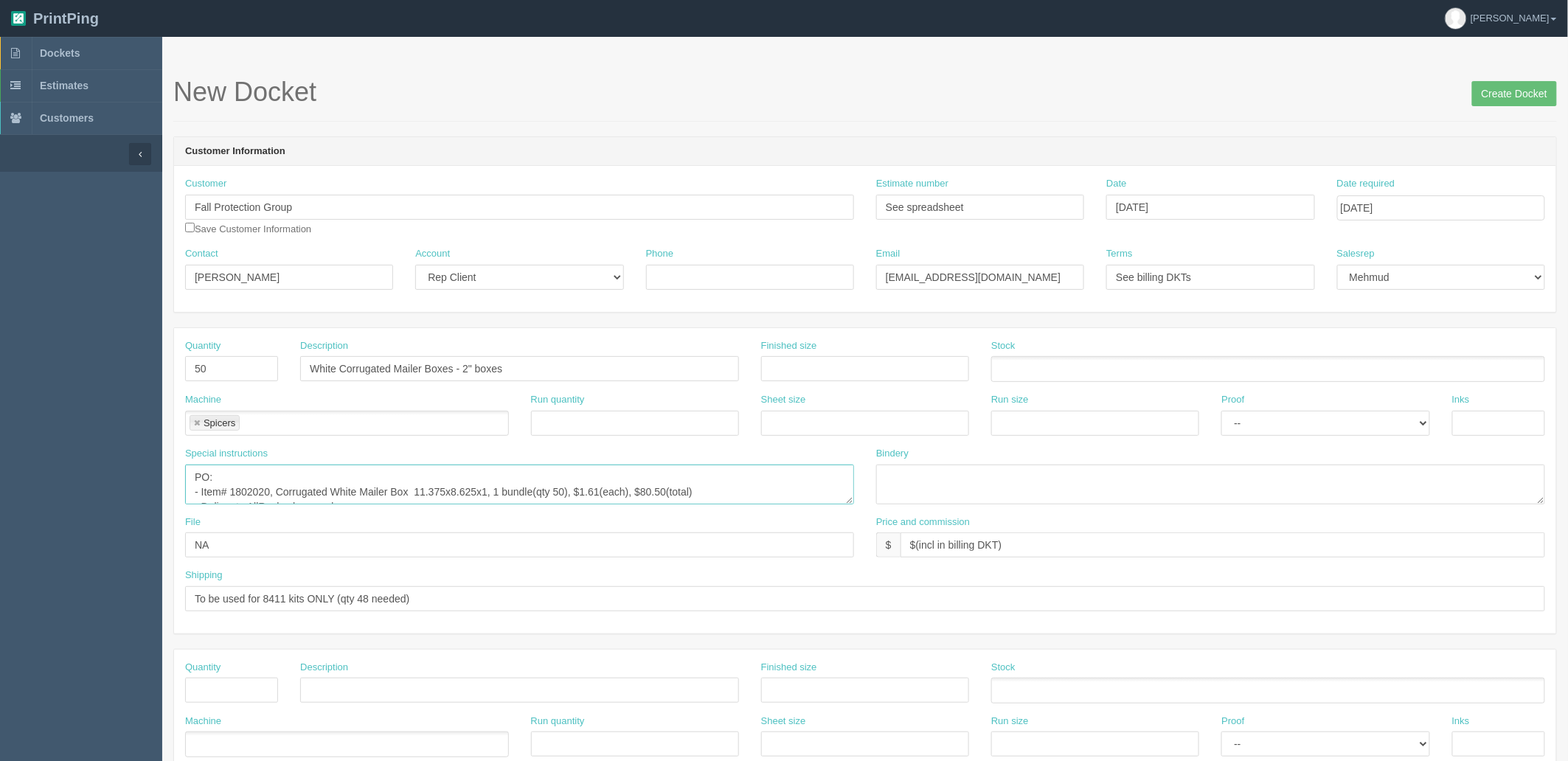
click at [850, 505] on div "Special instructions PO to Spicers: - Item# 1802050, Corrugated Mailer Box 12-1…" at bounding box center [519, 481] width 691 height 68
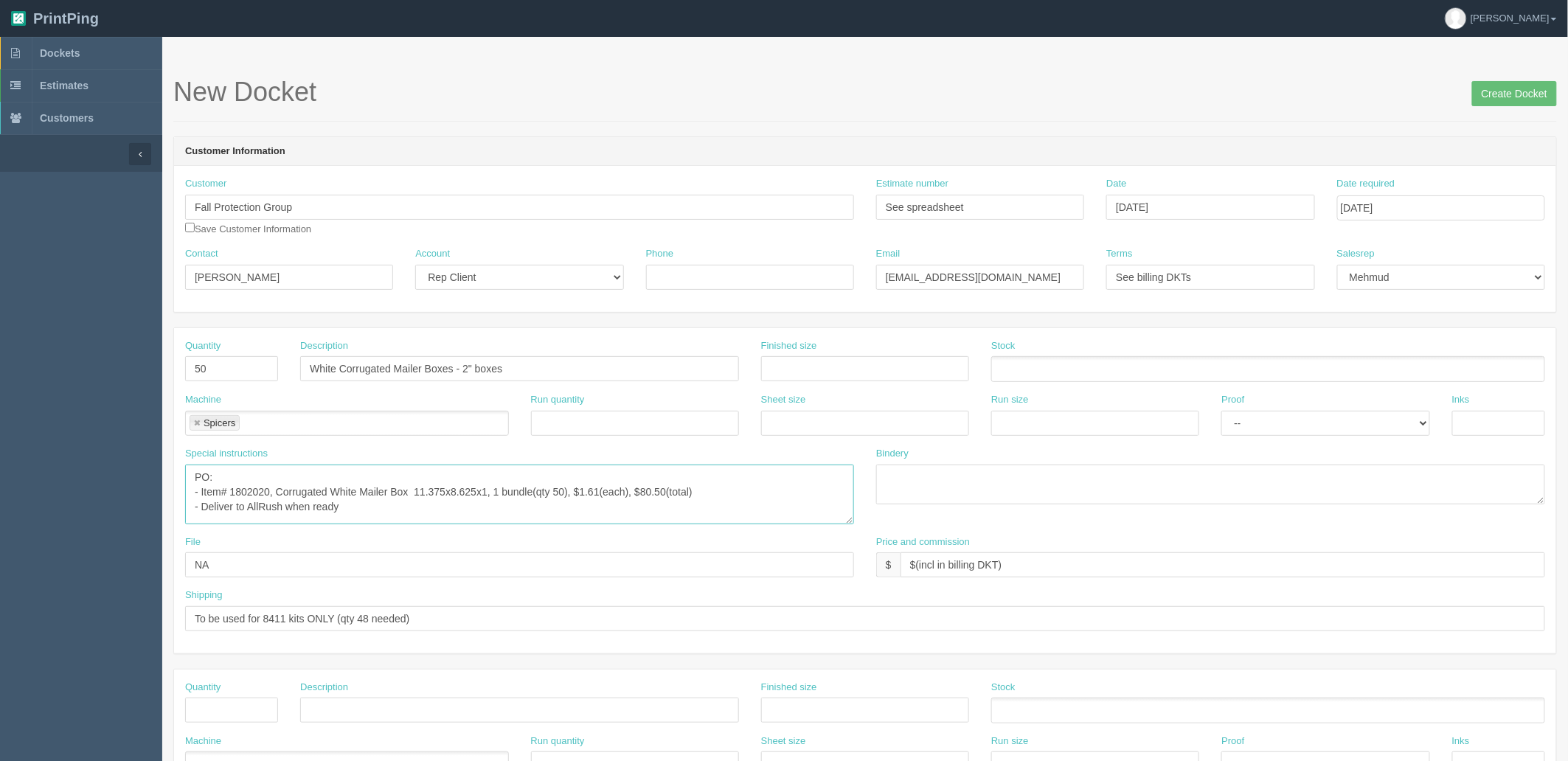
drag, startPoint x: 850, startPoint y: 497, endPoint x: 850, endPoint y: 532, distance: 35.0
click at [850, 525] on textarea "PO to Spicers: - Item# 1802050, Corrugated Mailer Box 12-1/4 x9-5/8 x2 Wh 50/Bu…" at bounding box center [520, 494] width 669 height 60
click at [824, 507] on textarea "PO to Spicers: - Item# 1802050, Corrugated Mailer Box 12-1/4 x9-5/8 x2 Wh 50/Bu…" at bounding box center [520, 501] width 669 height 72
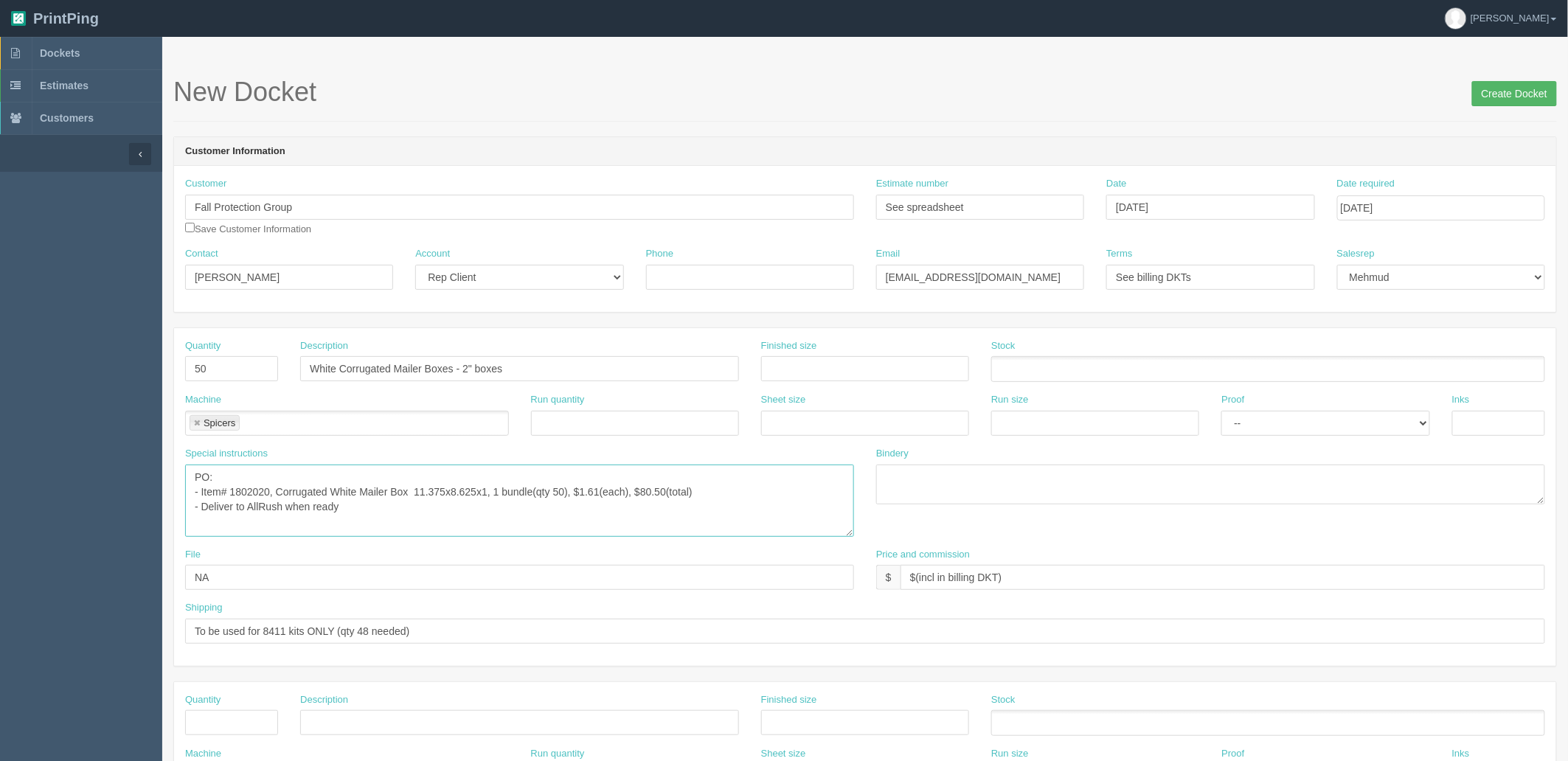
type textarea "PO: - Item# 1802020, Corrugated White Mailer Box 11.375x8.625x1, 1 bundle(qty 5…"
click at [1503, 97] on input "Create Docket" at bounding box center [1514, 93] width 85 height 25
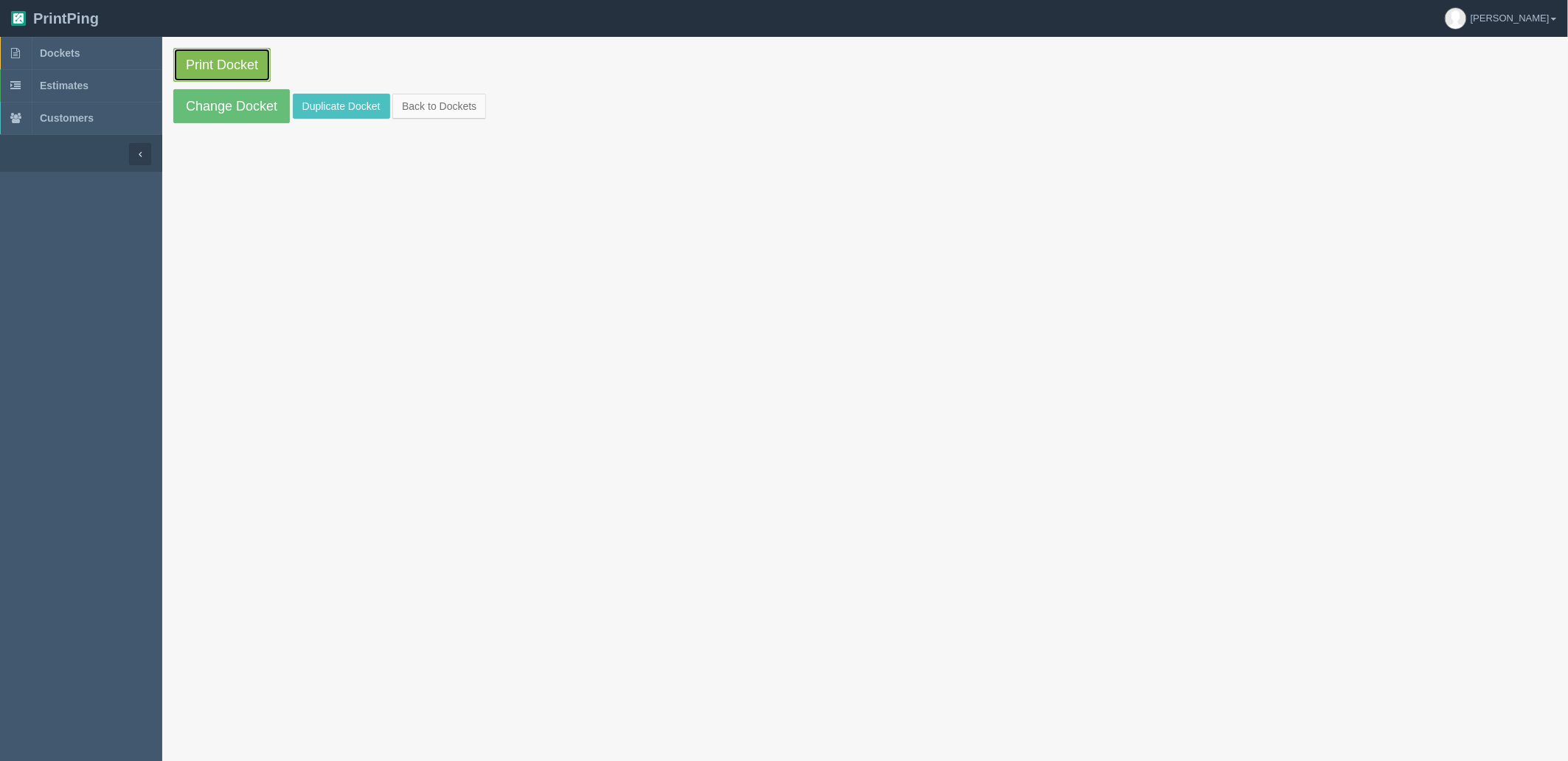
click at [229, 54] on link "Print Docket" at bounding box center [222, 64] width 97 height 34
click at [114, 44] on link "Dockets" at bounding box center [81, 53] width 162 height 32
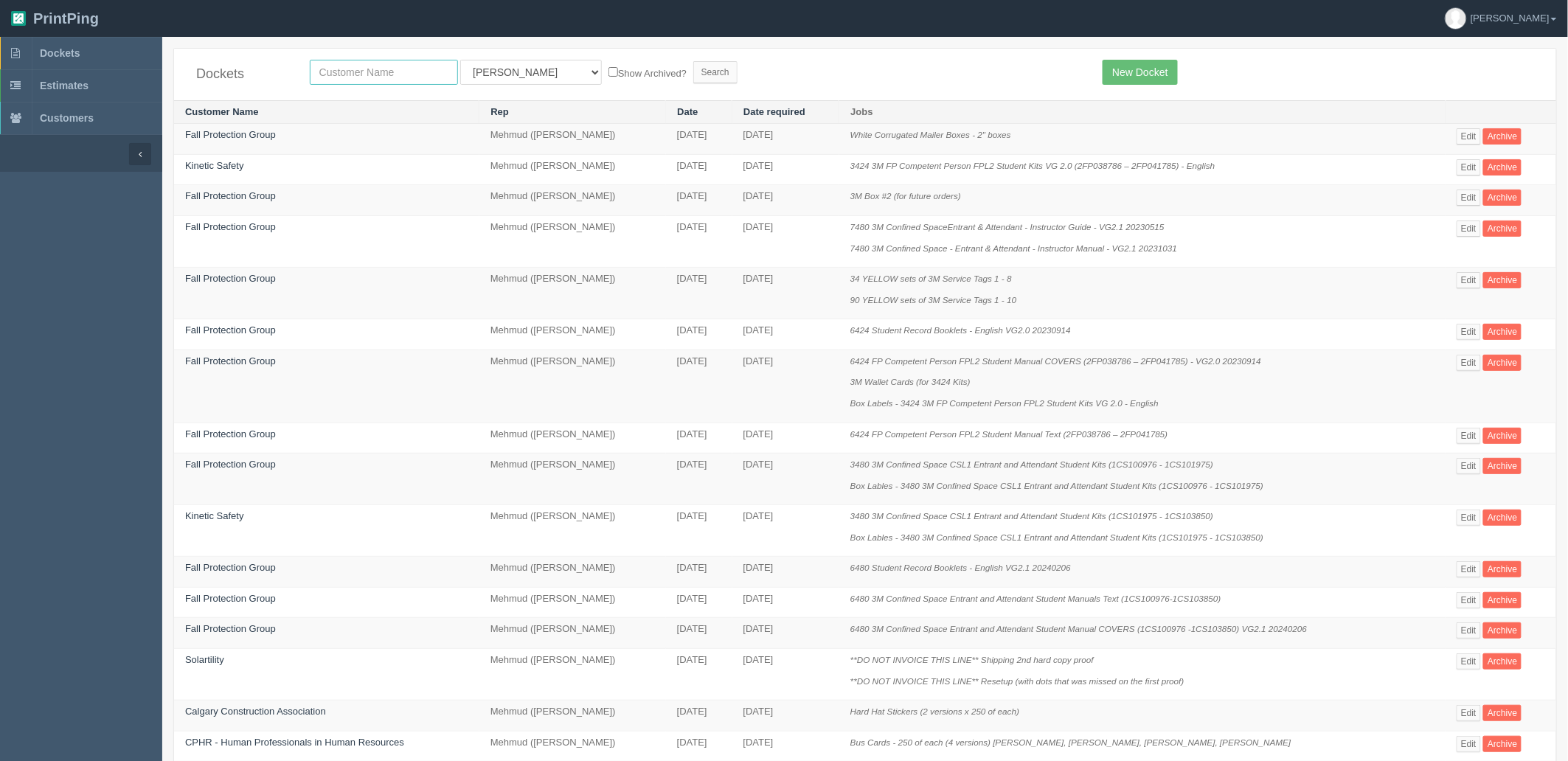
click at [407, 76] on input "text" at bounding box center [384, 72] width 148 height 25
type input "fall"
click at [693, 61] on input "Search" at bounding box center [716, 72] width 44 height 22
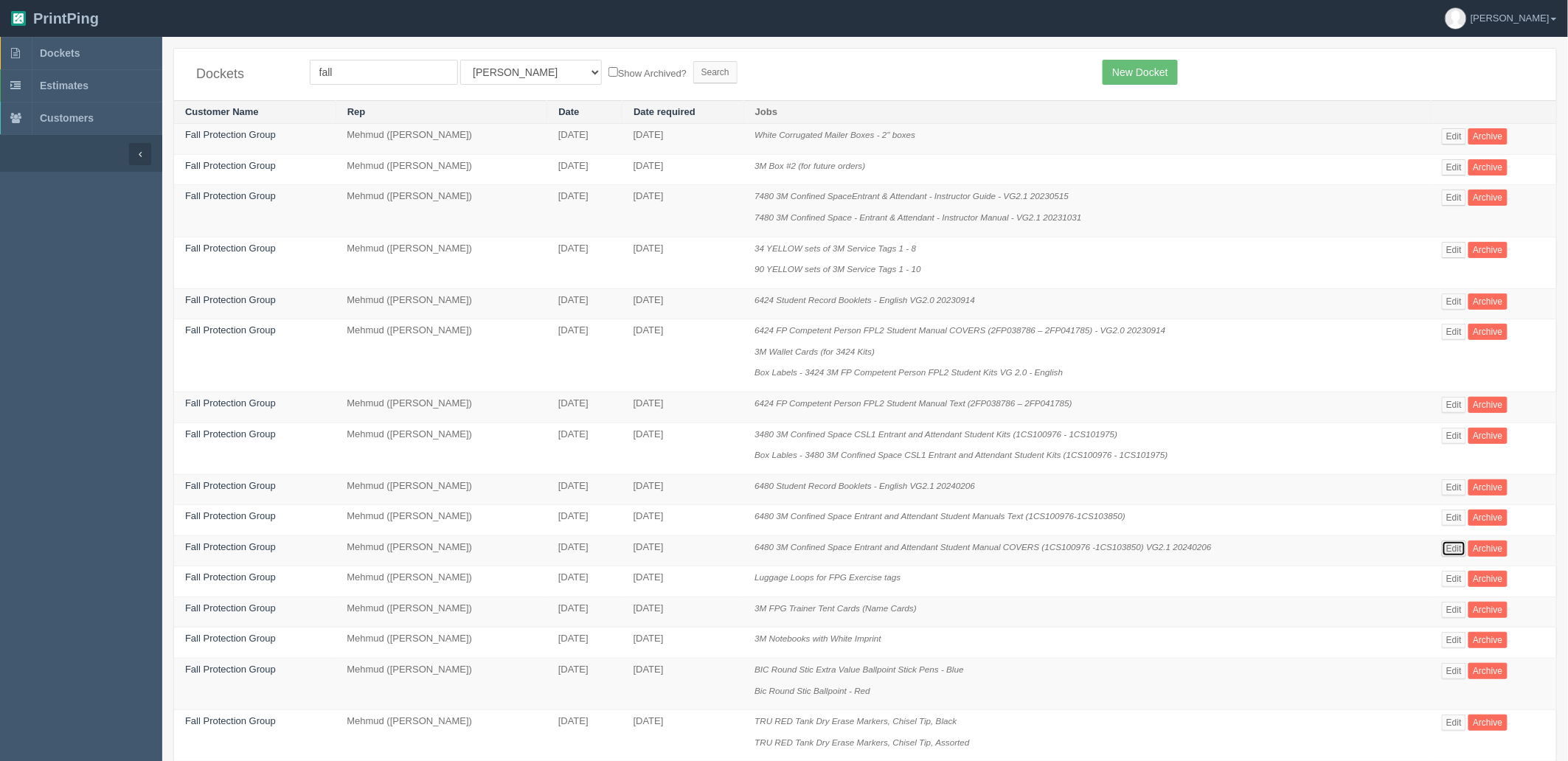
click at [1458, 551] on link "Edit" at bounding box center [1454, 549] width 25 height 16
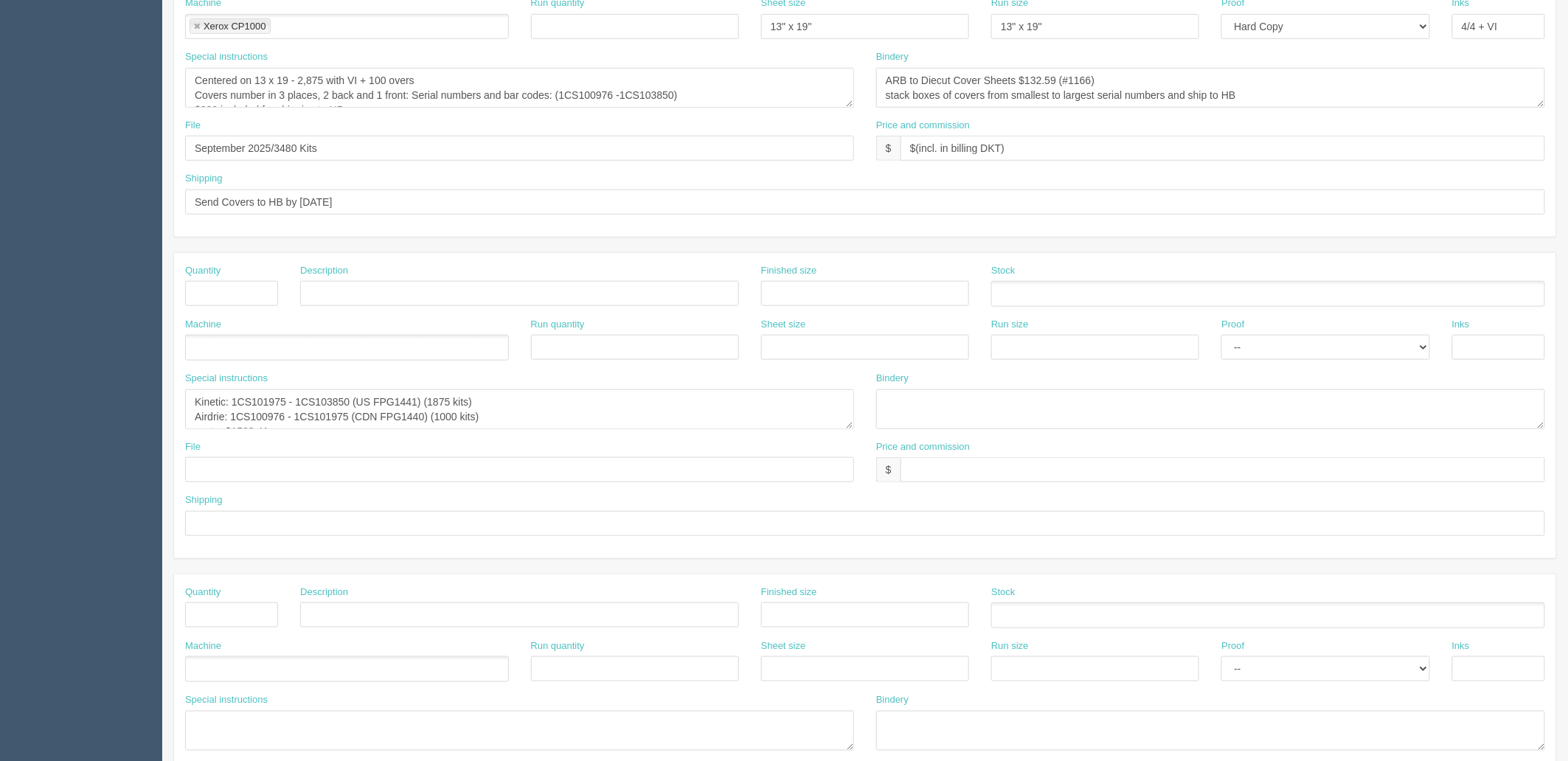
scroll to position [409, 0]
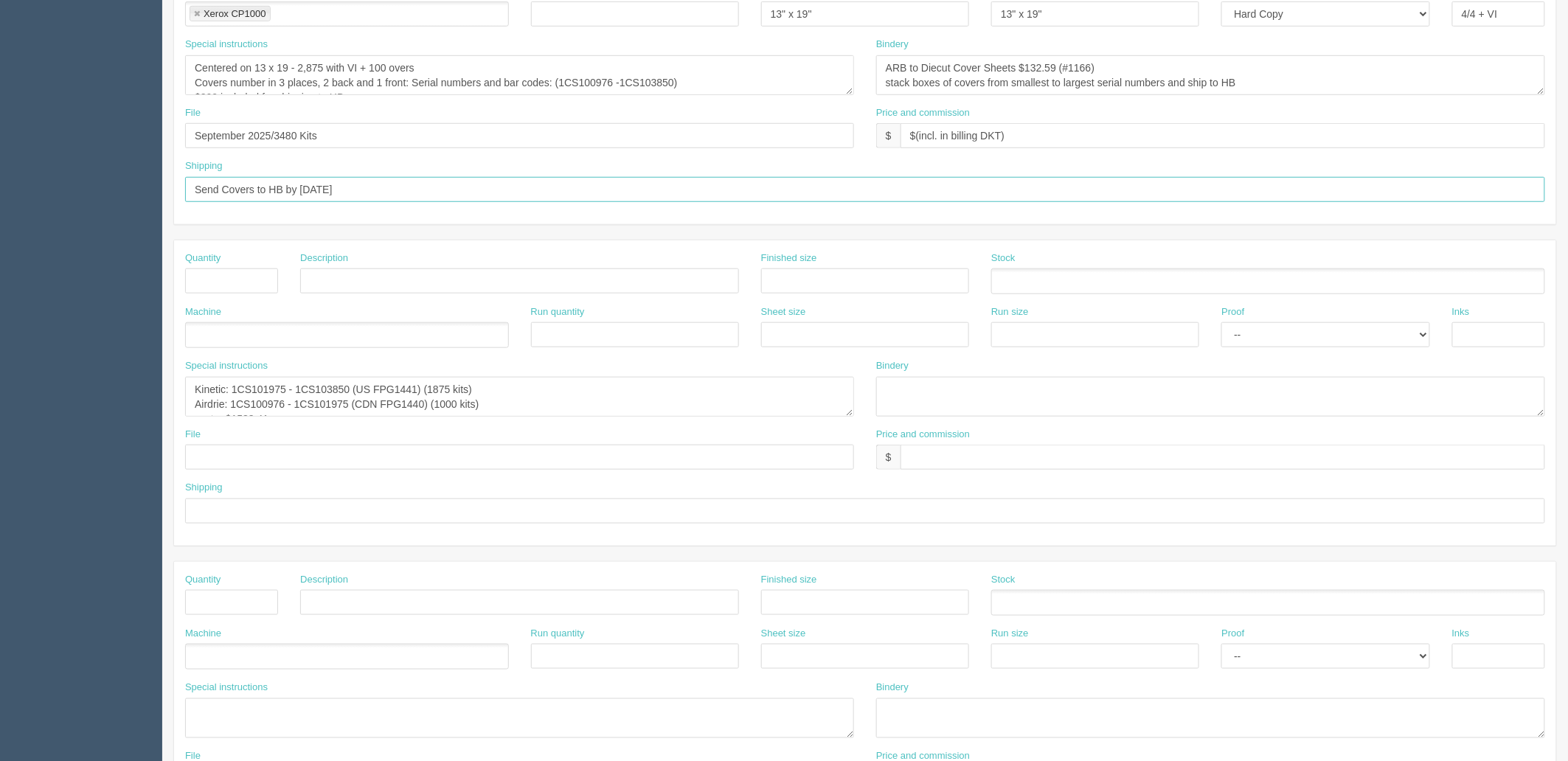
drag, startPoint x: 301, startPoint y: 189, endPoint x: 527, endPoint y: 202, distance: 226.4
click at [507, 193] on input "Send Covers to HB by April 9th" at bounding box center [865, 189] width 1360 height 25
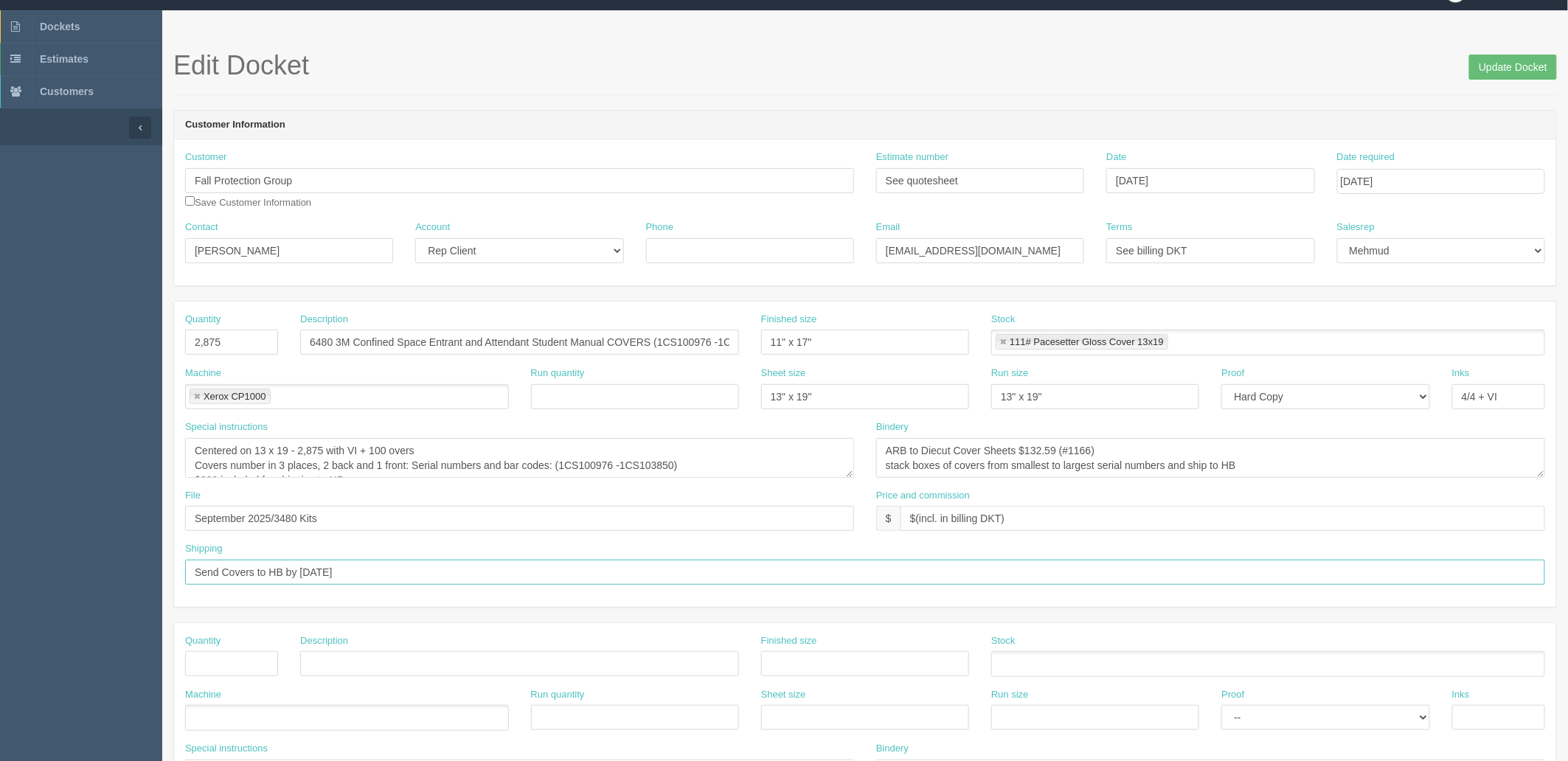
scroll to position [0, 0]
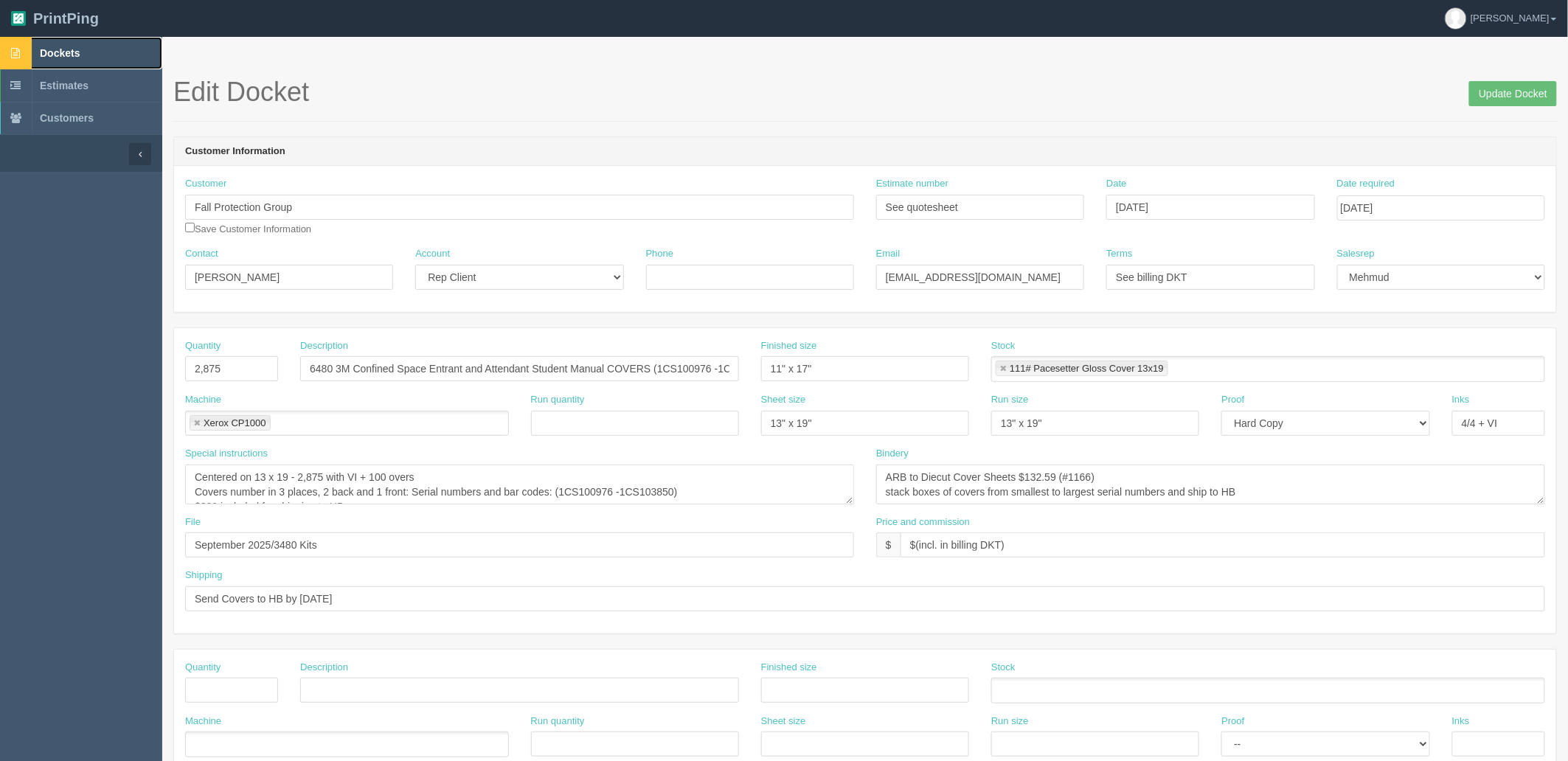
click at [100, 42] on link "Dockets" at bounding box center [81, 53] width 162 height 32
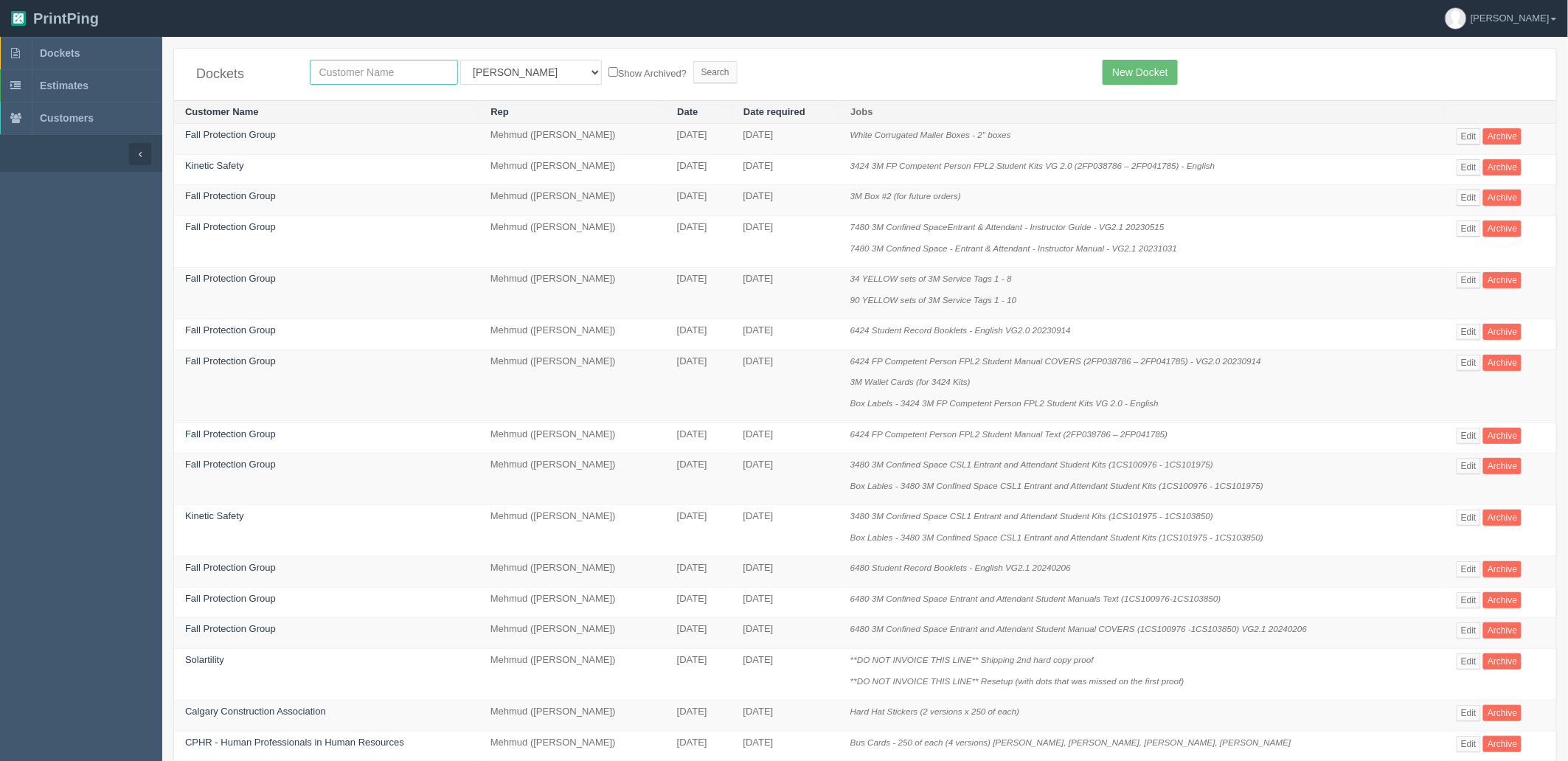
click at [382, 72] on input "text" at bounding box center [384, 72] width 148 height 25
type input "fall"
click at [693, 61] on input "Search" at bounding box center [716, 72] width 44 height 22
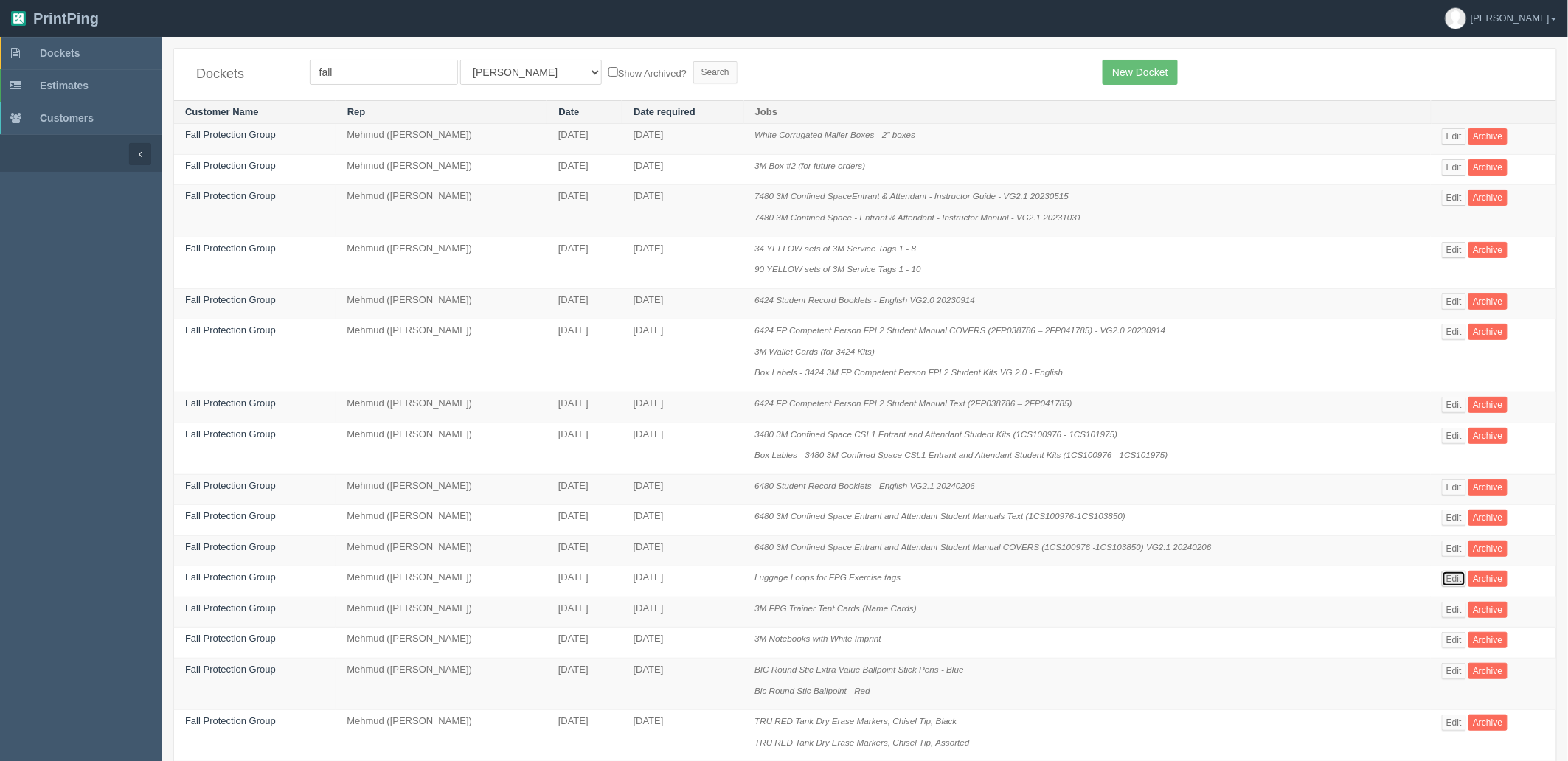
click at [1457, 582] on link "Edit" at bounding box center [1454, 579] width 25 height 16
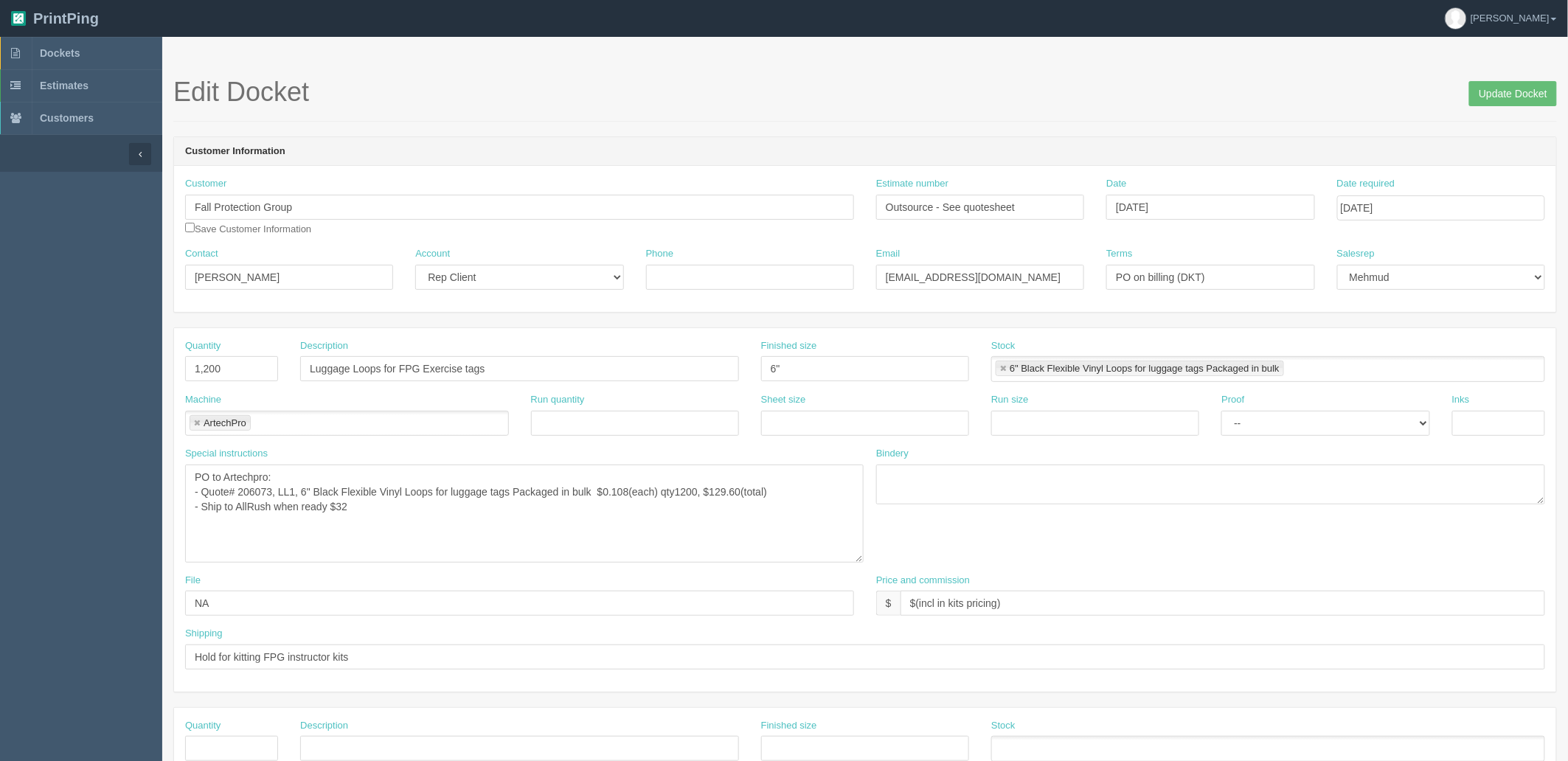
drag, startPoint x: 850, startPoint y: 500, endPoint x: 861, endPoint y: 574, distance: 74.8
click at [861, 563] on textarea "PO to Artechpro: - Quote# 206073, LL1, 6" Black Flexible Vinyl Loops for luggag…" at bounding box center [525, 513] width 679 height 98
click at [77, 44] on link "Dockets" at bounding box center [81, 53] width 162 height 32
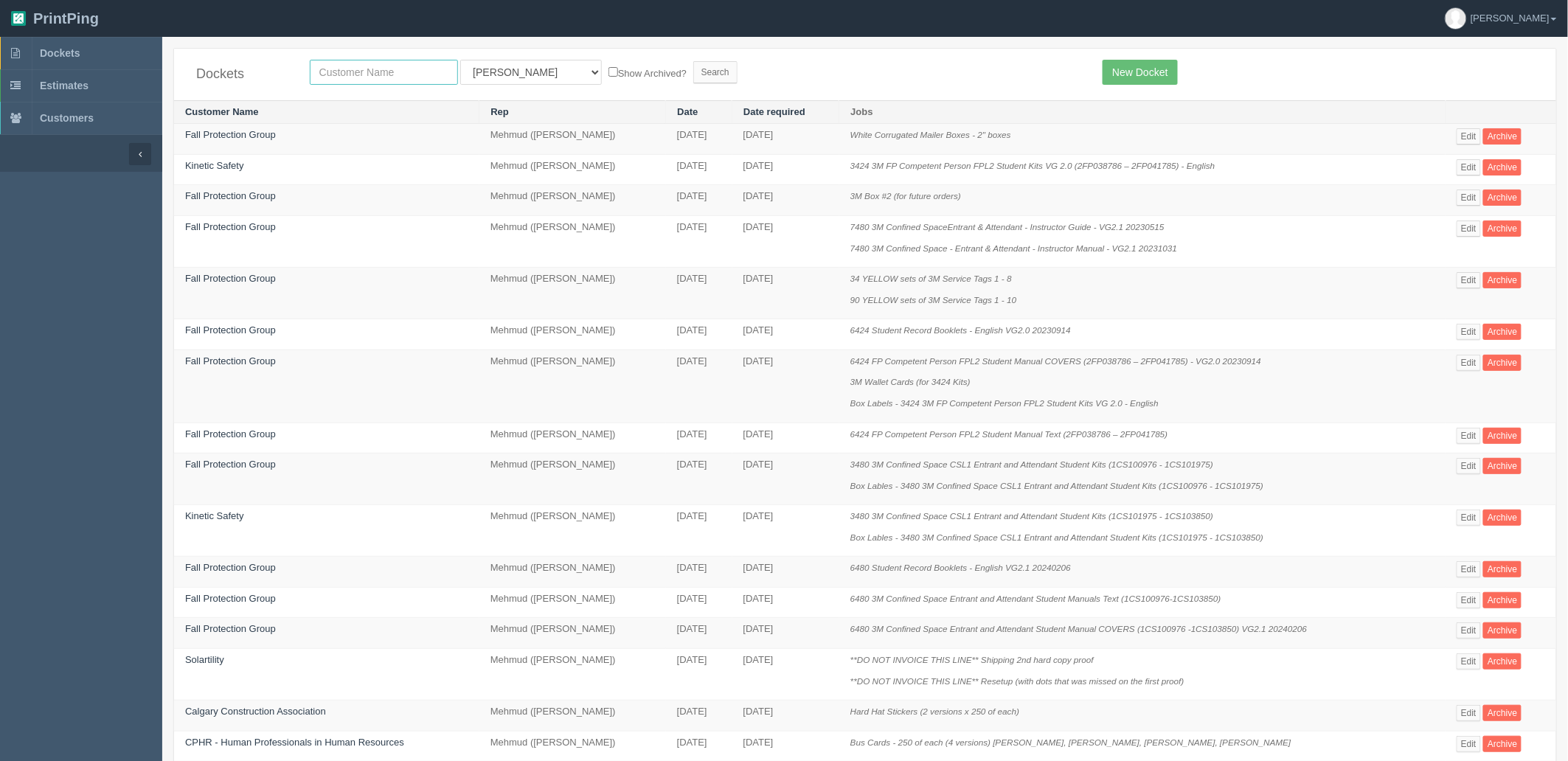
click at [374, 71] on input "text" at bounding box center [384, 72] width 148 height 25
type input "carf"
click at [693, 61] on input "Search" at bounding box center [716, 72] width 44 height 22
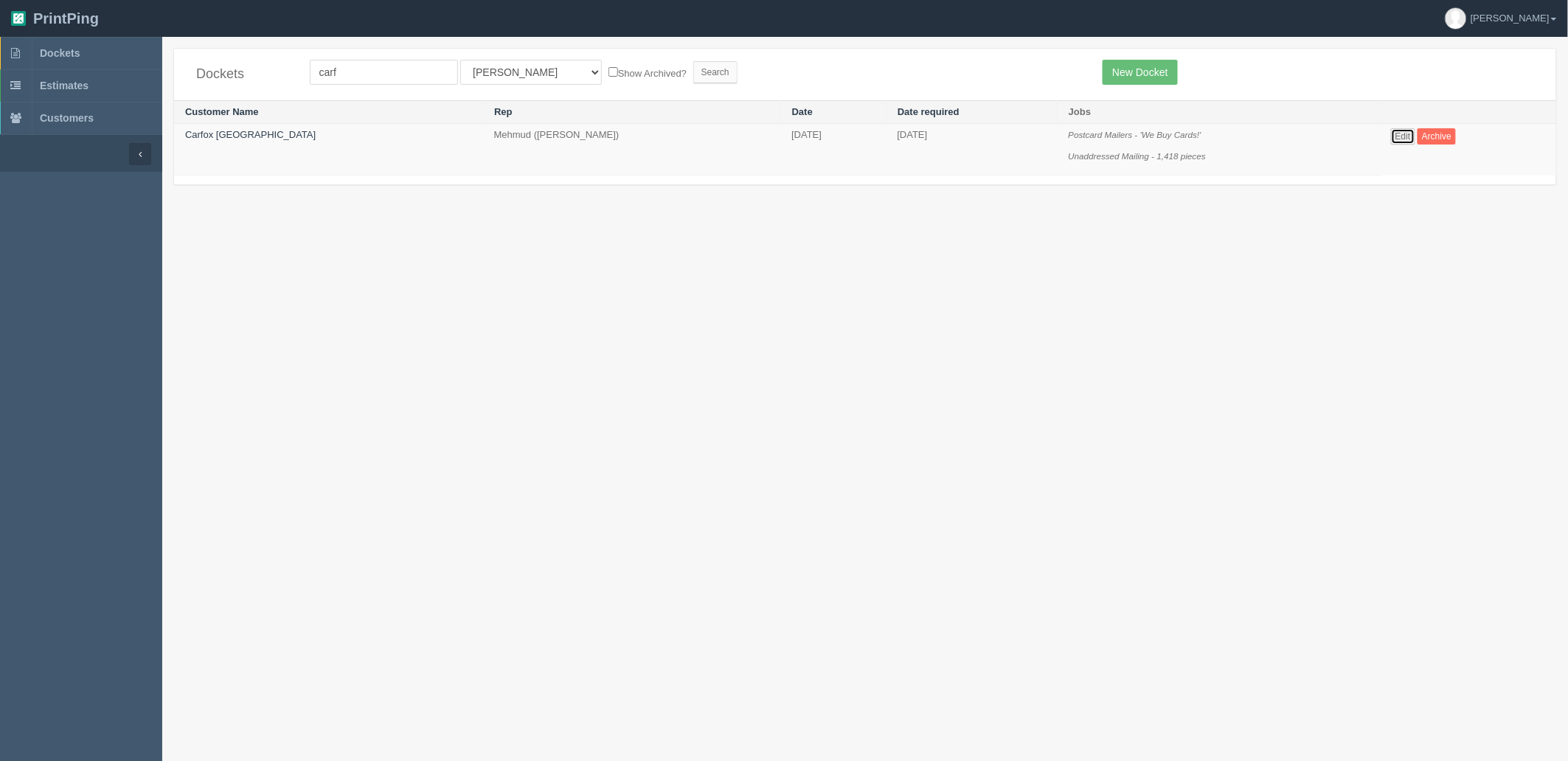
click at [1391, 136] on link "Edit" at bounding box center [1403, 137] width 25 height 16
